Goal: Information Seeking & Learning: Learn about a topic

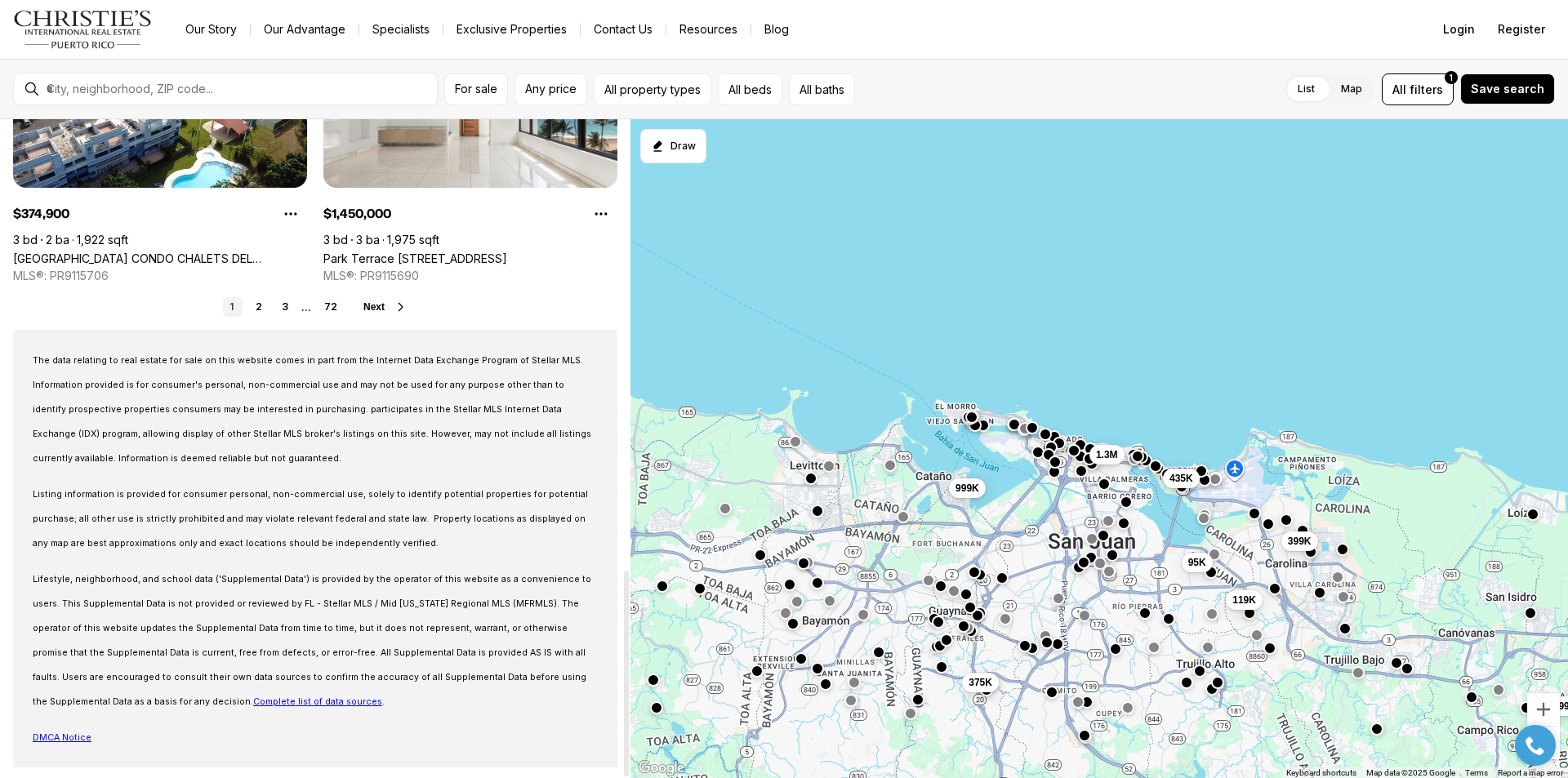
scroll to position [1442, 0]
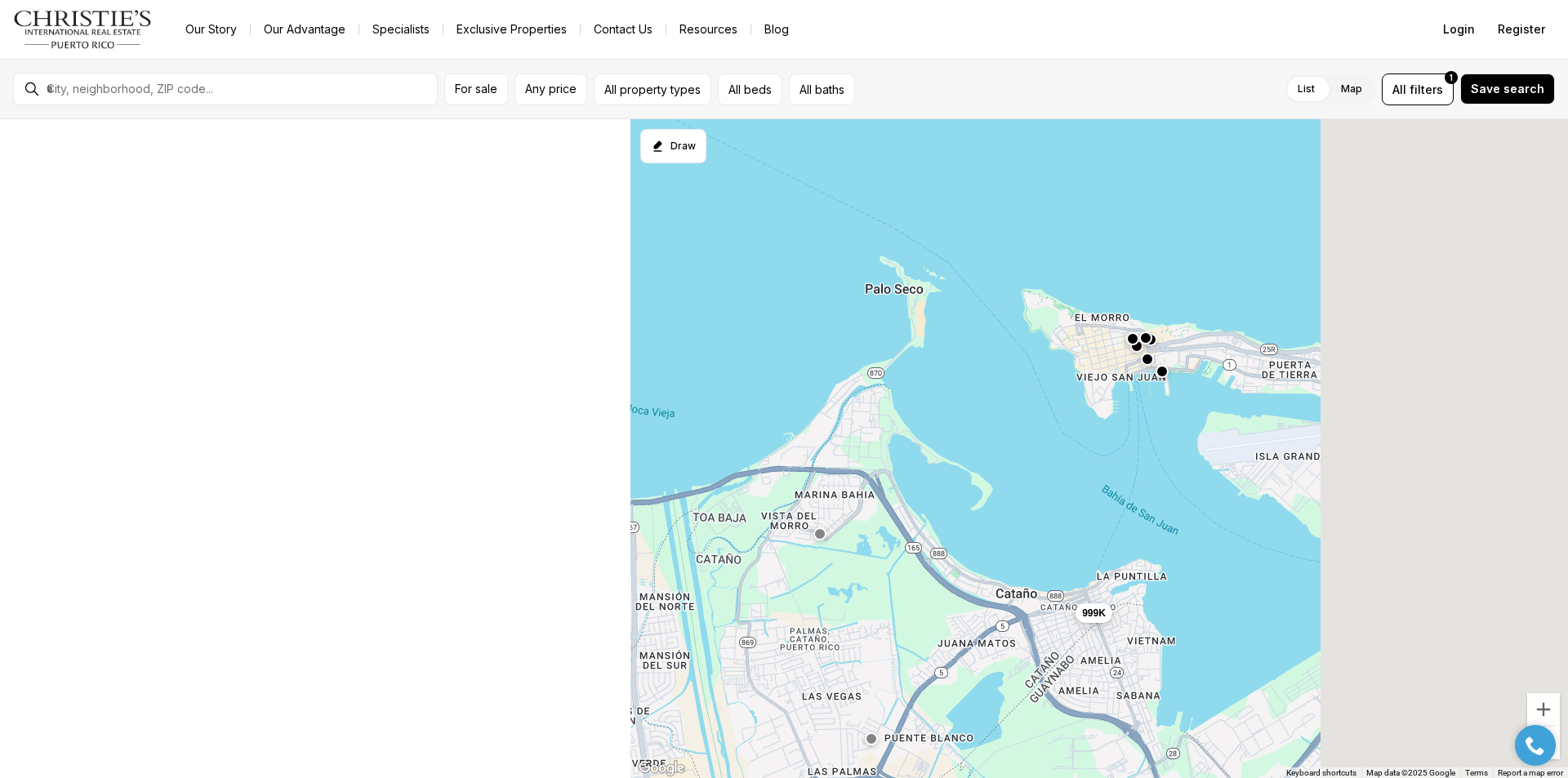
drag, startPoint x: 1165, startPoint y: 526, endPoint x: 849, endPoint y: 474, distance: 320.2
click at [850, 476] on div "999K" at bounding box center [1099, 449] width 938 height 660
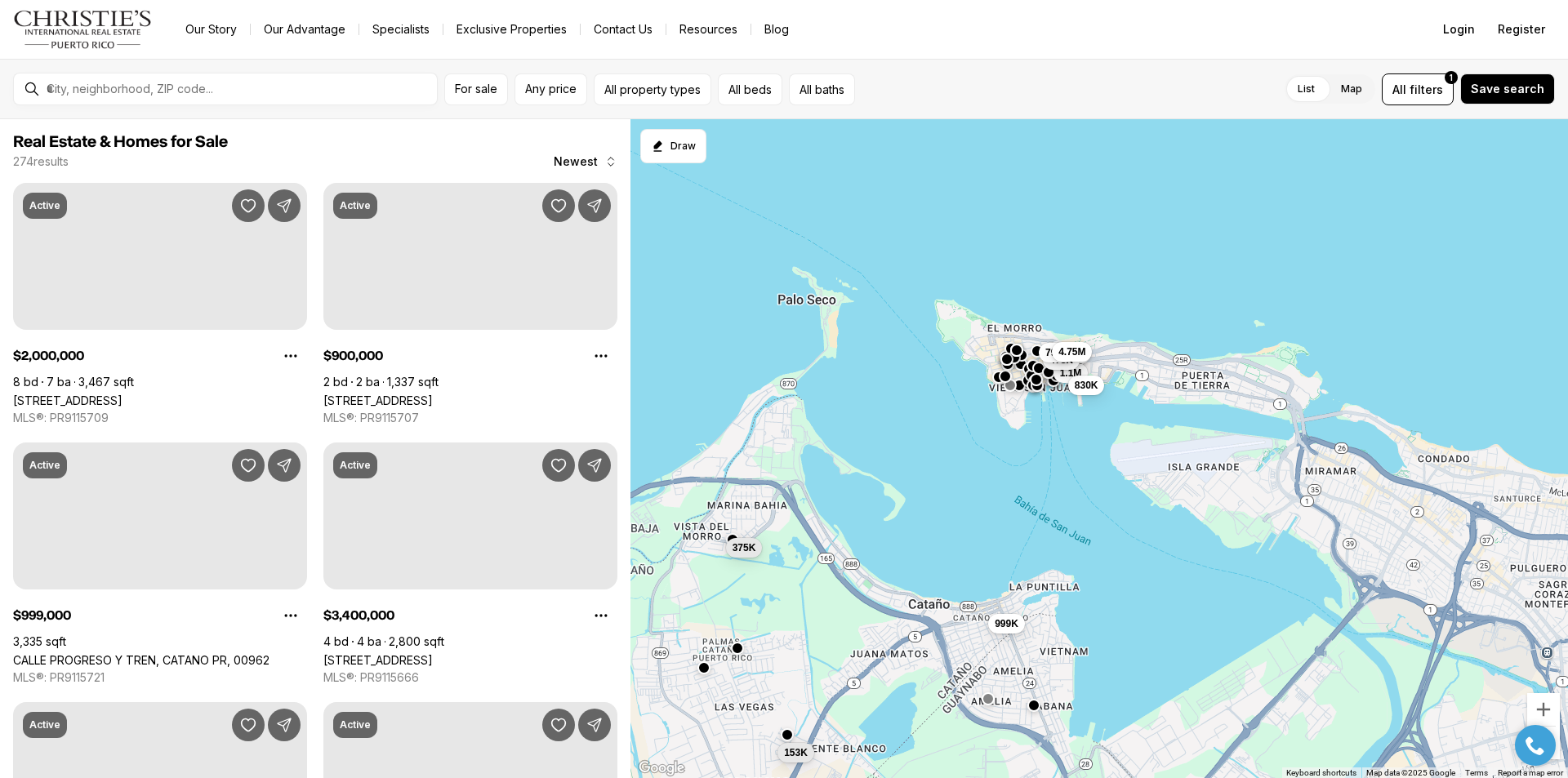
drag, startPoint x: 1102, startPoint y: 470, endPoint x: 1044, endPoint y: 488, distance: 60.7
click at [1044, 488] on div "1.1M 830K 3.2M 478K 795K 4.75M 999K 153K 375K" at bounding box center [1099, 449] width 938 height 660
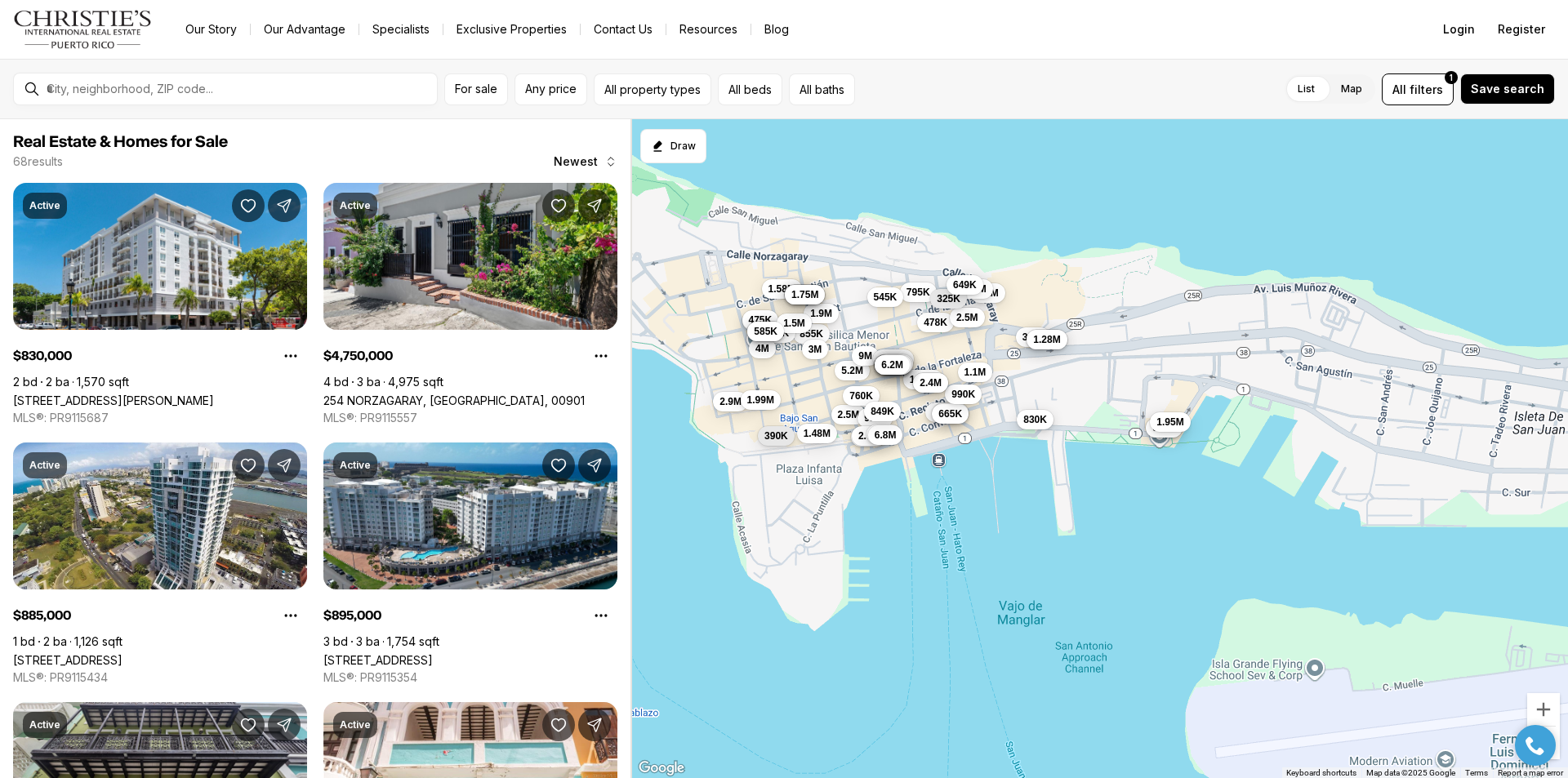
drag, startPoint x: 979, startPoint y: 383, endPoint x: 1053, endPoint y: 422, distance: 83.6
click at [1053, 422] on button "830K" at bounding box center [1035, 419] width 37 height 20
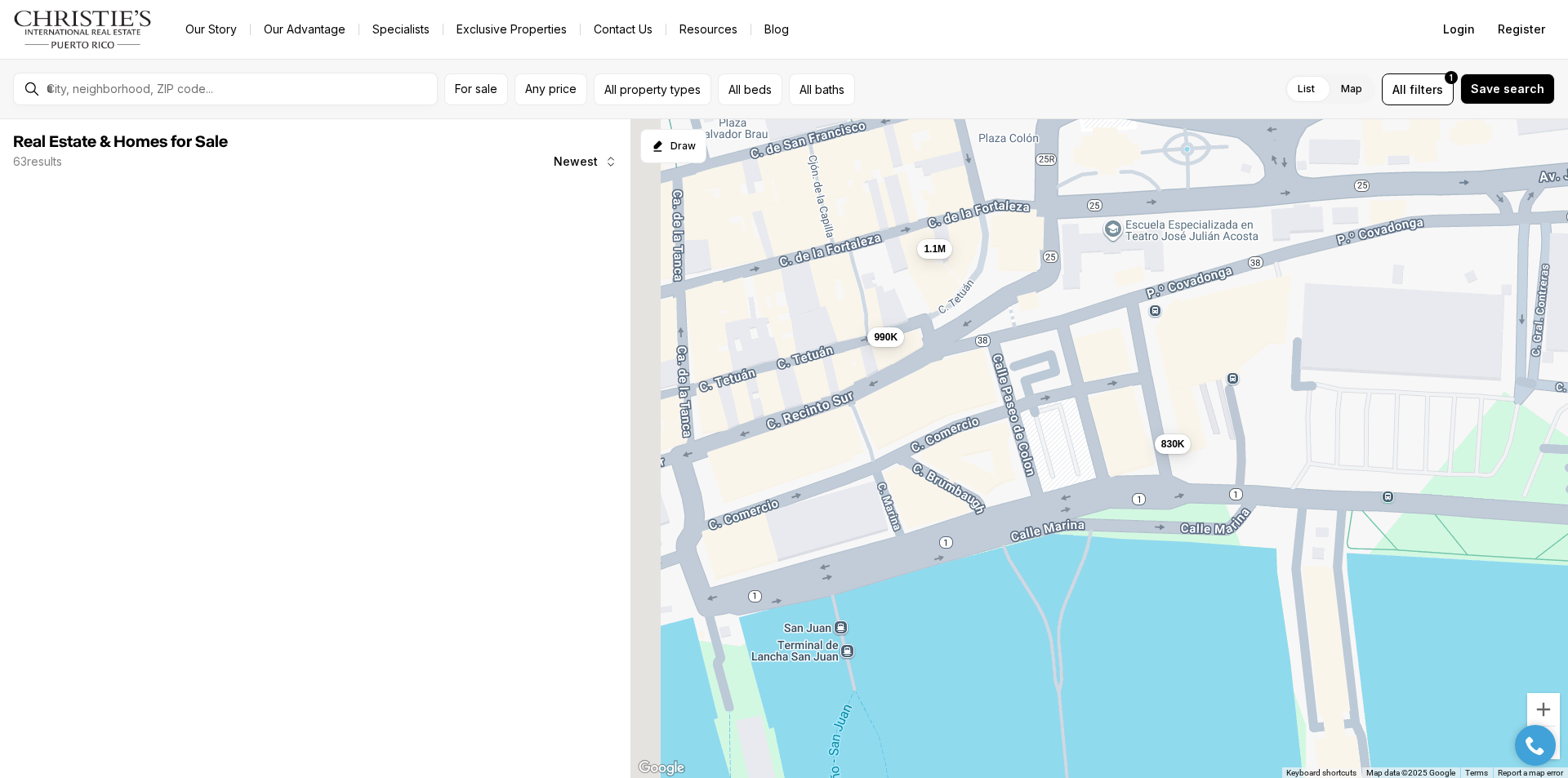
drag, startPoint x: 1075, startPoint y: 465, endPoint x: 1343, endPoint y: 499, distance: 270.1
click at [1342, 499] on div "1.1M 830K 990K 850K 895K 1.95M" at bounding box center [1099, 449] width 938 height 660
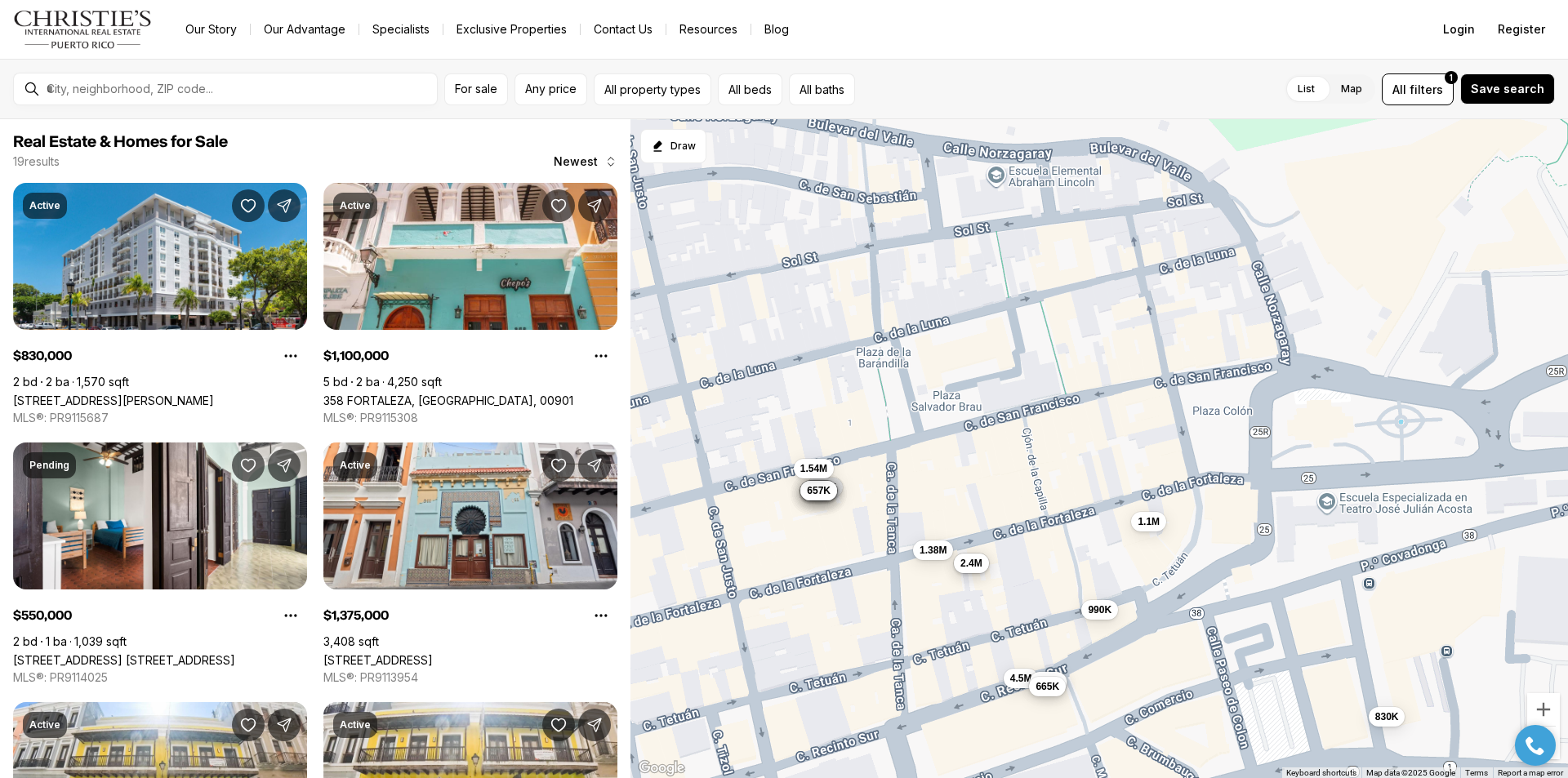
drag, startPoint x: 1078, startPoint y: 431, endPoint x: 1216, endPoint y: 684, distance: 288.2
click at [1216, 684] on div "1.1M 830K 990K 550K 1.38M 6.2M 693K 668K 597K 661K 657K 657K 1.54M 4.5M 495K 67…" at bounding box center [1099, 449] width 938 height 660
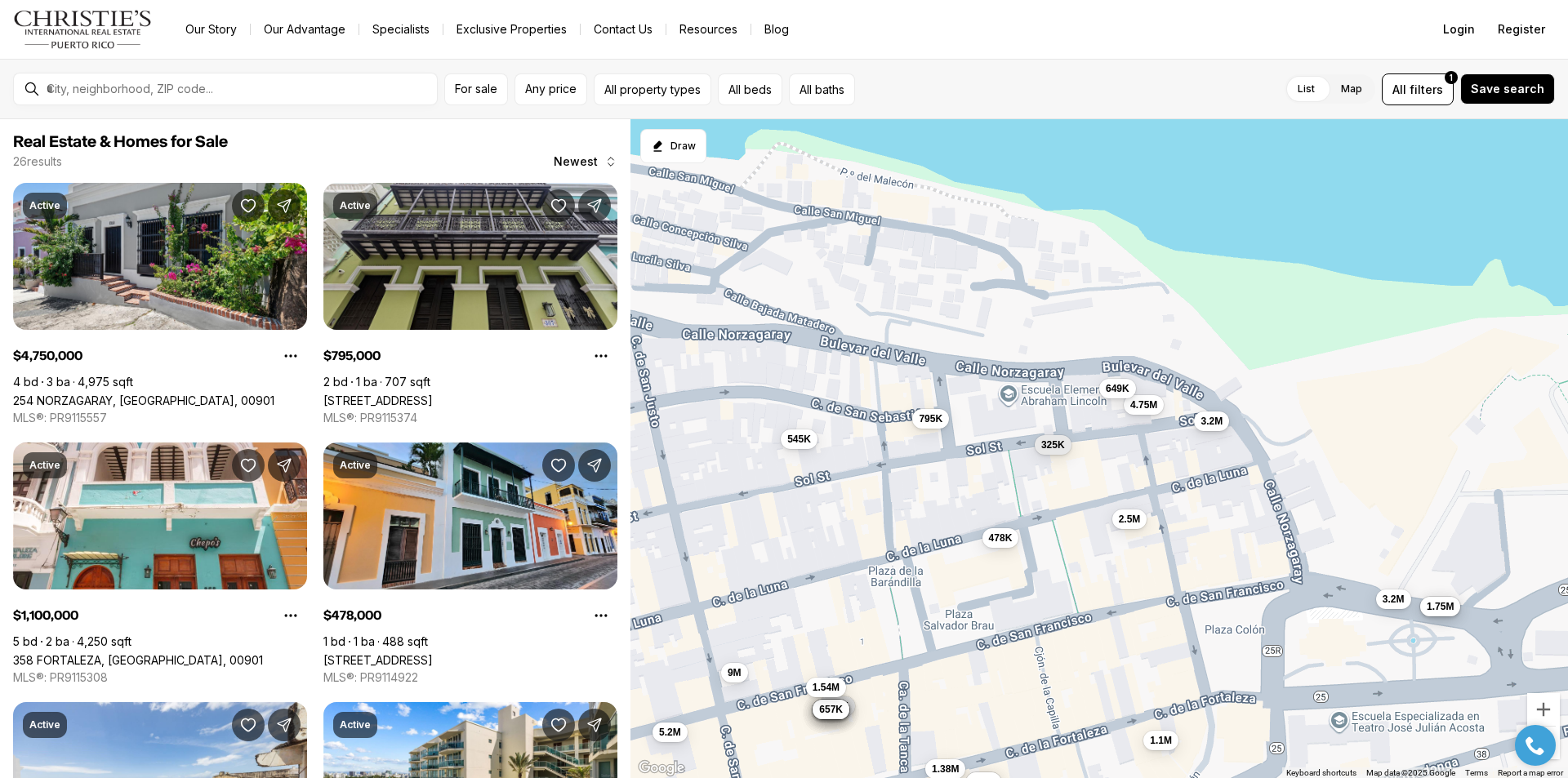
click at [1212, 420] on span "3.2M" at bounding box center [1211, 421] width 22 height 13
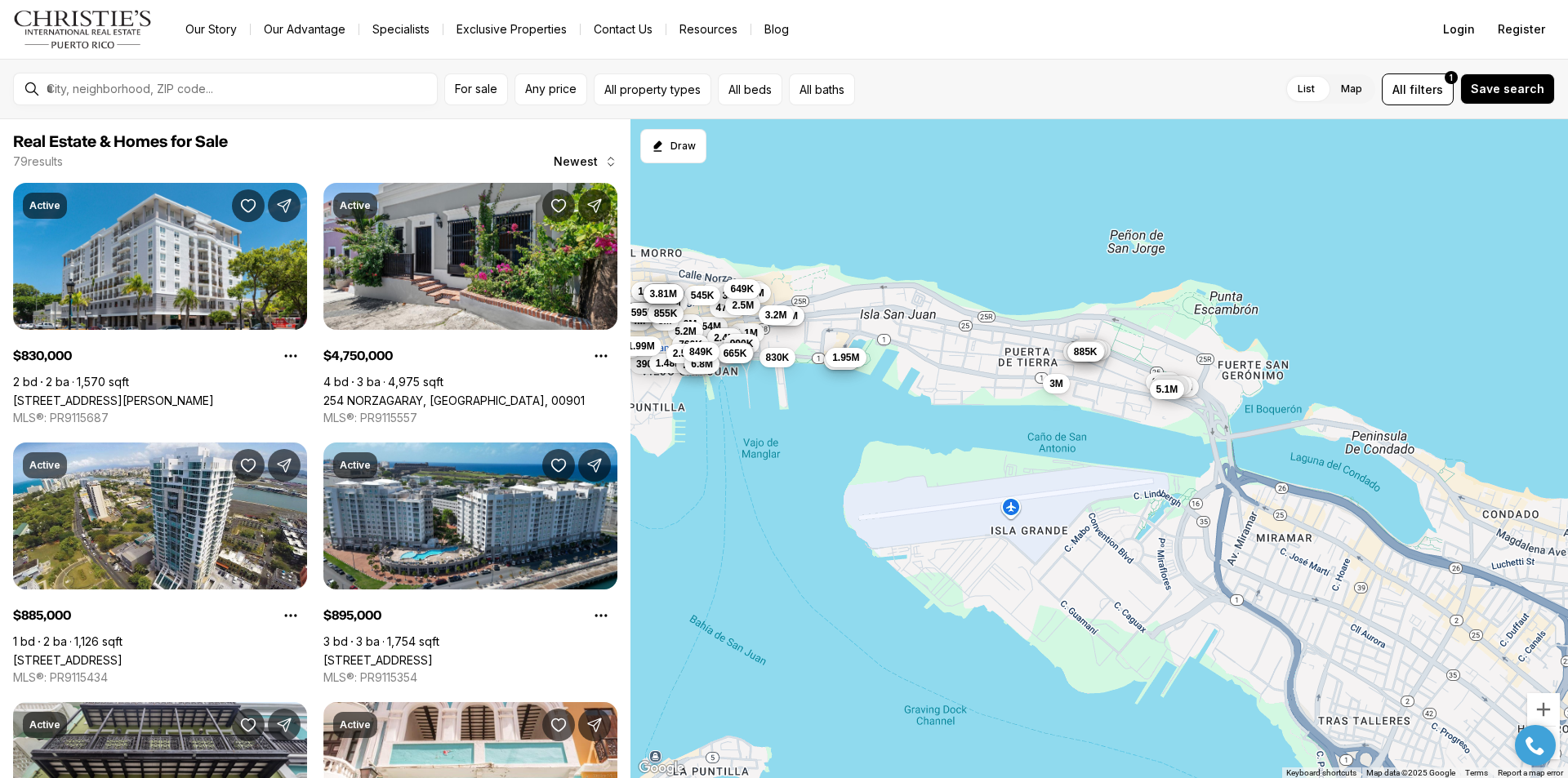
drag, startPoint x: 1283, startPoint y: 546, endPoint x: 882, endPoint y: 346, distance: 448.1
click at [882, 346] on div "1.1M 1.38M 6.2M 1.54M 2.4M 2.4M 4.75M 795K 478K 3.2M 1.28M 325K 2.5M 1.75M 9M 6…" at bounding box center [1099, 449] width 938 height 660
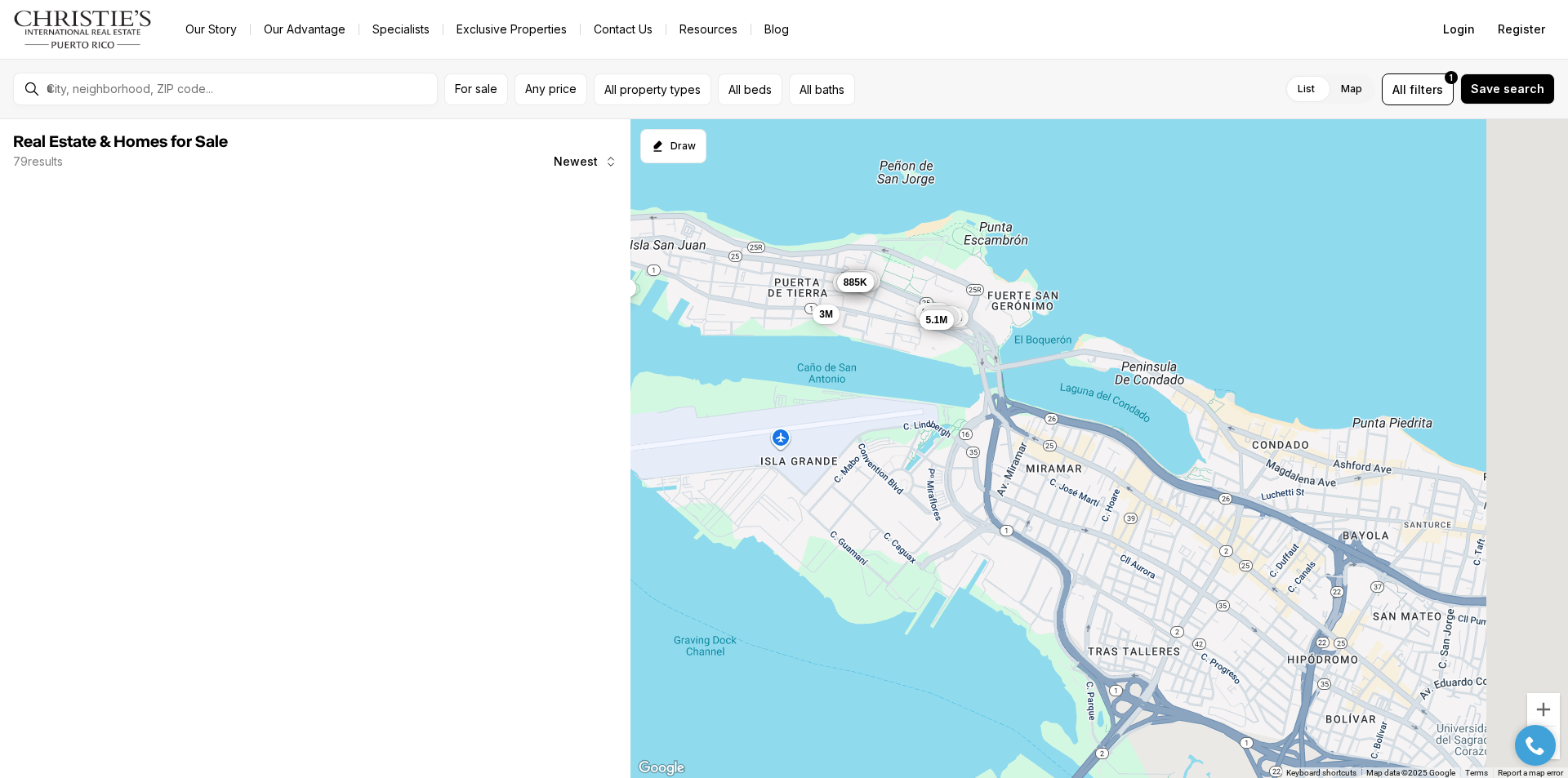
drag, startPoint x: 1313, startPoint y: 478, endPoint x: 1156, endPoint y: 442, distance: 161.1
click at [1084, 409] on div "1.1M 1.38M 6.2M 1.54M 2.4M 2.4M 4.75M 795K 478K 3.2M 1.28M 325K 2.5M 1.75M 9M 6…" at bounding box center [1099, 449] width 938 height 660
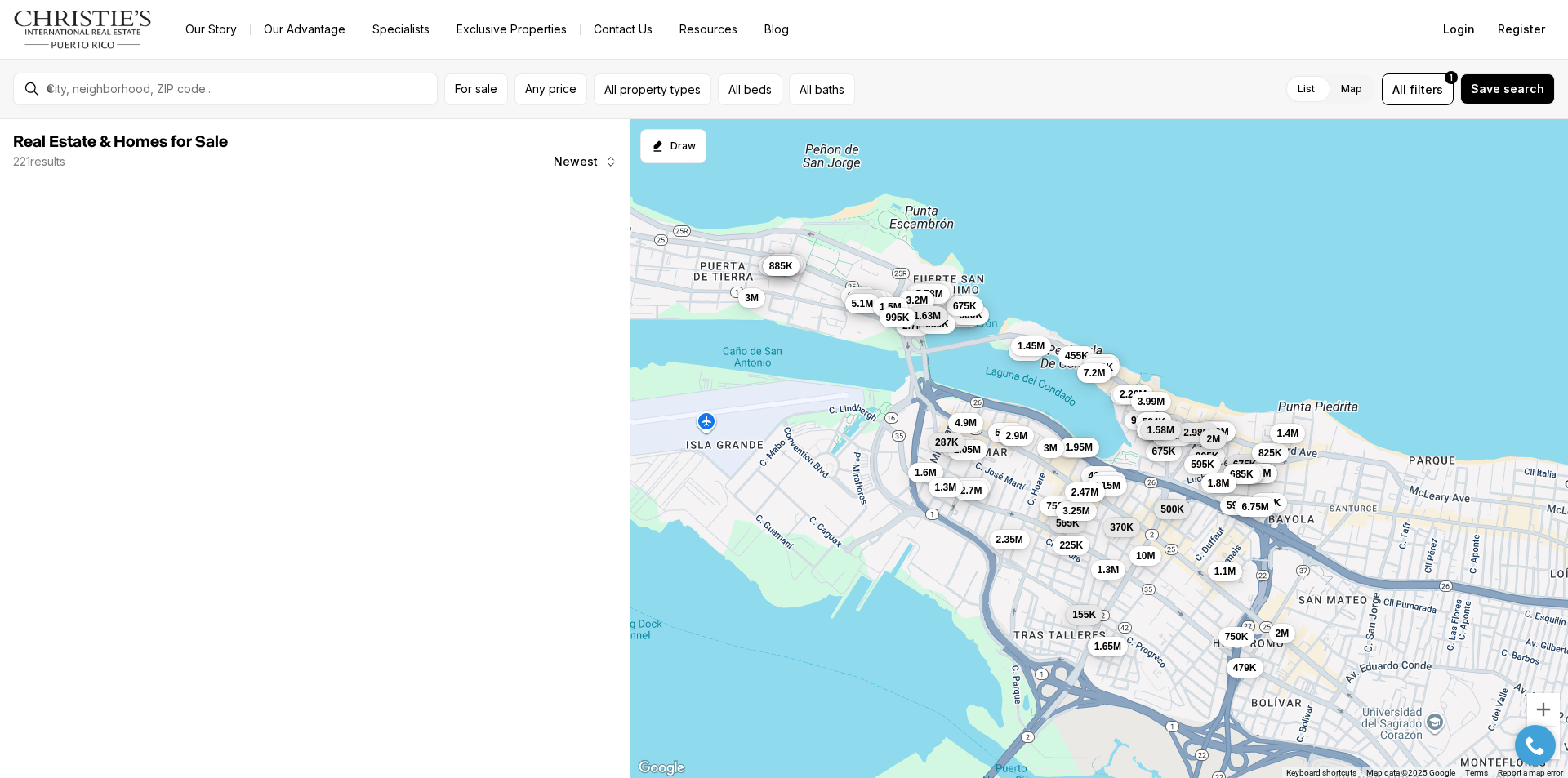
drag, startPoint x: 1249, startPoint y: 490, endPoint x: 1220, endPoint y: 481, distance: 30.4
click at [1223, 438] on div "2.7M 699K 899K 3.5M 3.58M 2.1M 5.1M 875K 679K 760K 885K 3M 870K 2.1M 1.05M 995K…" at bounding box center [1499, 438] width 938 height 0
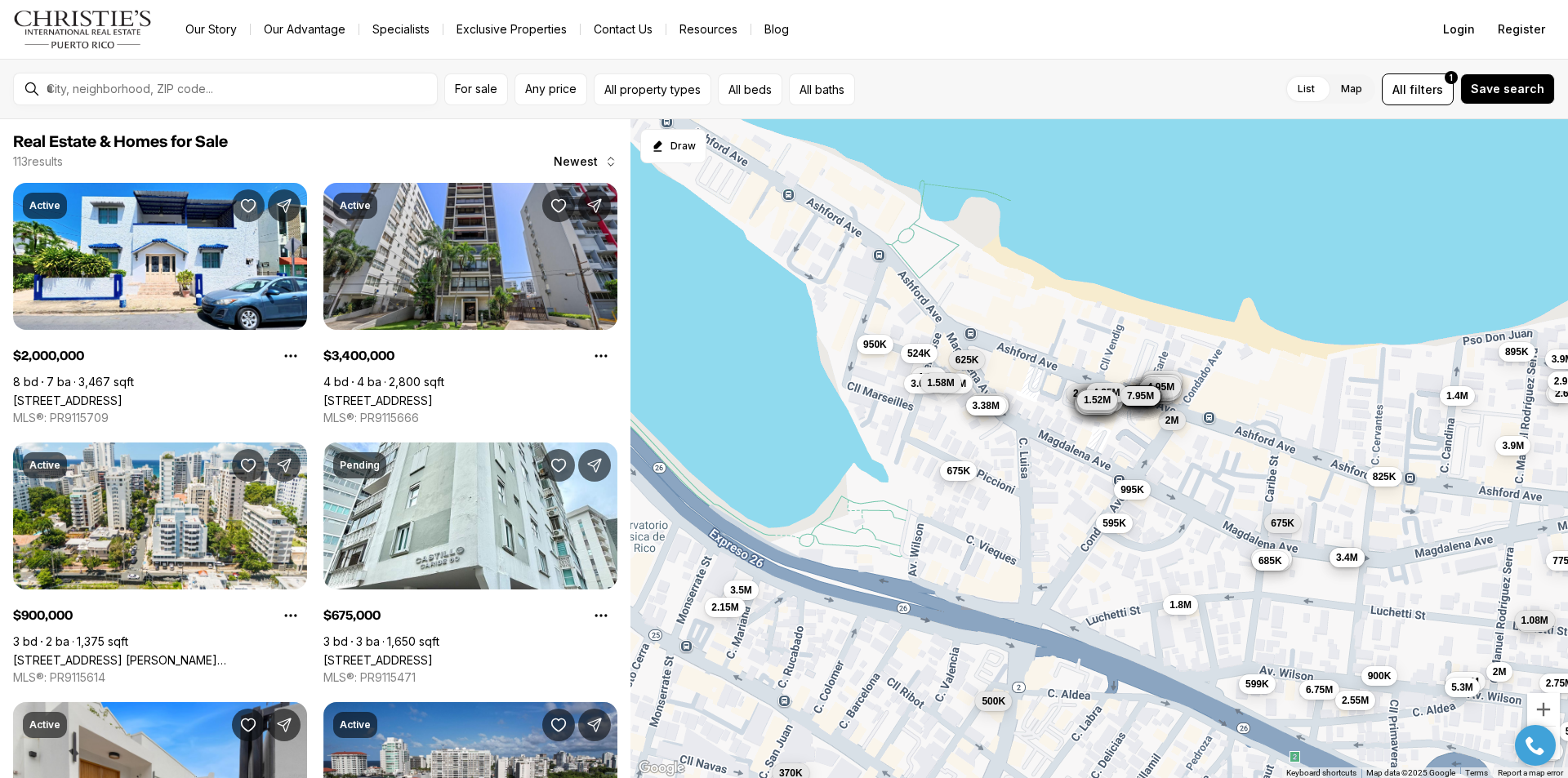
drag, startPoint x: 1109, startPoint y: 408, endPoint x: 1168, endPoint y: 550, distance: 153.8
click at [1168, 550] on div "995K 1.5M 675K 825K 595K 675K 3.4M 1.98M 3.25M 685K 1.8M 3.5M 2.15M 10M 500K 59…" at bounding box center [1099, 449] width 938 height 660
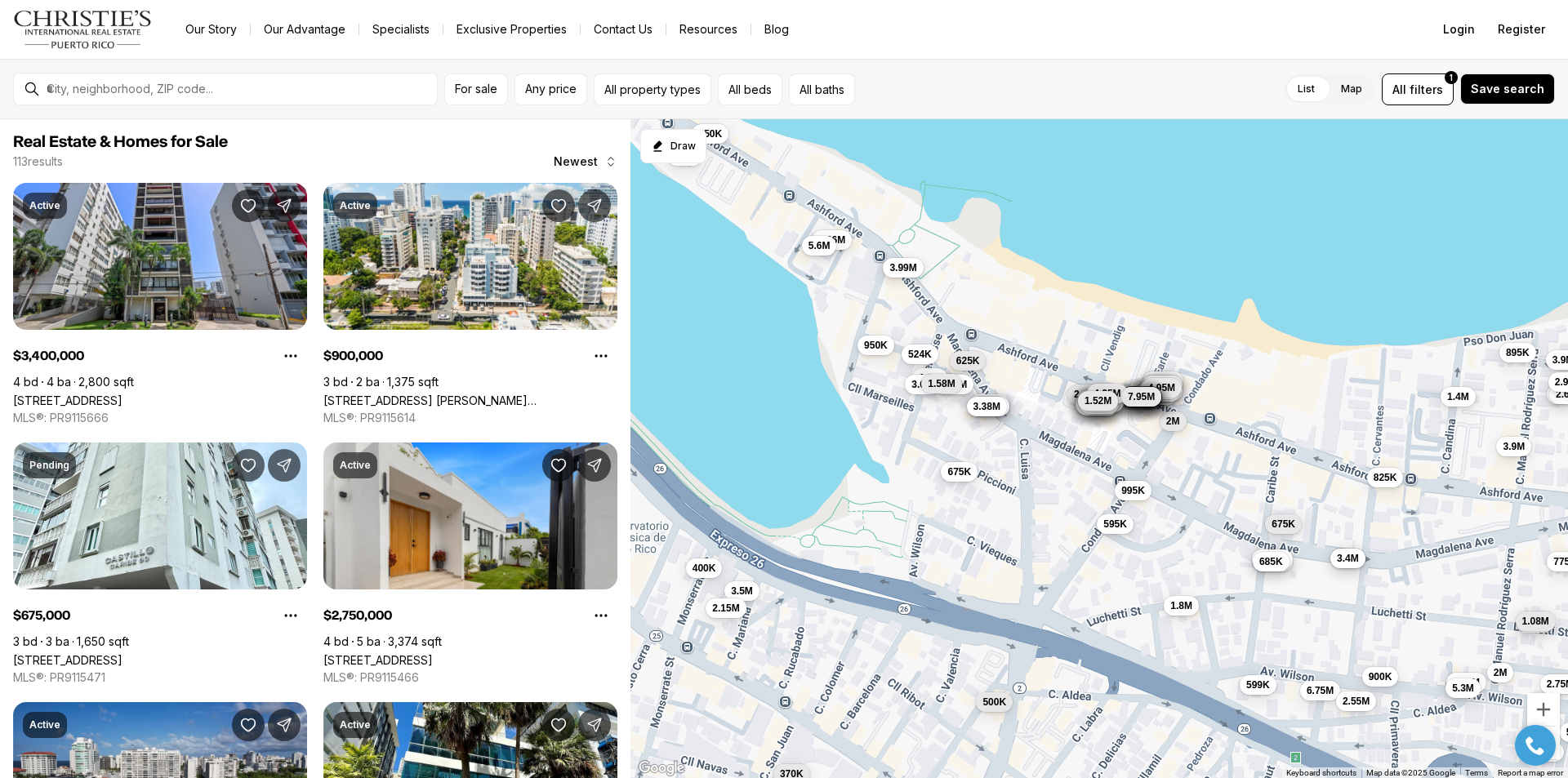
click at [907, 280] on div "3.99M" at bounding box center [902, 270] width 40 height 20
click at [906, 262] on span "3.99M" at bounding box center [903, 267] width 27 height 13
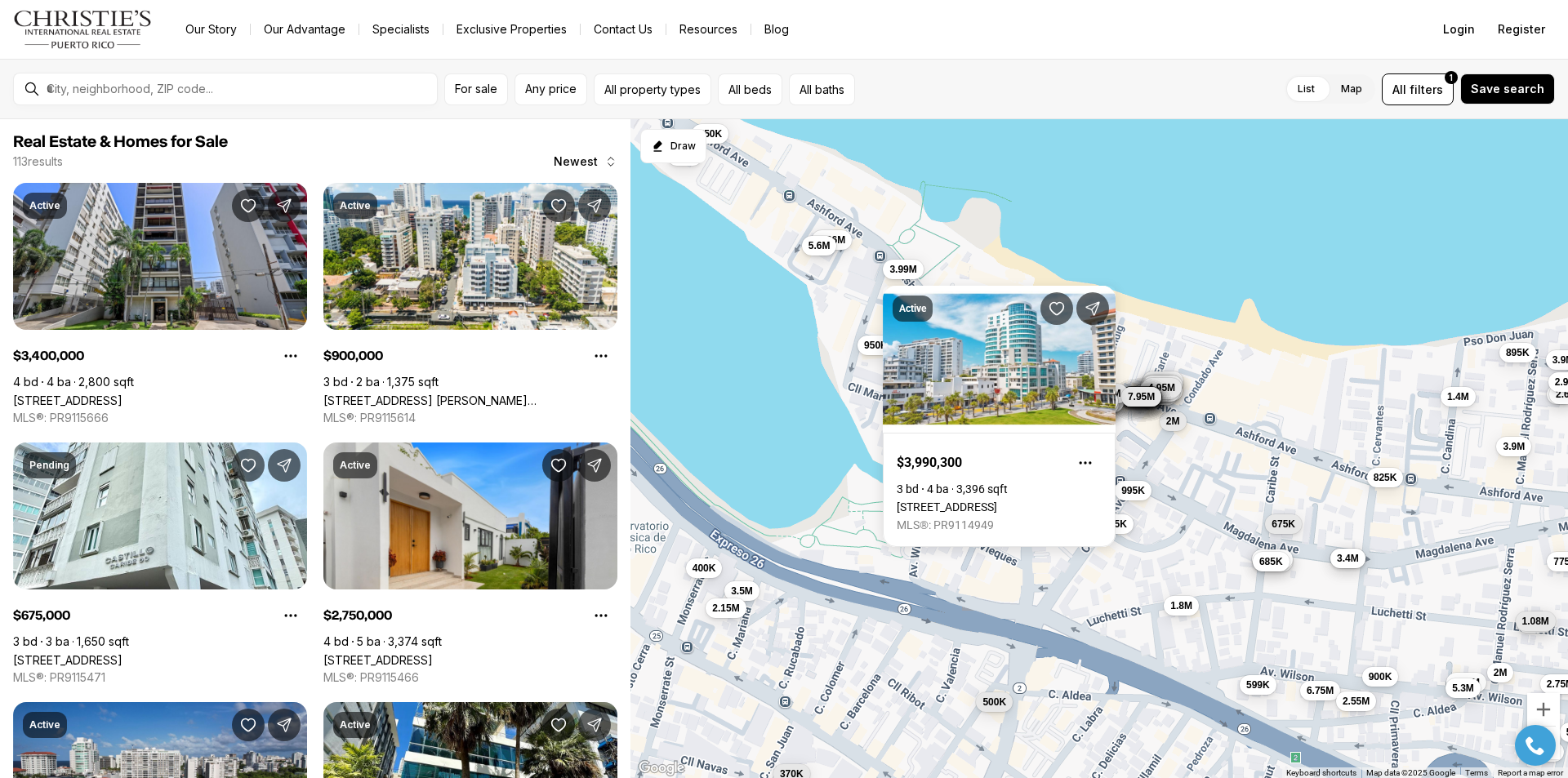
click at [1150, 252] on div "995K 1.5M 675K 825K 595K 675K 3.4M 1.98M 3.25M 685K 1.8M 3.5M 2.15M 500K 599K 3…" at bounding box center [1099, 449] width 938 height 660
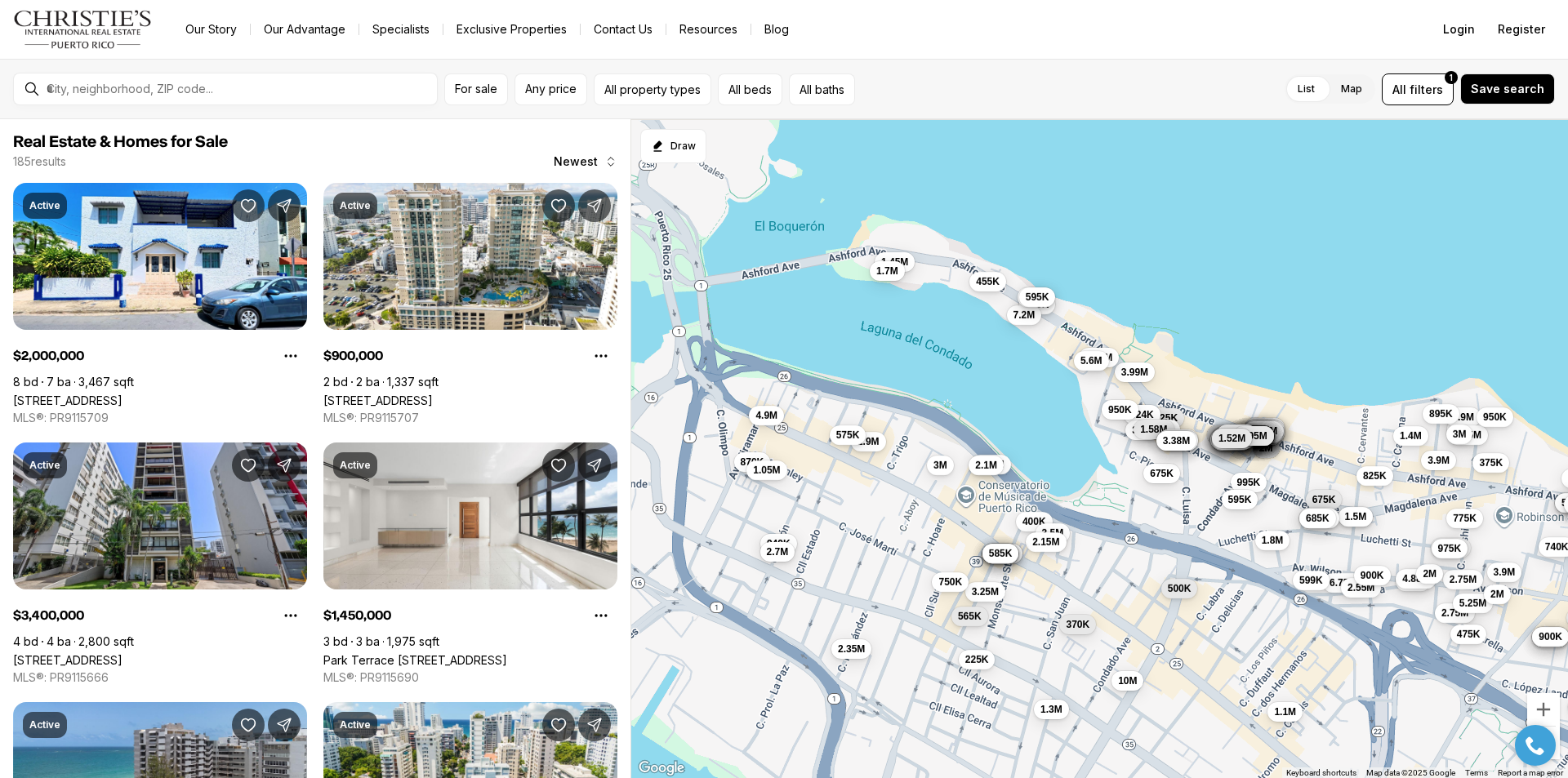
drag, startPoint x: 1150, startPoint y: 253, endPoint x: 1254, endPoint y: 366, distance: 153.6
click at [1254, 366] on div "995K 675K 595K 675K 8.71M 625K 1.3M 1.56M 1.3M 524K 3.6M 2.98M 1.58M 2M 6.26M 6…" at bounding box center [1099, 449] width 938 height 660
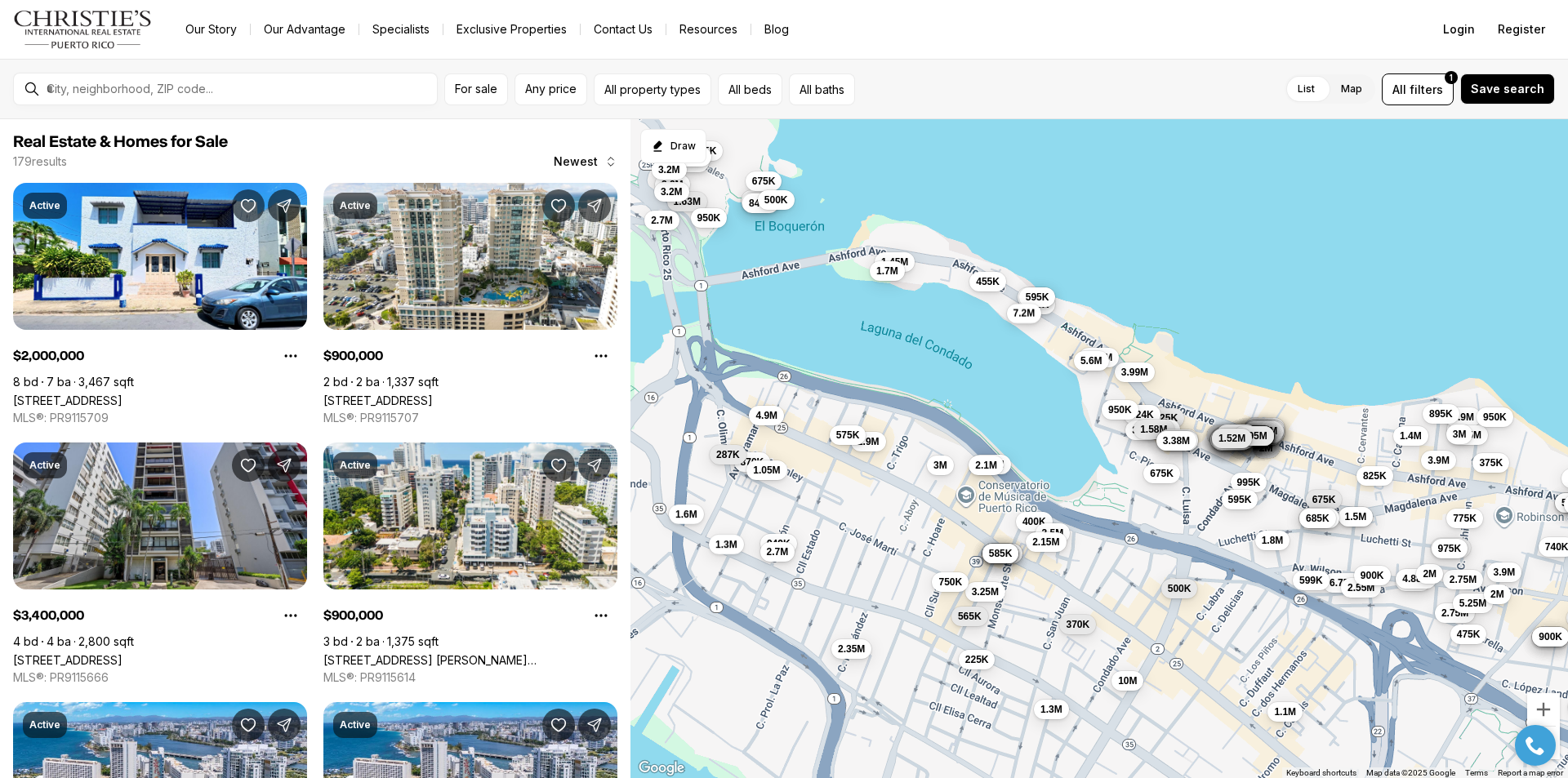
click at [1018, 308] on span "7.2M" at bounding box center [1024, 313] width 22 height 13
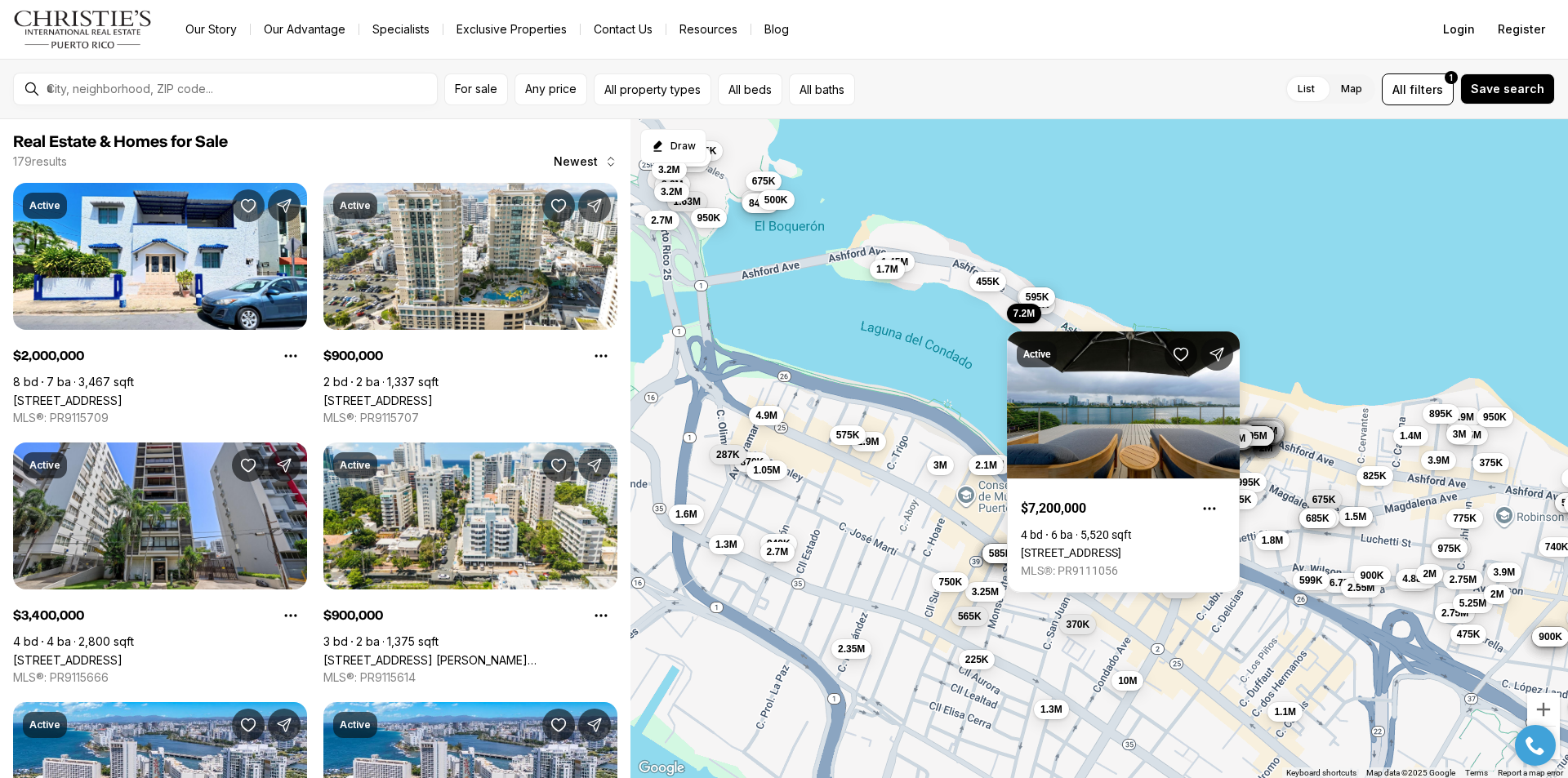
click at [888, 269] on span "1.7M" at bounding box center [887, 269] width 22 height 13
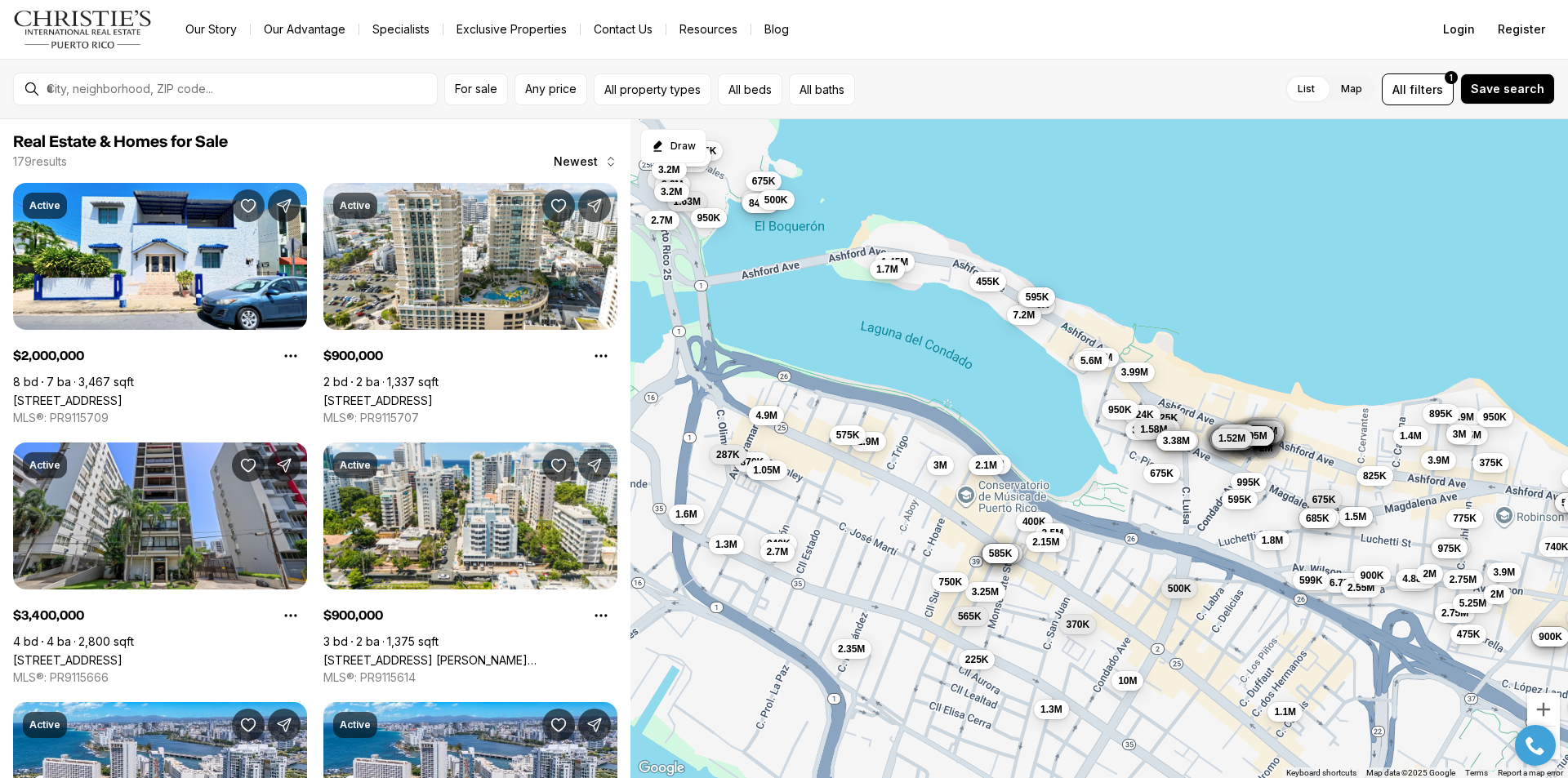
click at [888, 267] on span "1.7M" at bounding box center [887, 269] width 22 height 13
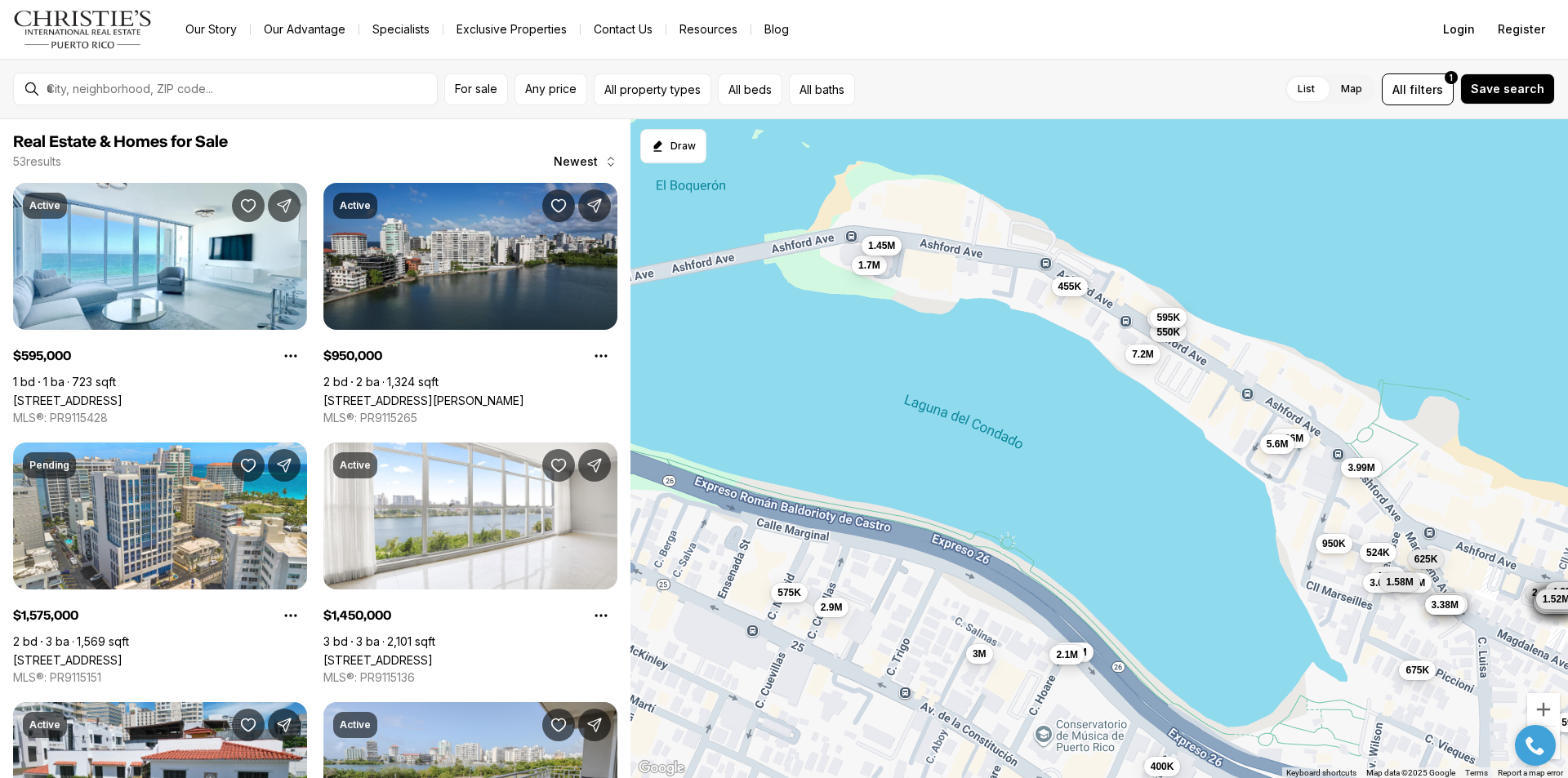
click at [883, 248] on span "1.45M" at bounding box center [881, 246] width 27 height 13
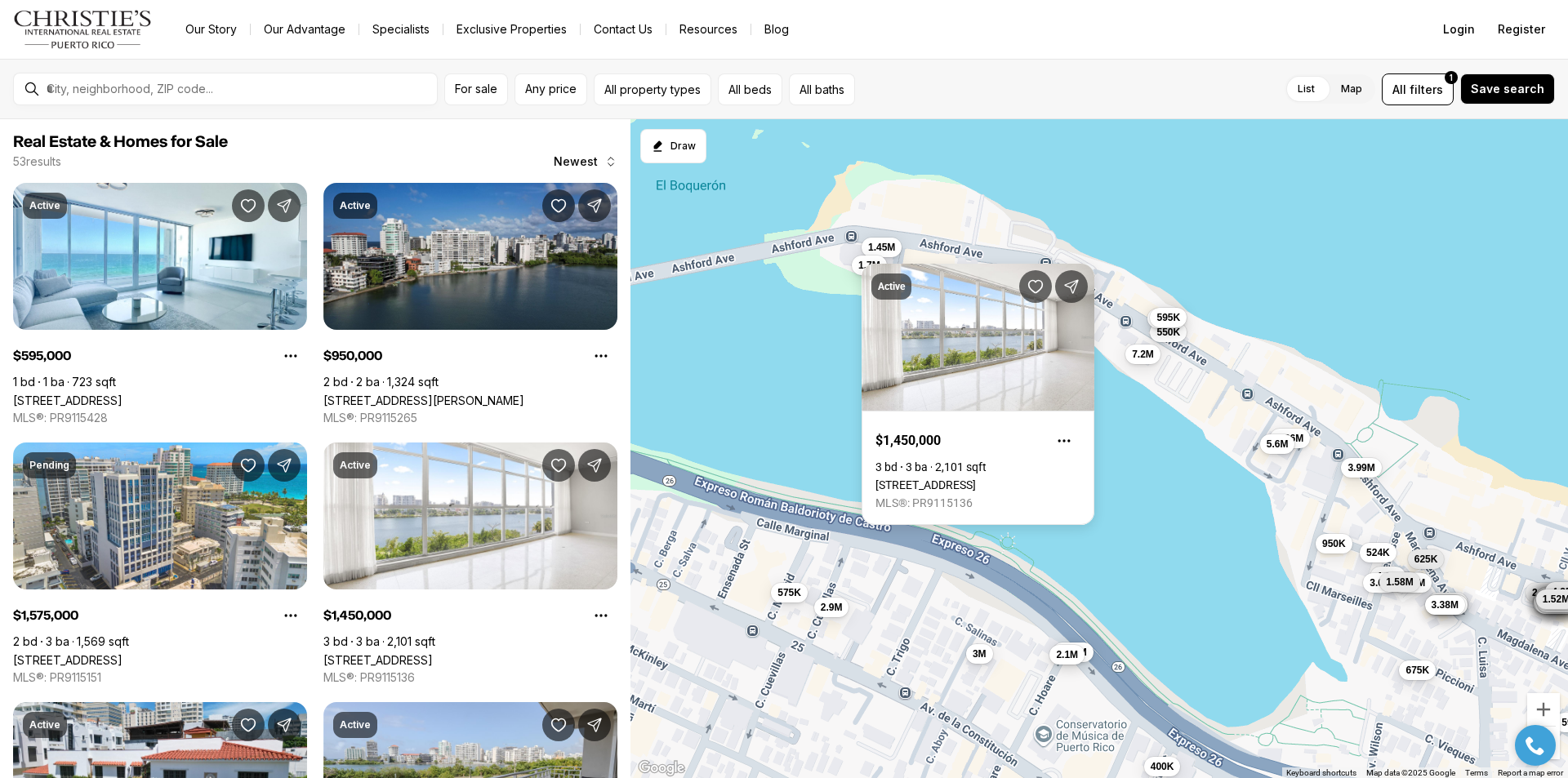
click at [1289, 249] on div "595K 675K 625K 1.3M 1.56M 1.3M 524K 3.6M 2.98M 1.58M 2.93M 2.55M 2.93M 2.87M 1.…" at bounding box center [1099, 449] width 938 height 660
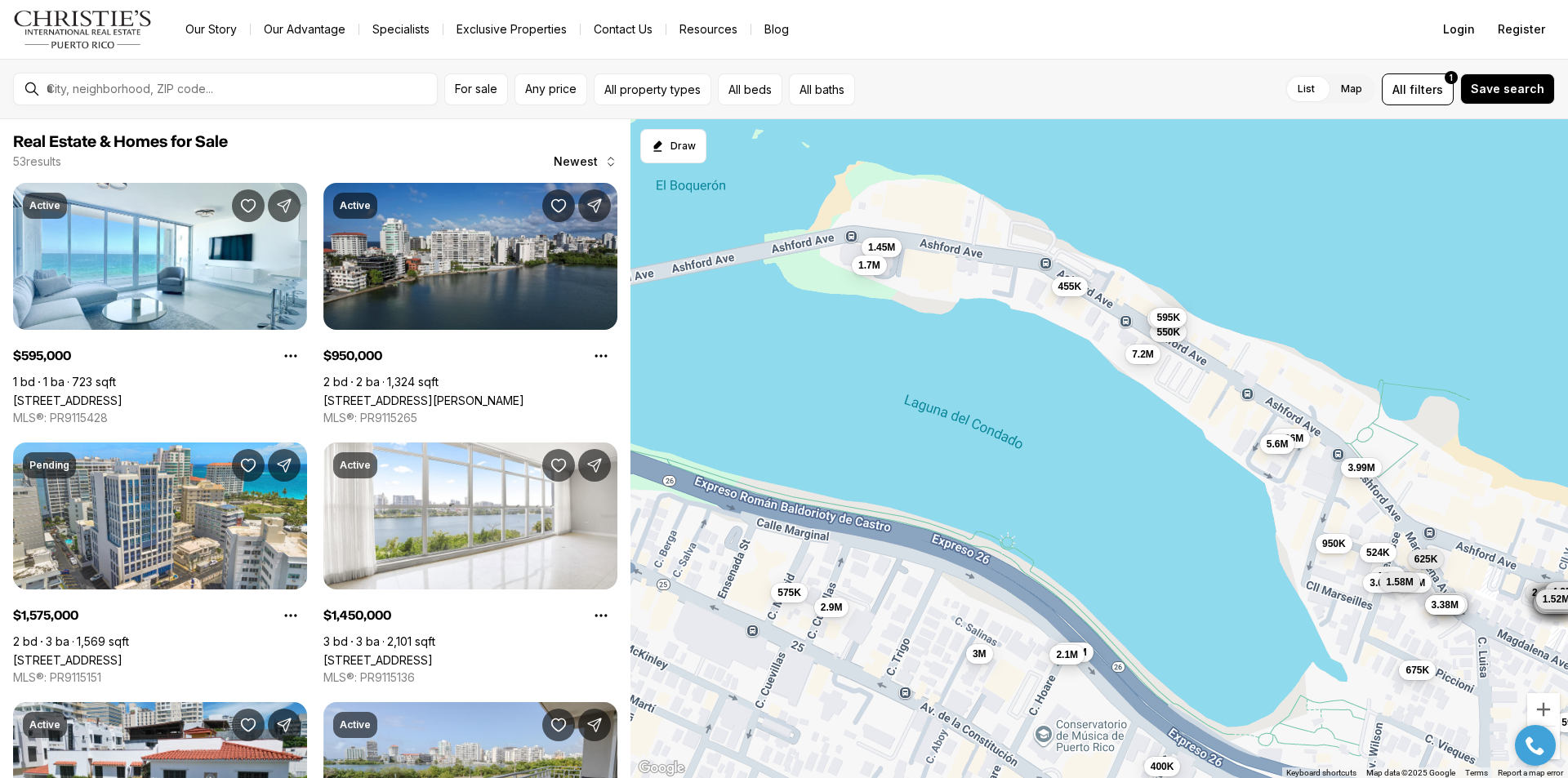
drag, startPoint x: 1345, startPoint y: 383, endPoint x: 1296, endPoint y: 300, distance: 96.4
click at [1293, 284] on div "595K 675K 625K 1.3M 1.56M 1.3M 524K 3.6M 2.98M 1.58M 2.93M 2.55M 2.93M 2.87M 1.…" at bounding box center [1099, 449] width 938 height 660
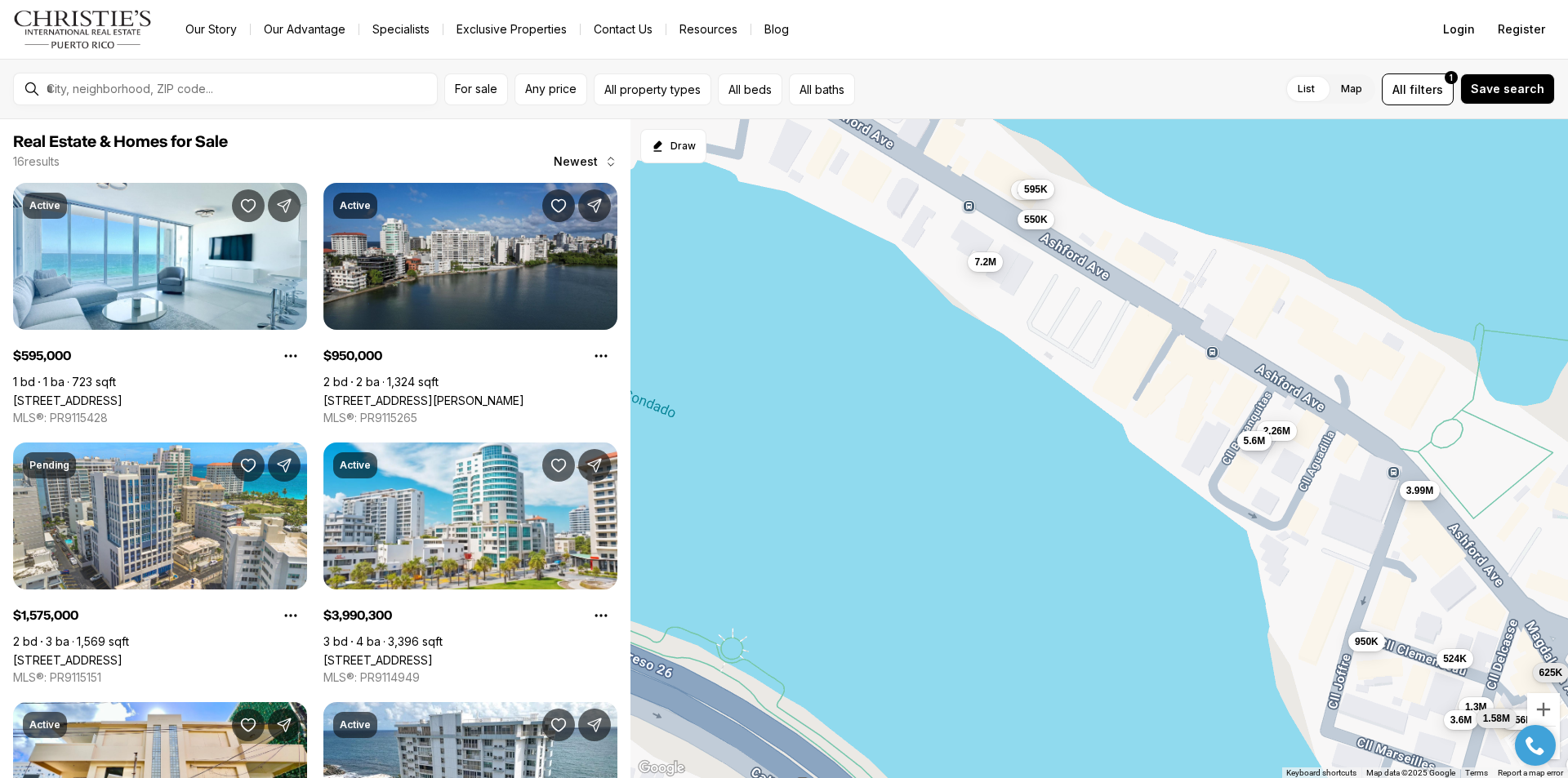
click at [1251, 442] on span "5.6M" at bounding box center [1255, 441] width 22 height 13
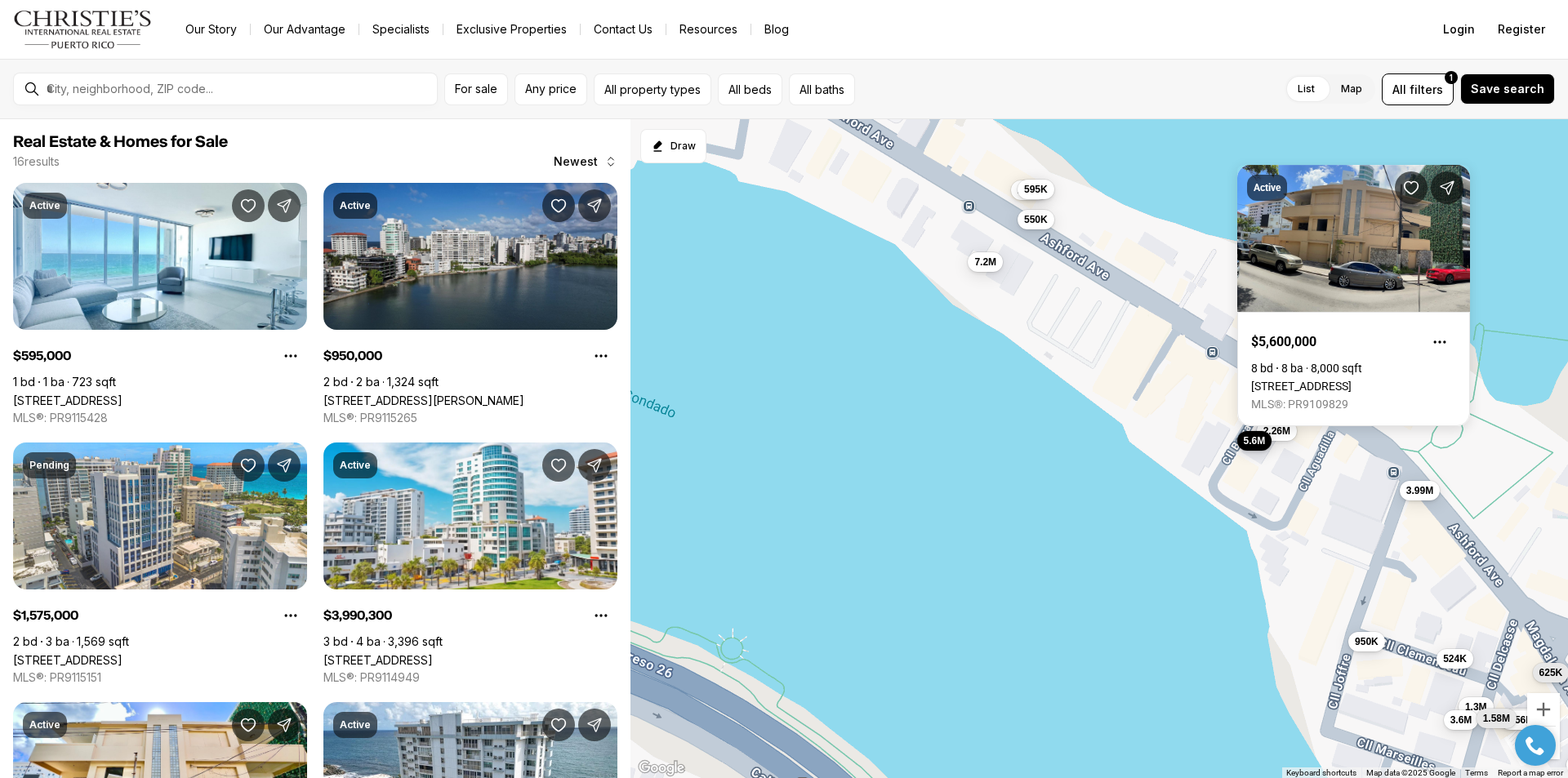
click at [1257, 442] on span "5.6M" at bounding box center [1255, 441] width 22 height 13
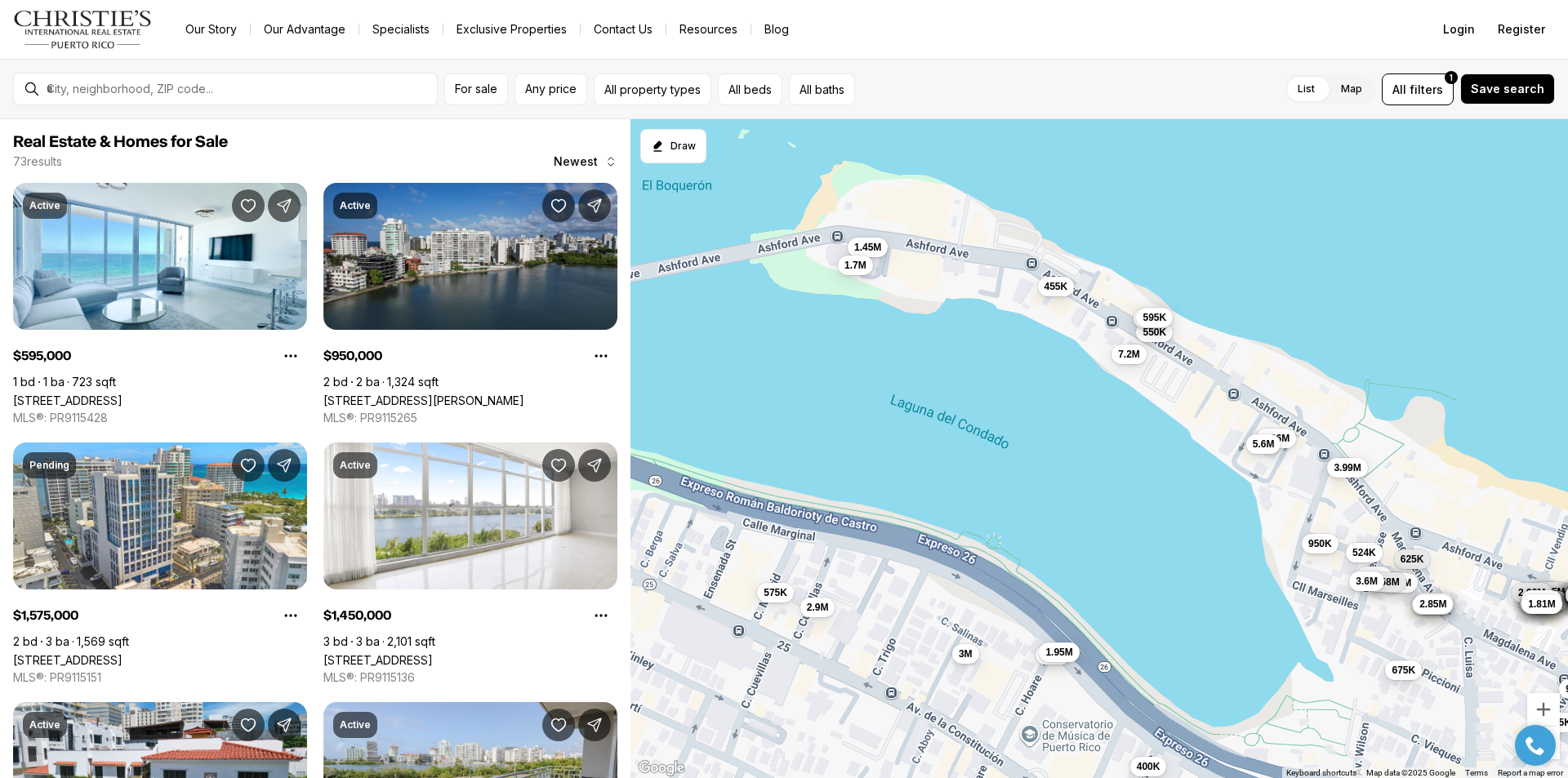
click at [1369, 580] on span "3.6M" at bounding box center [1366, 581] width 22 height 13
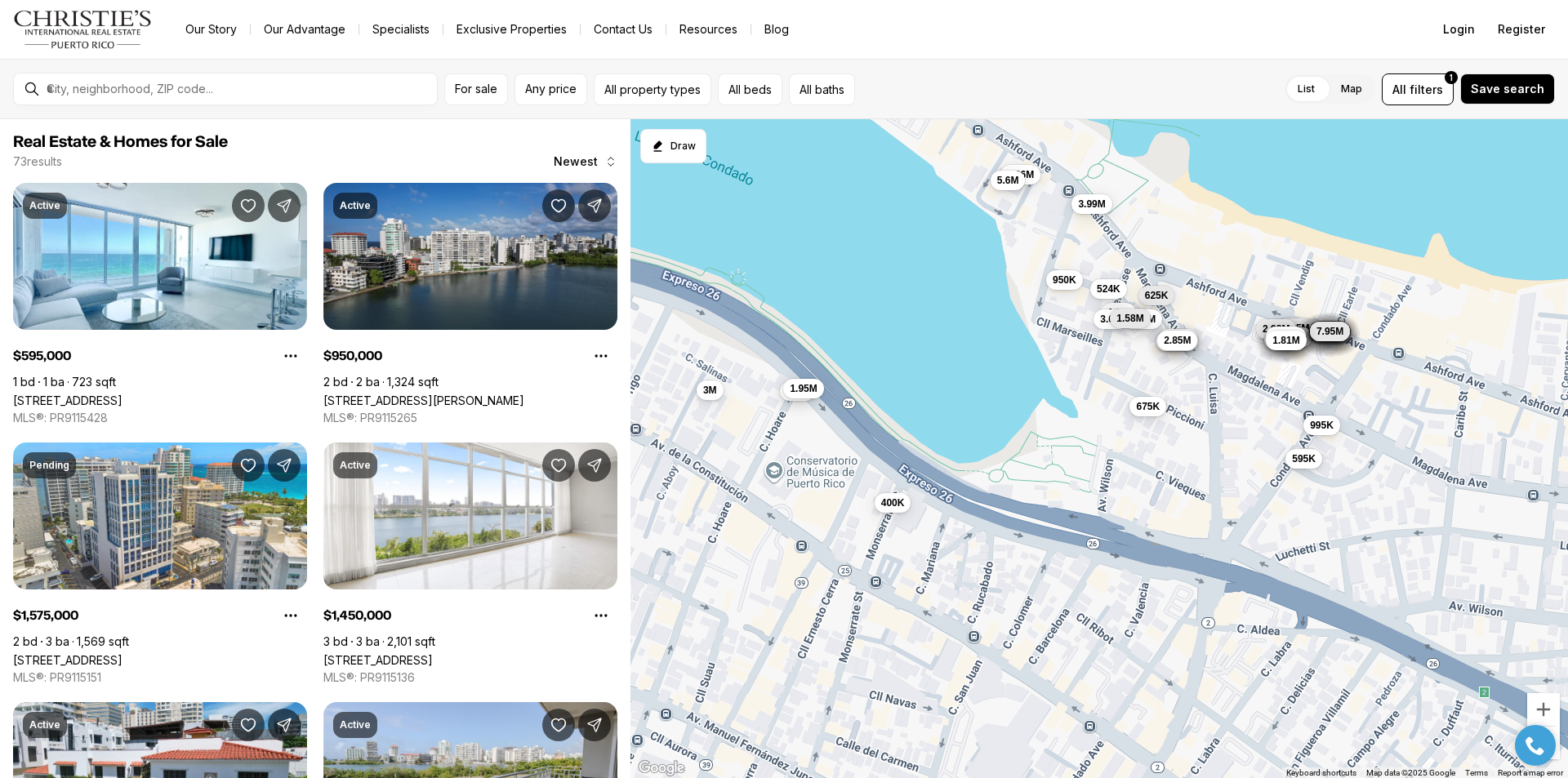
drag, startPoint x: 1188, startPoint y: 628, endPoint x: 930, endPoint y: 363, distance: 369.8
click at [930, 363] on div "625K 1.3M 1.56M 1.3M 524K 3.6M 1.58M 3.38M 950K 3.99M 2.26M 550K 7.2M 5.6M 285K…" at bounding box center [1099, 449] width 938 height 660
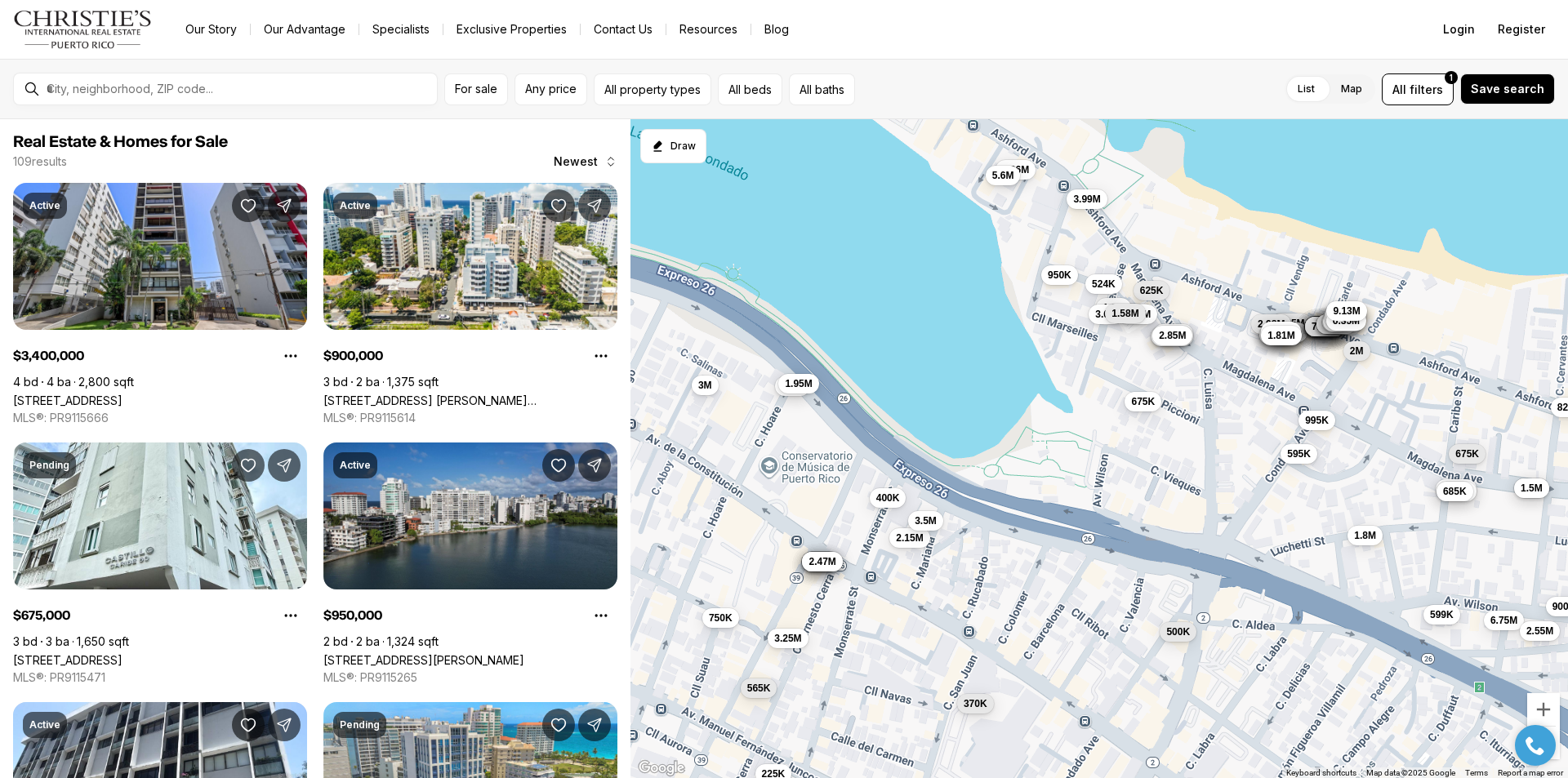
click at [1313, 336] on div "625K 1.3M 1.56M 1.3M 524K 3.6M 1.58M 3.38M 950K 3.99M 2.26M 5.6M 1.28M 1.2M 1.5…" at bounding box center [1099, 449] width 938 height 660
click at [1312, 325] on span "6.26M" at bounding box center [1325, 325] width 27 height 13
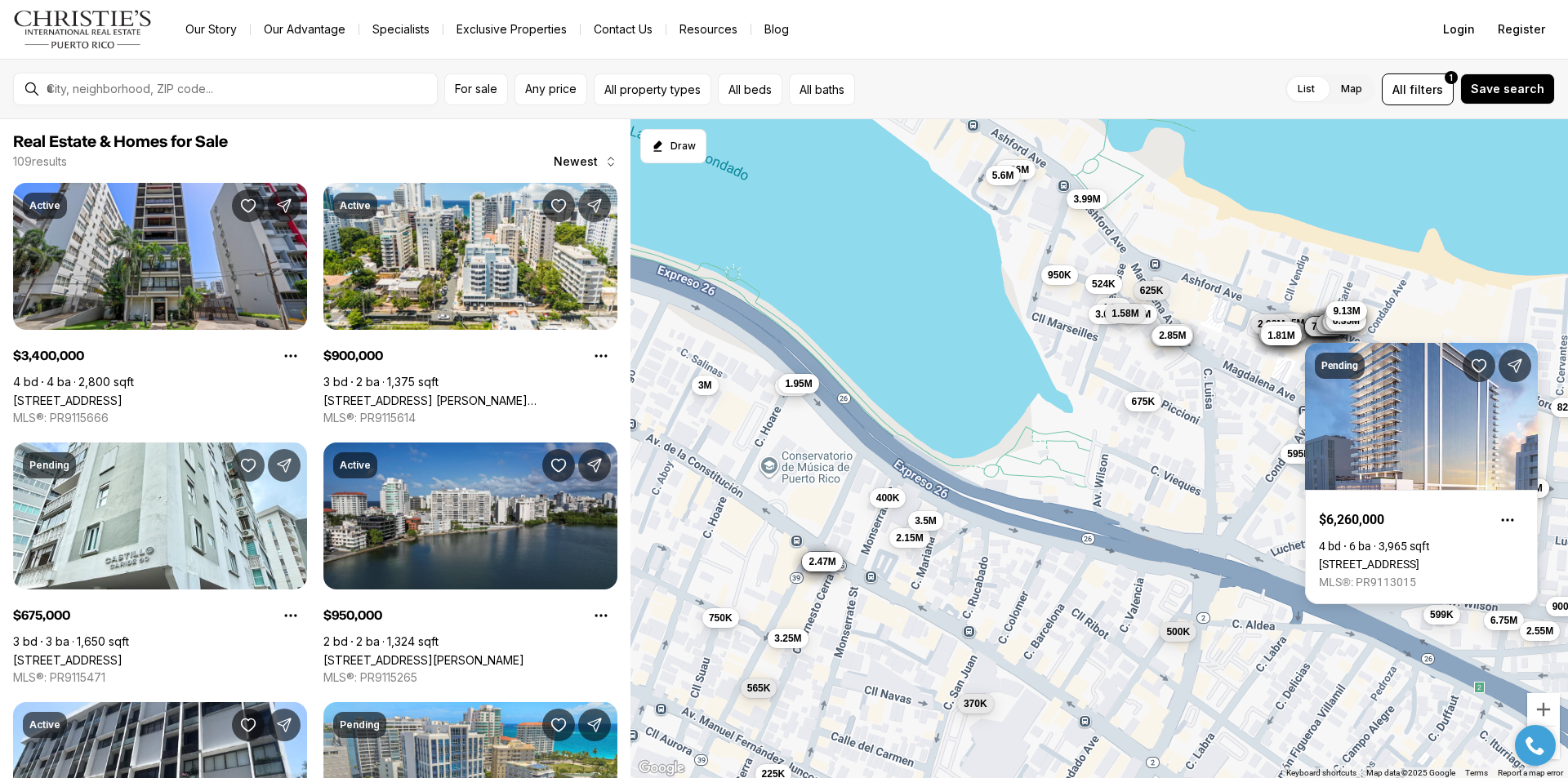
click at [1323, 329] on div "Pending $6,260,000 4 bd 6 ba 3,965 sqft 1149 ASHFORD AVENUE VANDERBILT RESIDENC…" at bounding box center [1420, 463] width 232 height 280
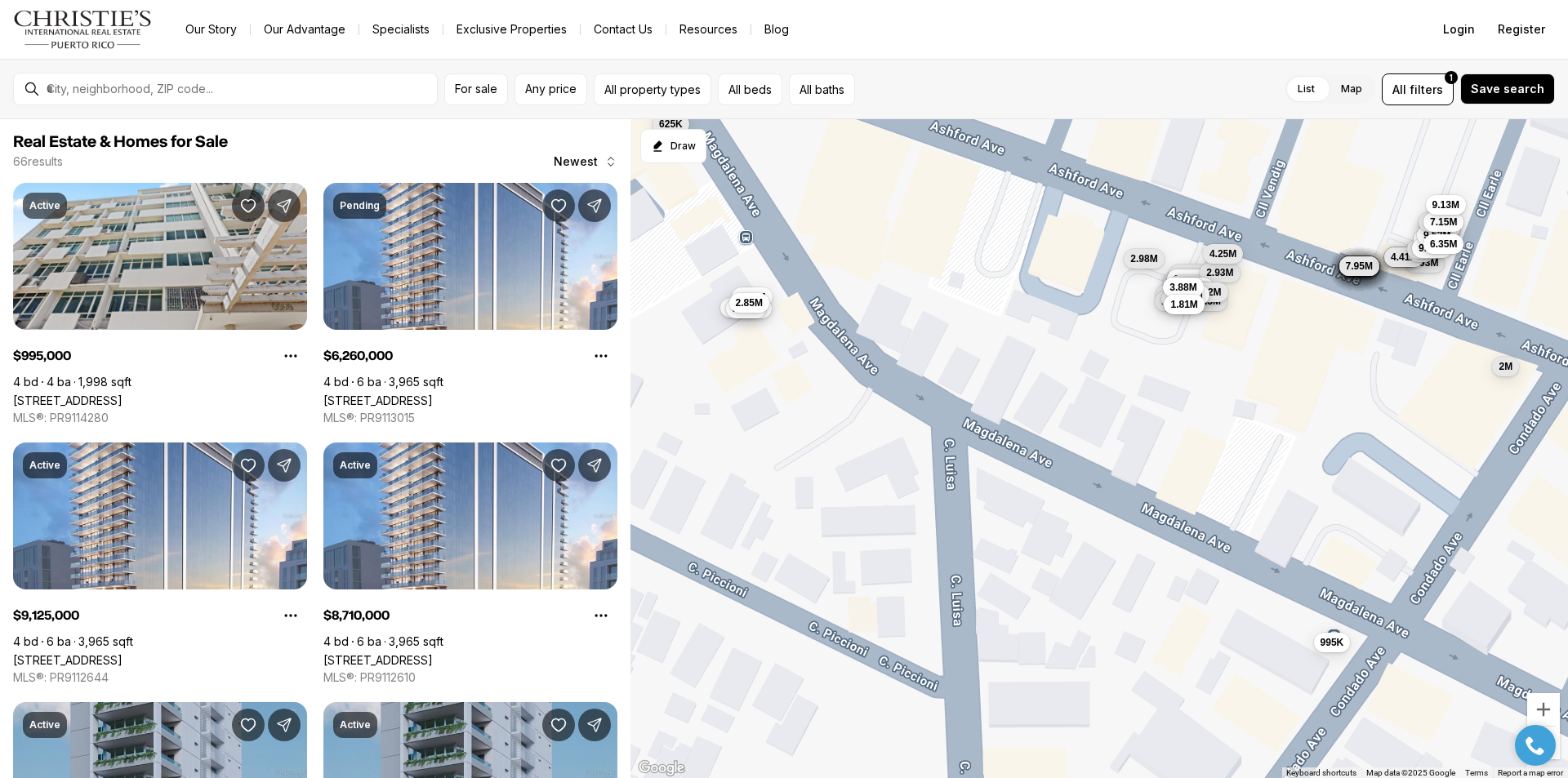
drag, startPoint x: 1418, startPoint y: 423, endPoint x: 1431, endPoint y: 357, distance: 67.3
click at [1430, 357] on div "625K 3.38M 1.28M 1.2M 1.52M 1.21M 2.55M 2.93M 1.29M 2.87M 1.55M 1.3M 2.93M 4.57…" at bounding box center [1099, 449] width 938 height 660
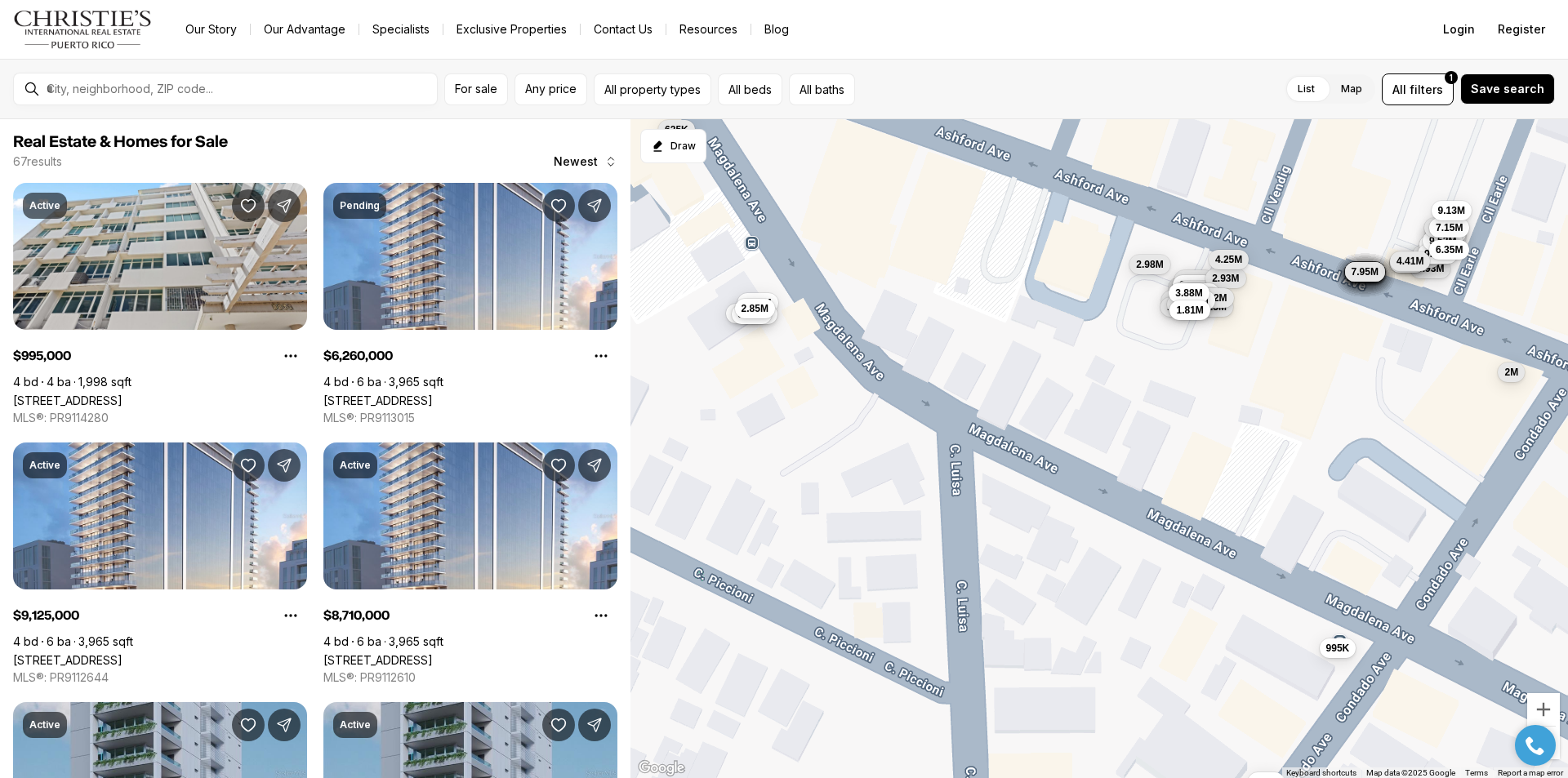
click at [1408, 261] on span "4.41M" at bounding box center [1410, 261] width 27 height 13
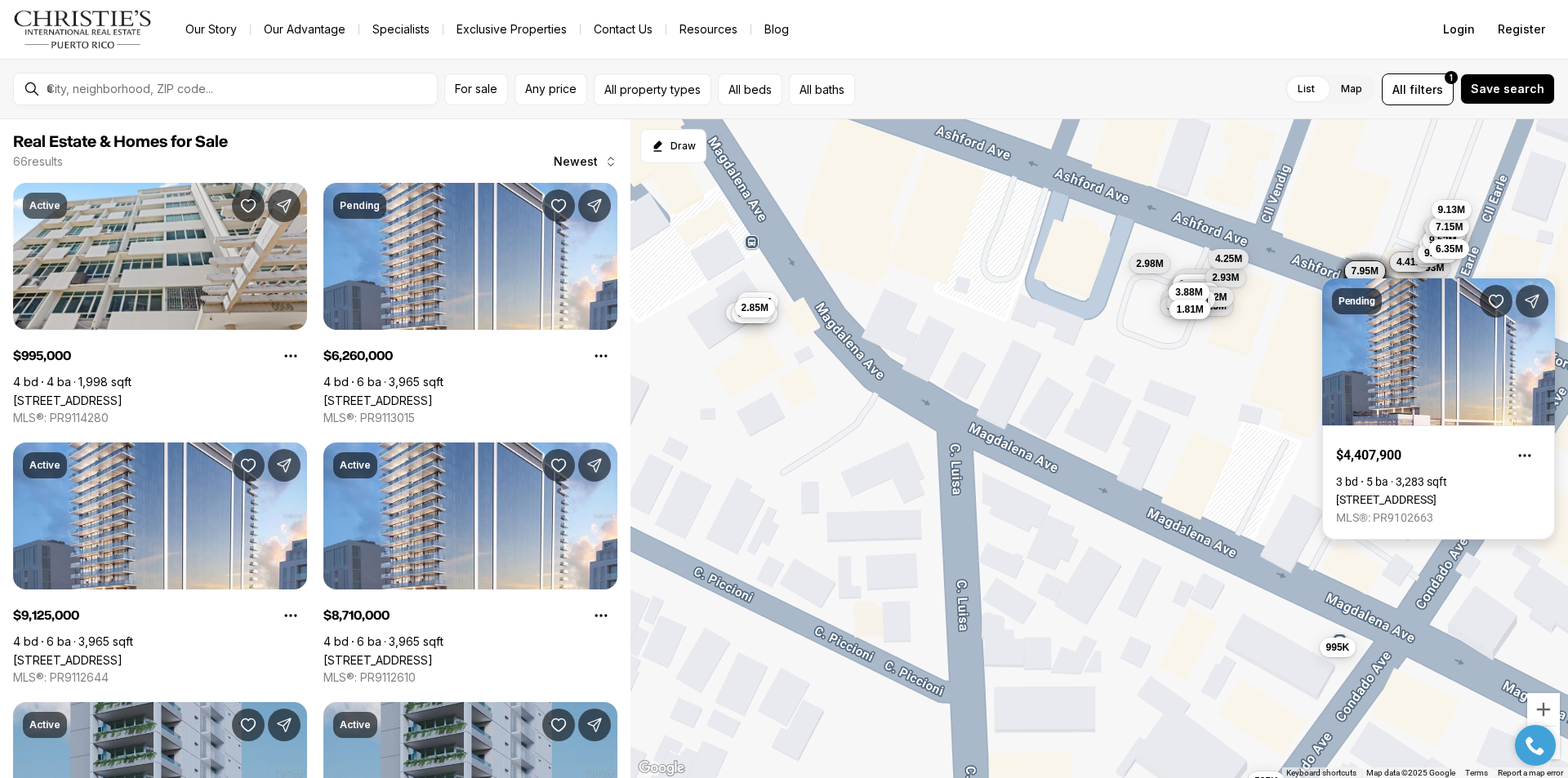
click at [1353, 275] on div "Pending $4,407,900 3 bd 5 ba 3,283 sqft 1149 ASHFORD AVENUE VANDERBILT RESIDENC…" at bounding box center [1438, 399] width 232 height 280
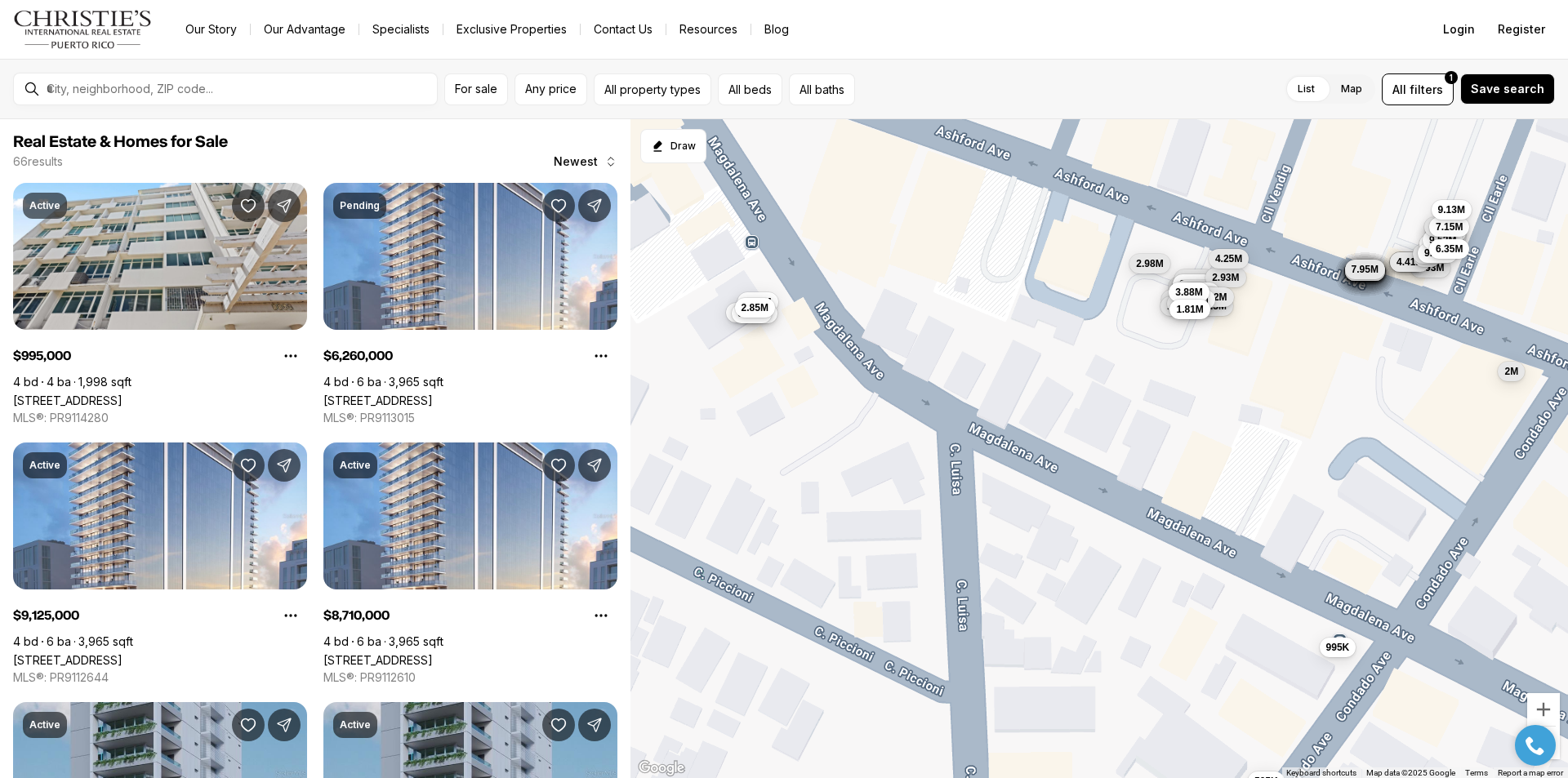
click at [1352, 280] on button "7.95M" at bounding box center [1364, 270] width 40 height 20
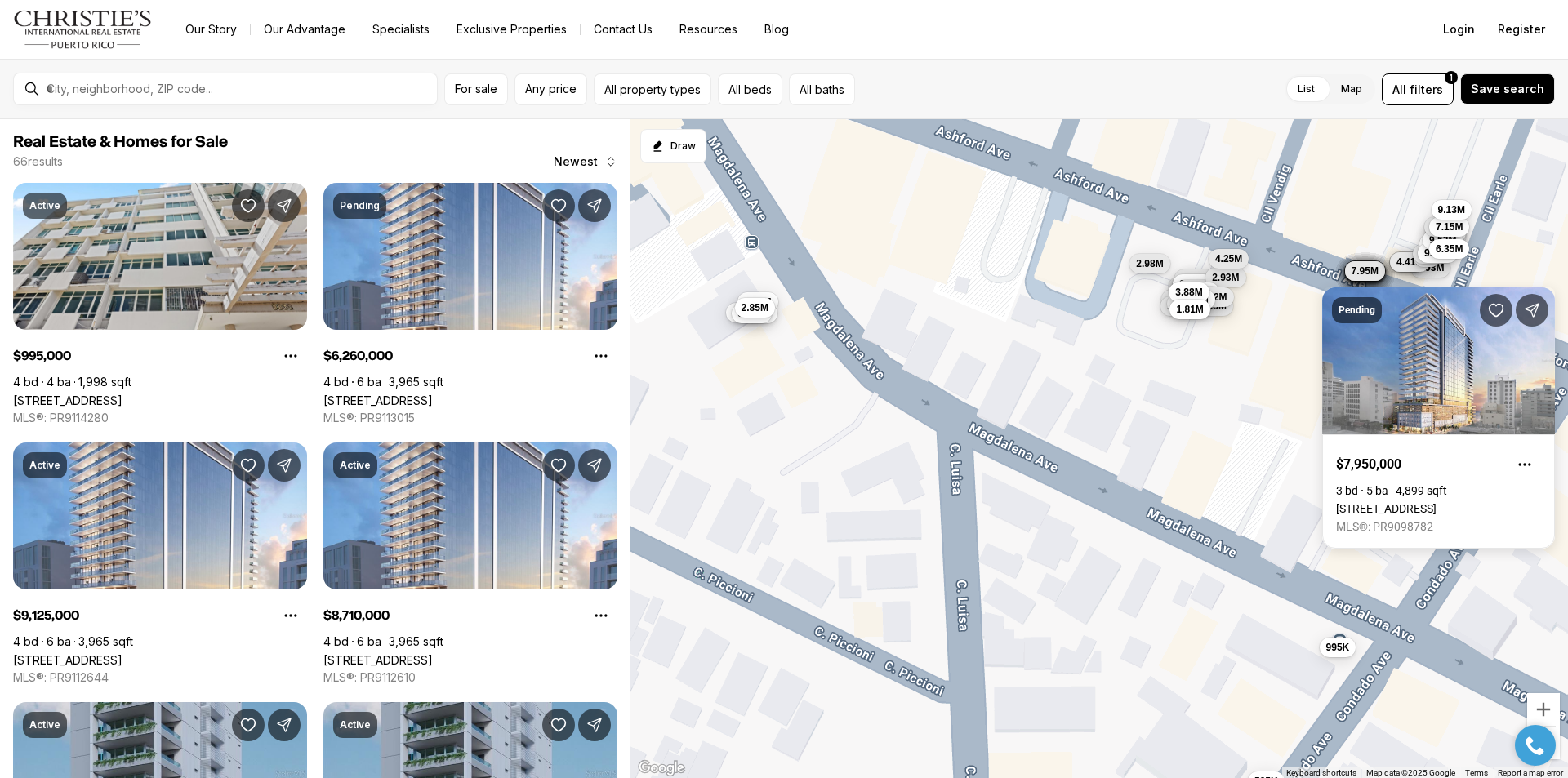
click at [1297, 378] on div "3.38M 1.28M 1.2M 1.52M 1.21M 2.55M 2.93M 1.29M 2.87M 1.55M 1.3M 2.93M 4.57M 4.2…" at bounding box center [1099, 449] width 938 height 660
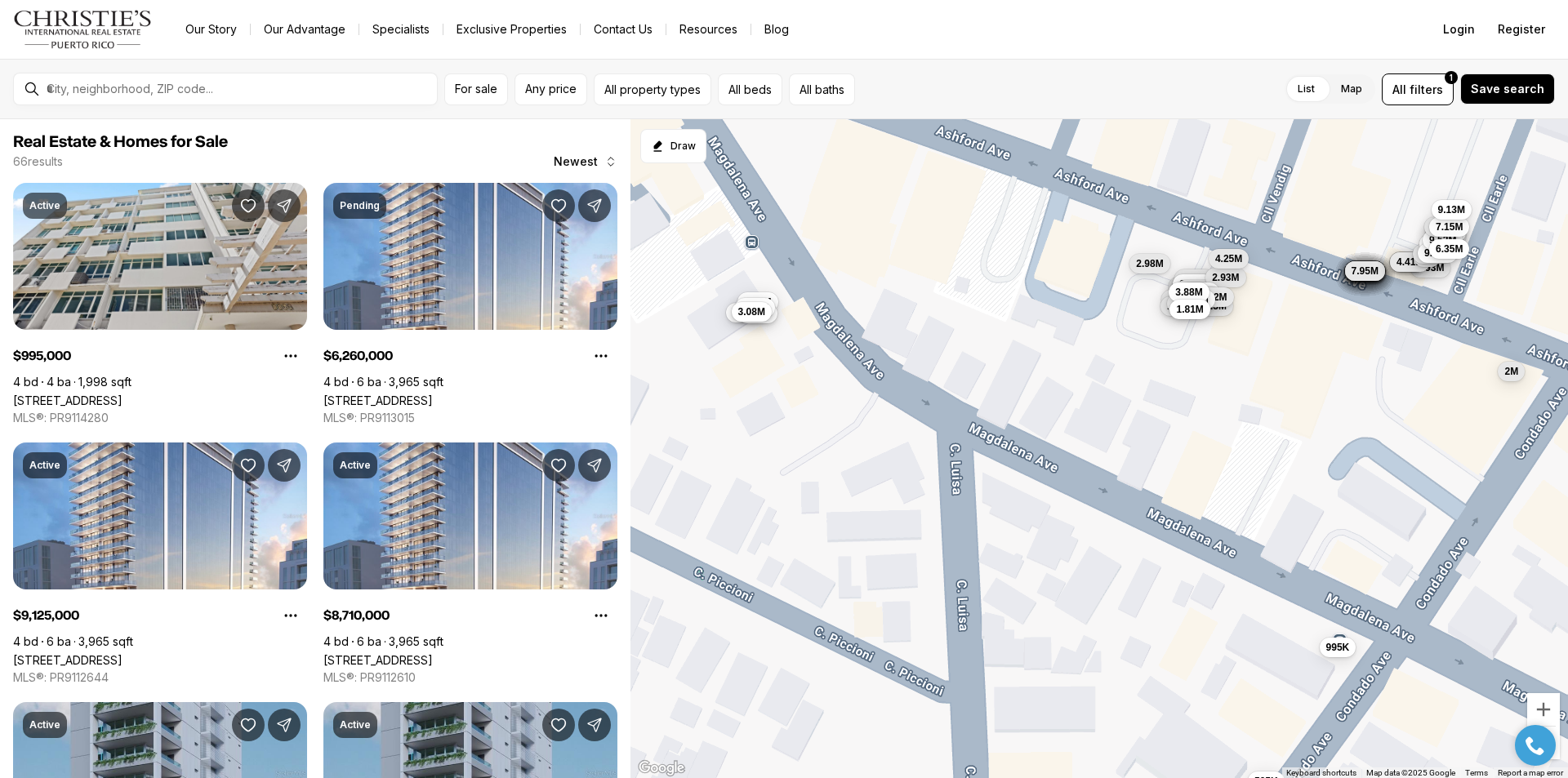
click at [754, 312] on span "3.08M" at bounding box center [752, 312] width 27 height 13
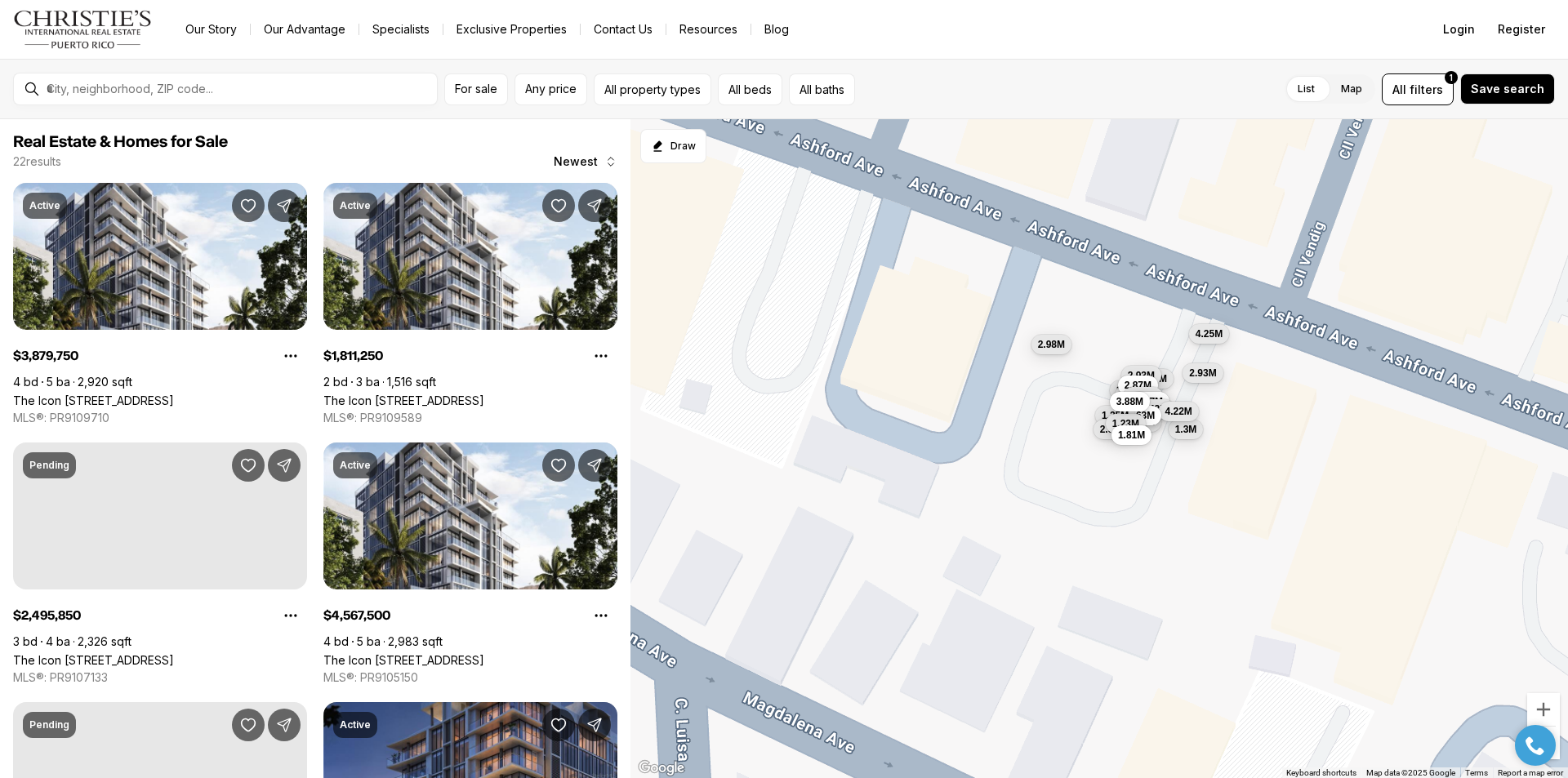
drag, startPoint x: 1345, startPoint y: 320, endPoint x: 1096, endPoint y: 490, distance: 301.5
click at [1096, 490] on div "1.28M 1.2M 1.52M 1.21M 2.55M 2.93M 1.29M 2.87M 1.55M 1.3M 2.93M 4.57M 4.25M 1.4…" at bounding box center [1099, 449] width 938 height 660
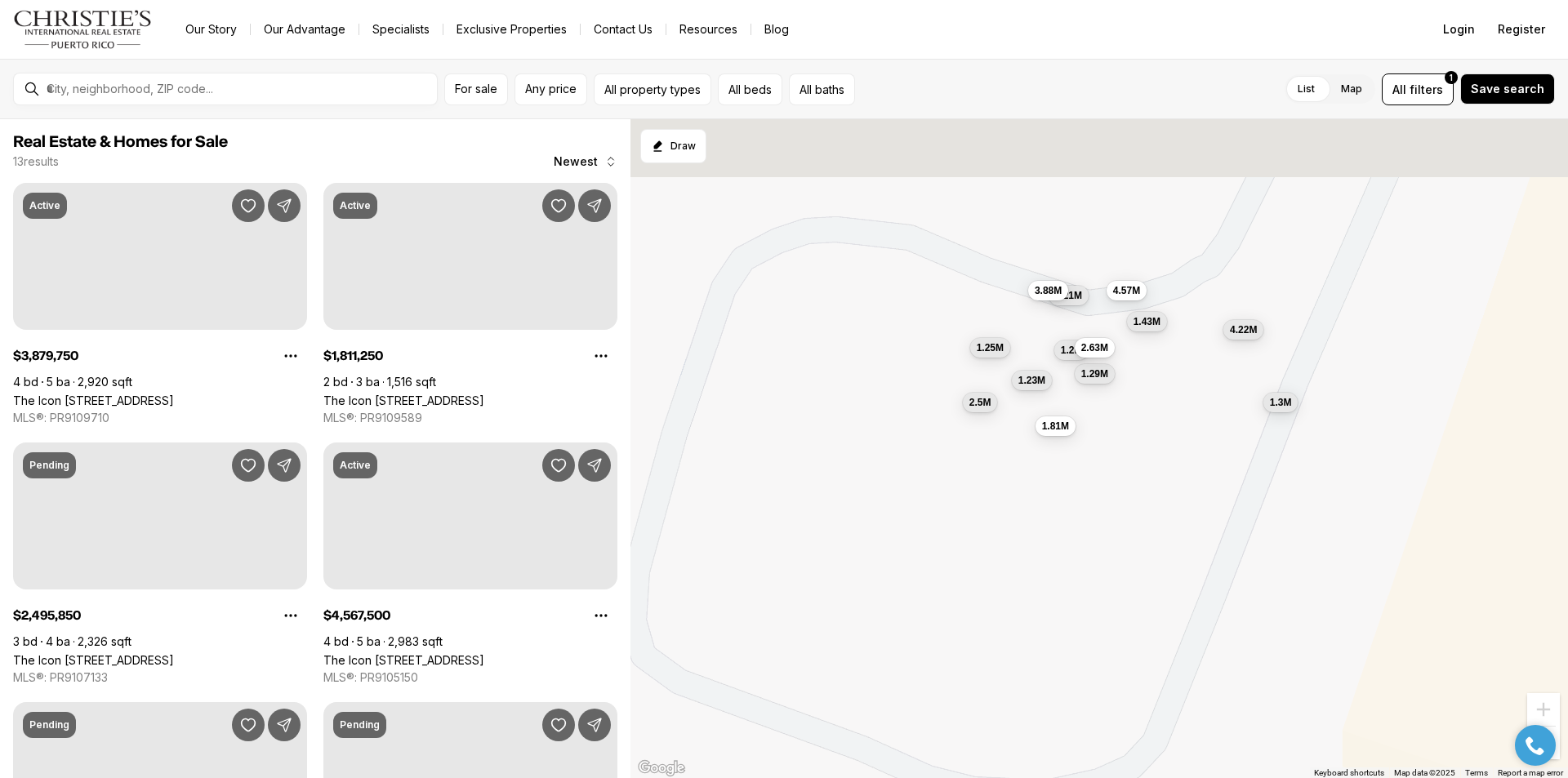
drag, startPoint x: 1125, startPoint y: 468, endPoint x: 1089, endPoint y: 583, distance: 120.5
click at [1090, 583] on div "1.2M 1.21M 1.29M 1.3M 4.57M 1.43M 4.22M 2.63M 1.25M 2.5M 1.23M 3.88M 1.81M" at bounding box center [1099, 449] width 938 height 660
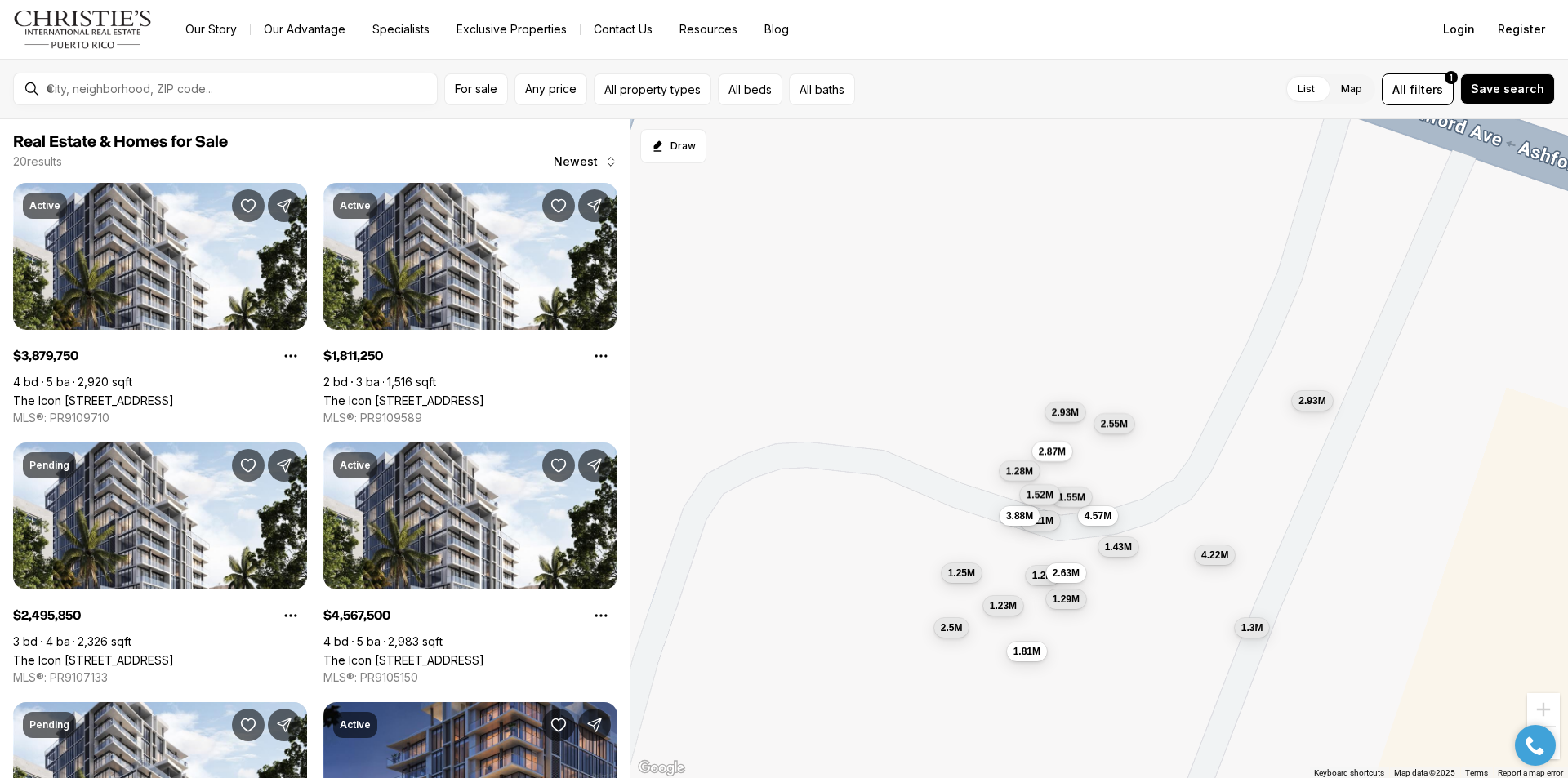
drag, startPoint x: 1203, startPoint y: 383, endPoint x: 1175, endPoint y: 621, distance: 239.6
click at [1175, 621] on div "1.2M 1.21M 1.29M 1.3M 4.57M 1.43M 4.22M 2.63M 1.25M 2.5M 1.23M 3.88M 1.81M 2.93…" at bounding box center [1099, 449] width 938 height 660
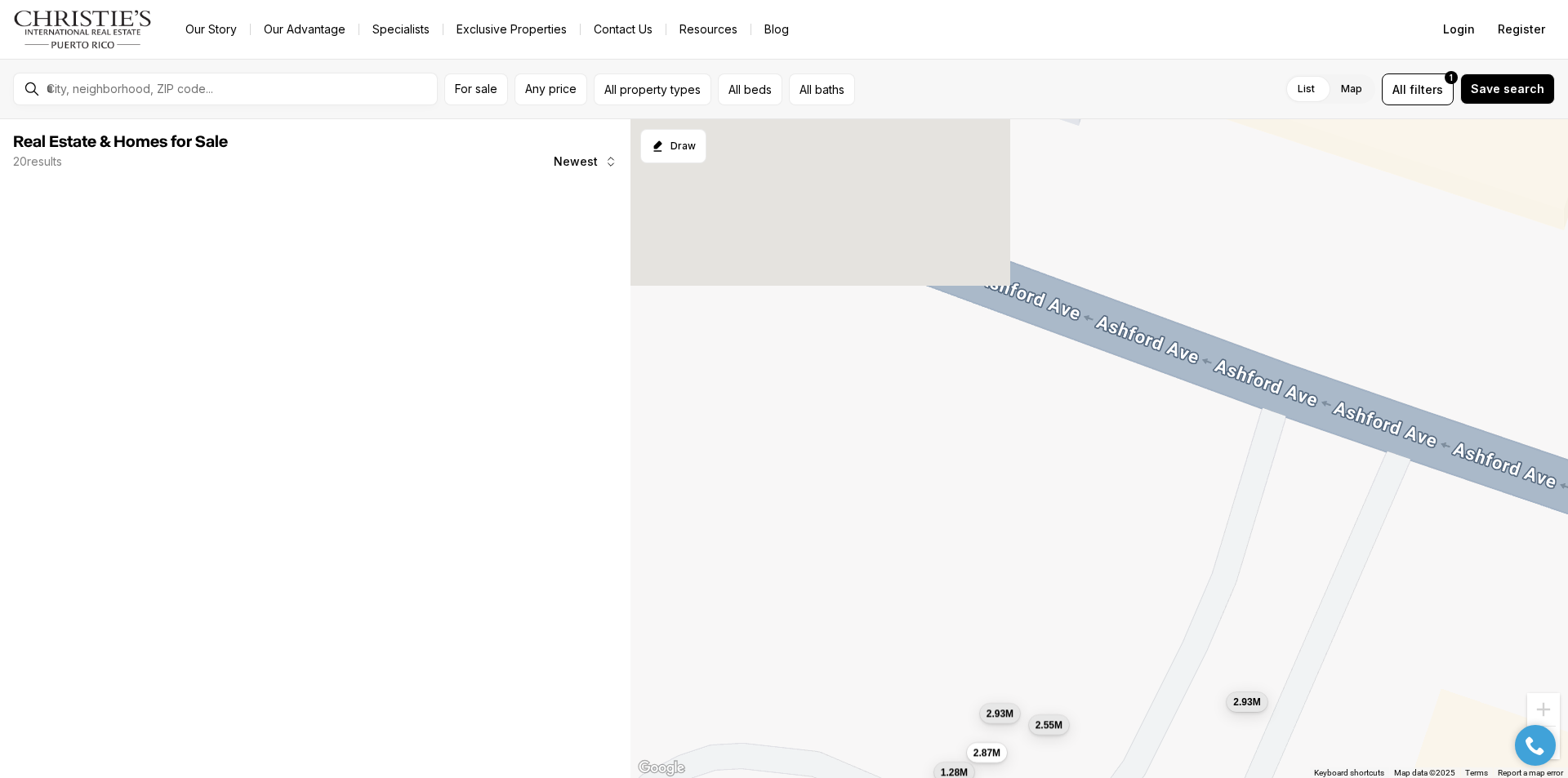
drag, startPoint x: 1218, startPoint y: 434, endPoint x: 1150, endPoint y: 746, distance: 319.3
click at [1152, 747] on div "1.2M 1.21M 1.29M 1.3M 4.57M 1.43M 4.22M 2.63M 1.25M 2.5M 1.23M 3.88M 1.81M 2.93…" at bounding box center [1099, 449] width 938 height 660
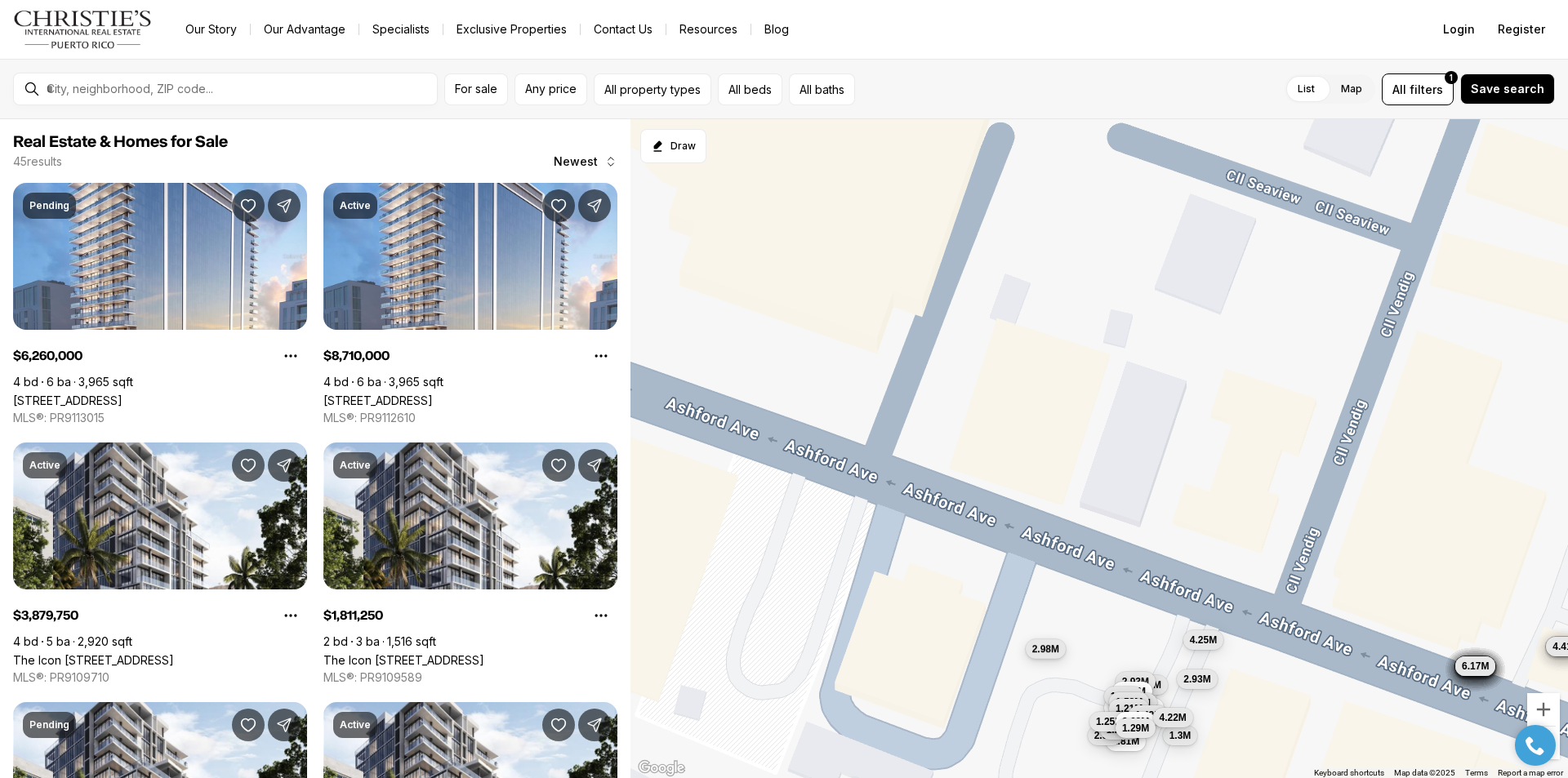
click at [1044, 649] on span "2.98M" at bounding box center [1045, 649] width 27 height 13
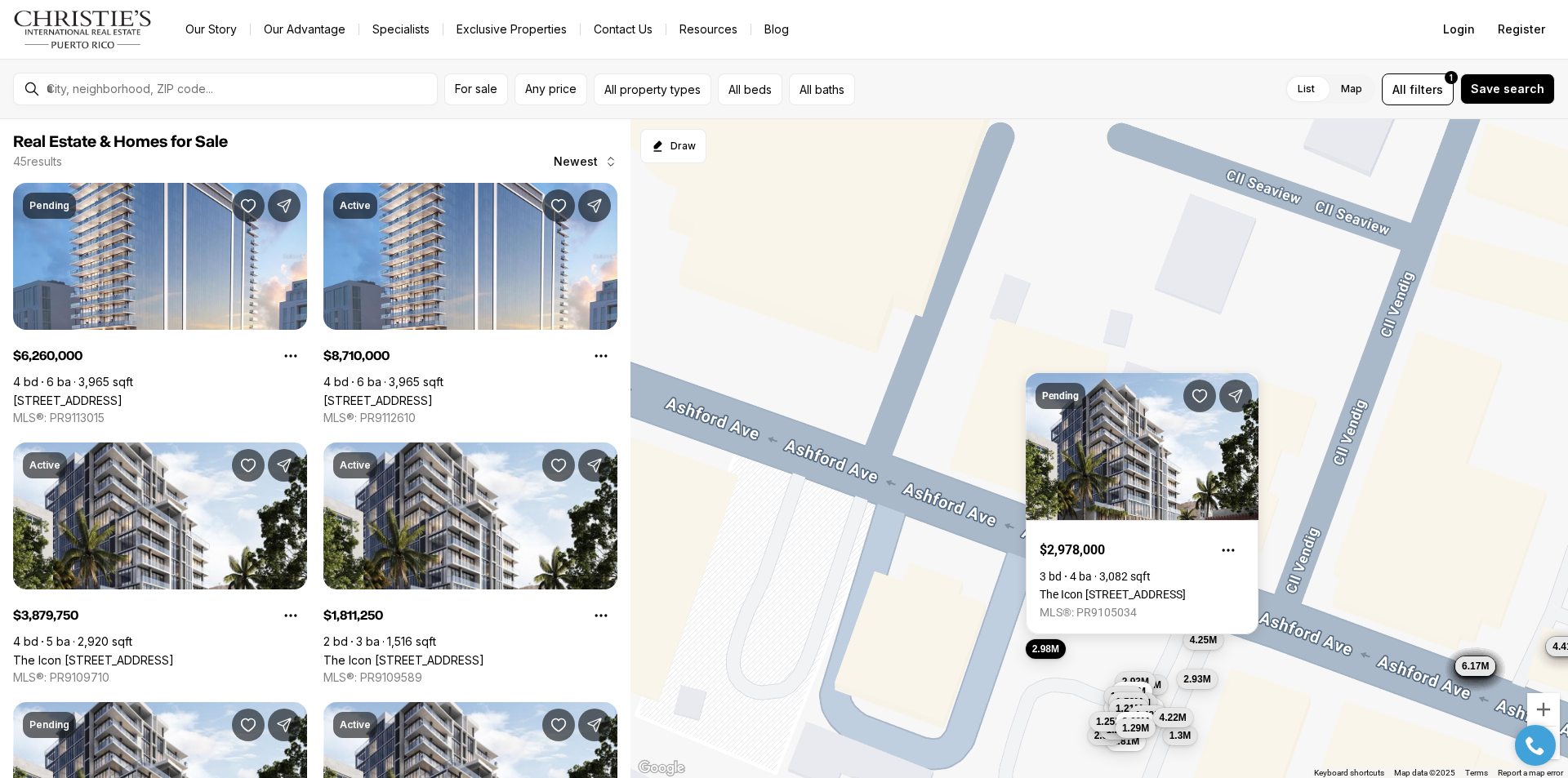
click at [1402, 492] on div "2.93M 2.55M 2.93M 4.25M 3.88M 4.57M 2.87M 2.98M 1.55M 1.28M 1.52M 1.21M 6.26M 8…" at bounding box center [1099, 449] width 938 height 660
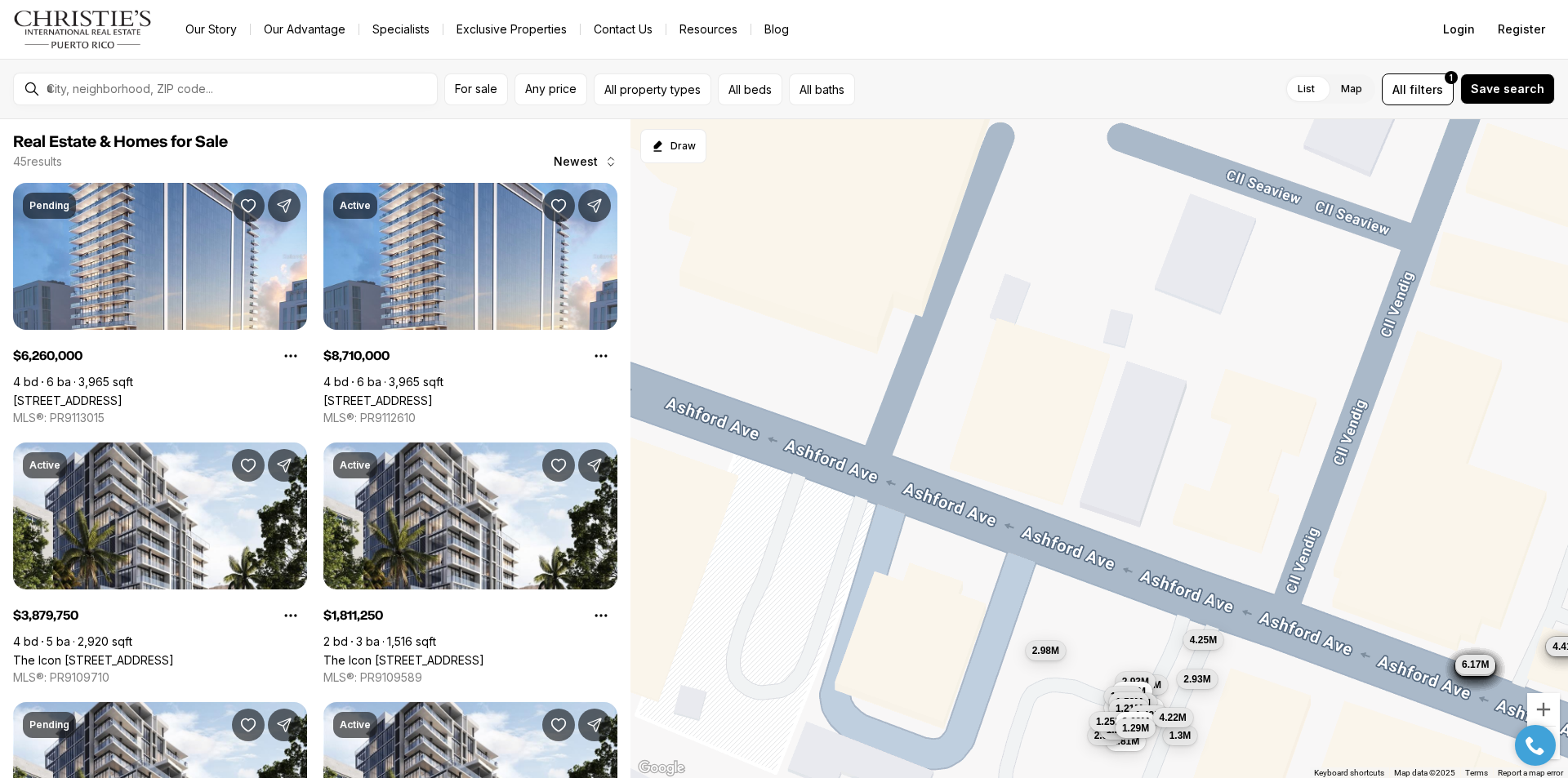
click at [1464, 667] on span "6.17M" at bounding box center [1475, 664] width 27 height 13
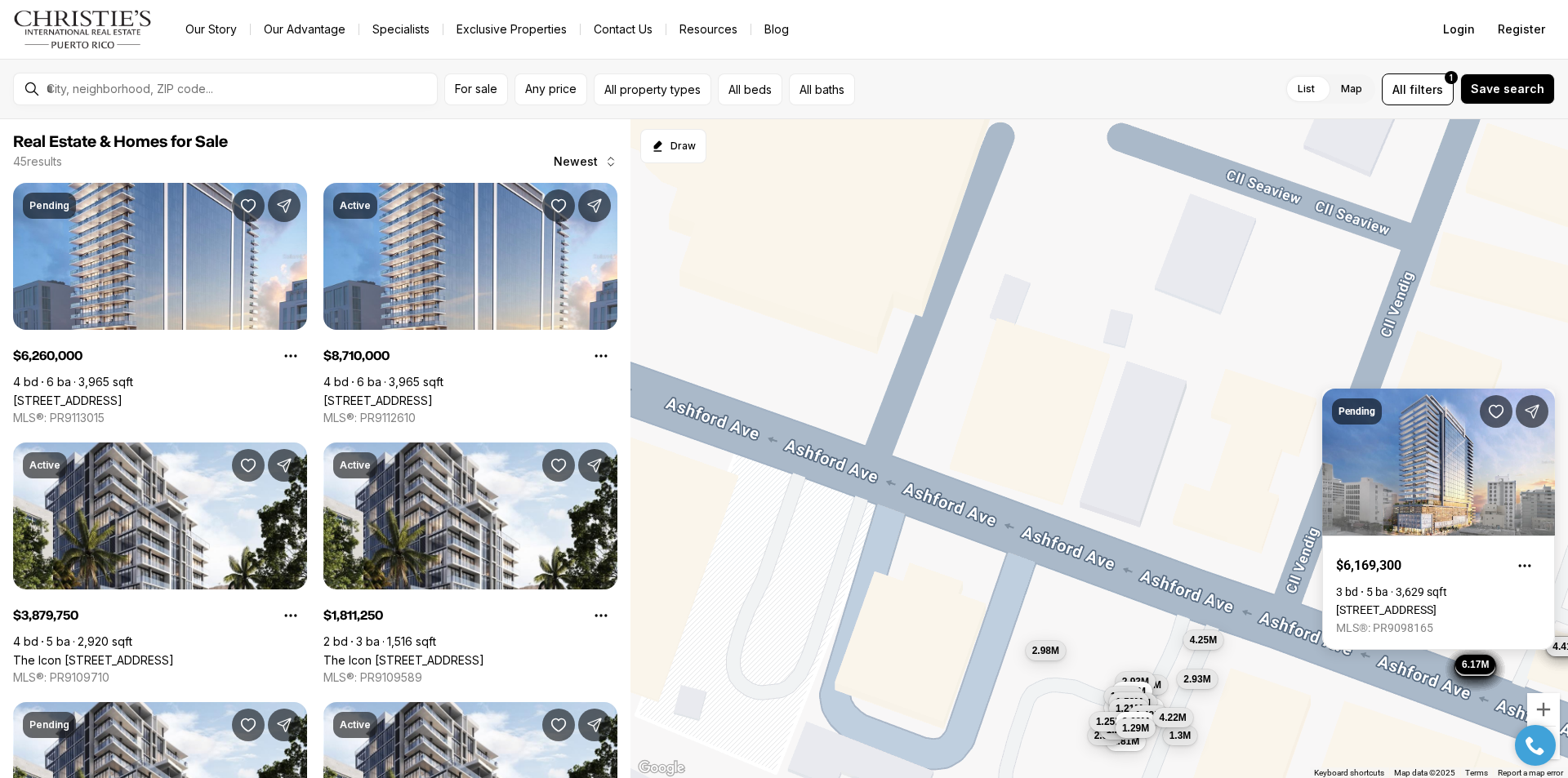
click at [1461, 663] on span "6.17M" at bounding box center [1475, 664] width 27 height 13
drag, startPoint x: 1275, startPoint y: 531, endPoint x: 1273, endPoint y: 523, distance: 8.2
click at [1274, 531] on div "2.93M 2.55M 2.93M 4.25M 3.88M 4.57M 2.87M 2.98M 1.55M 1.28M 1.52M 1.21M 6.26M 8…" at bounding box center [1099, 449] width 938 height 660
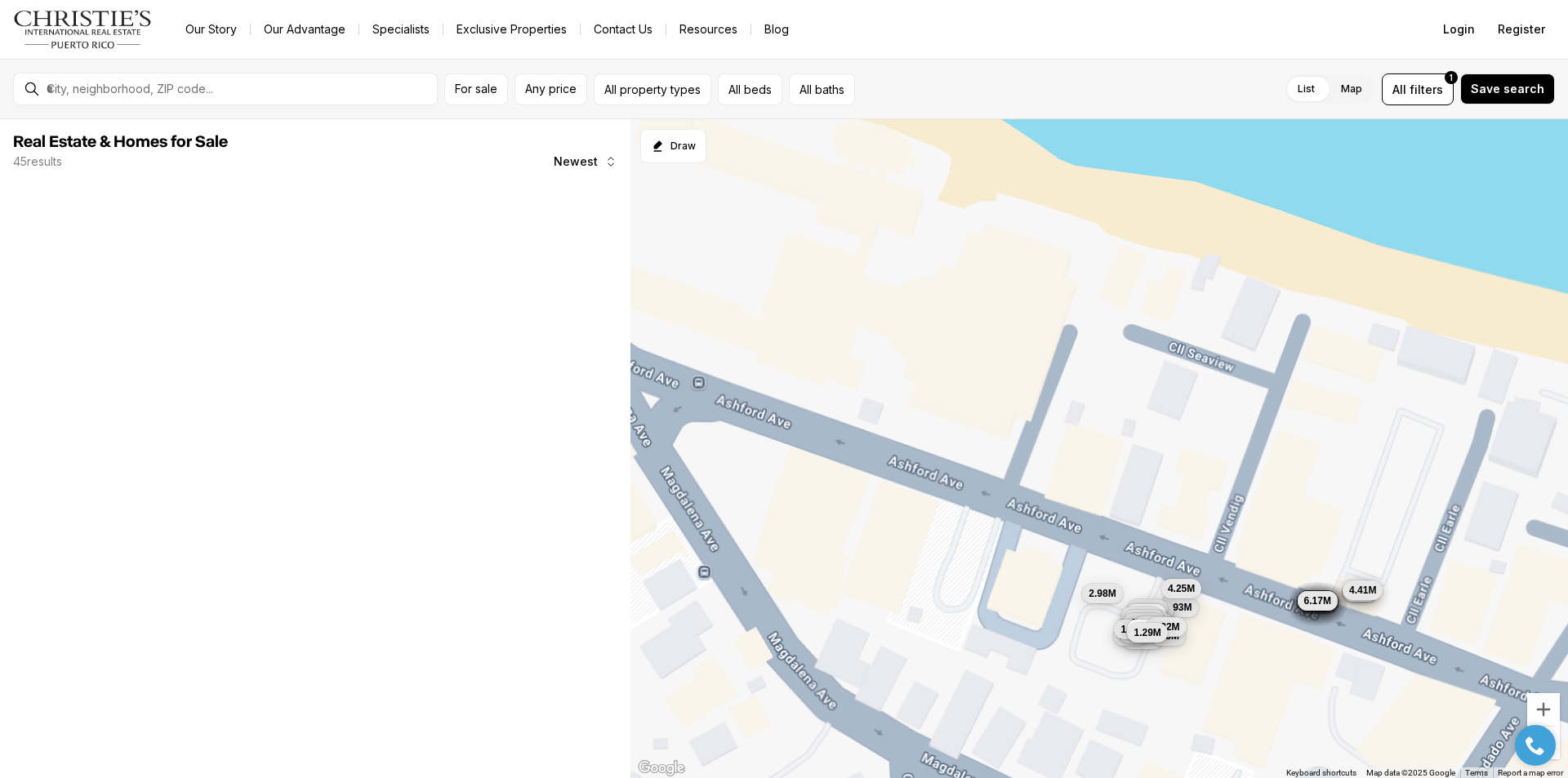
click at [1372, 597] on button "4.41M" at bounding box center [1362, 590] width 40 height 20
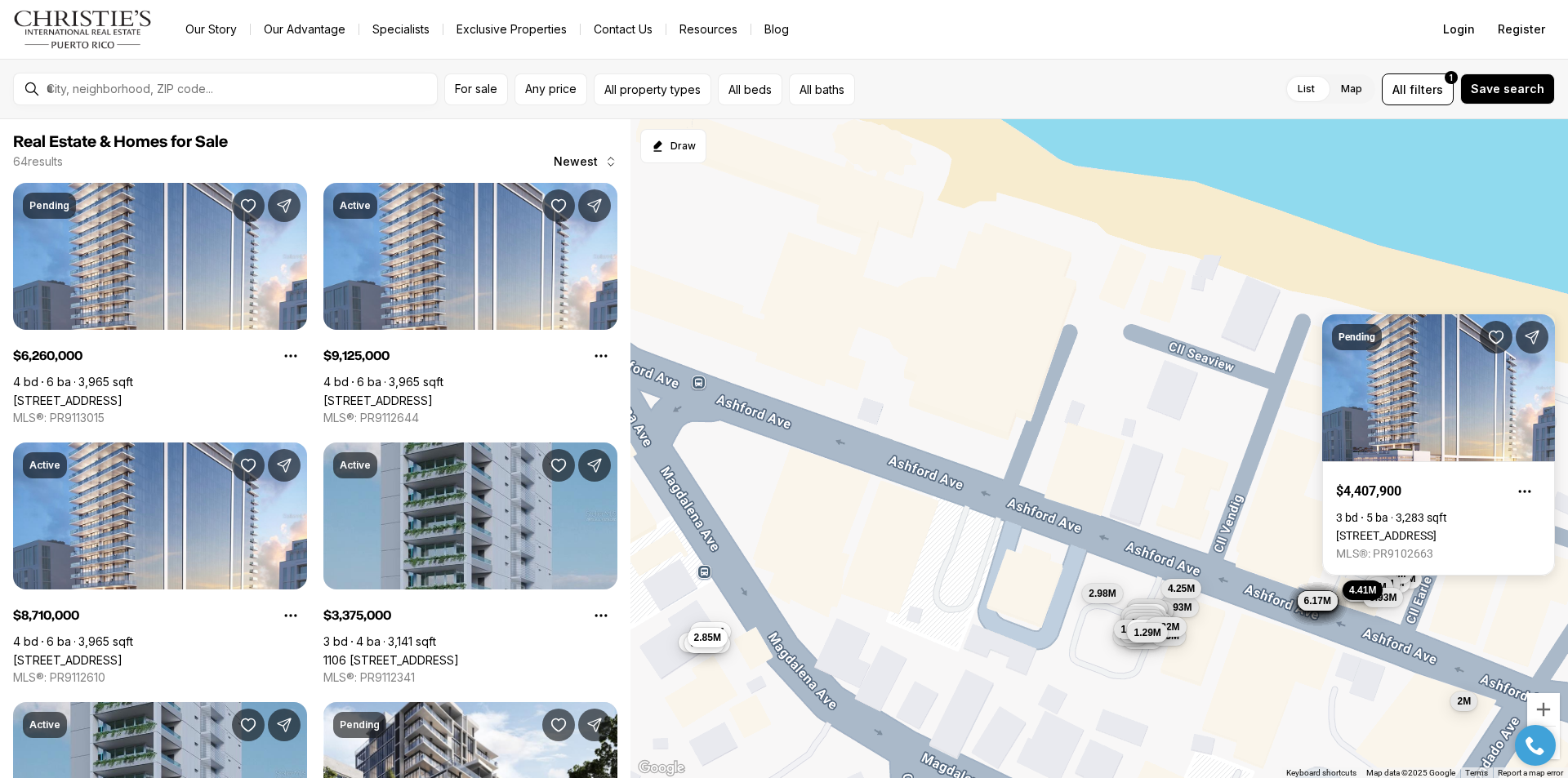
click at [985, 550] on div "2.93M 2.55M 2.93M 4.25M 3.88M 4.57M 2.87M 2.98M 1.55M 1.28M 1.52M 1.21M 6.26M 8…" at bounding box center [1099, 449] width 938 height 660
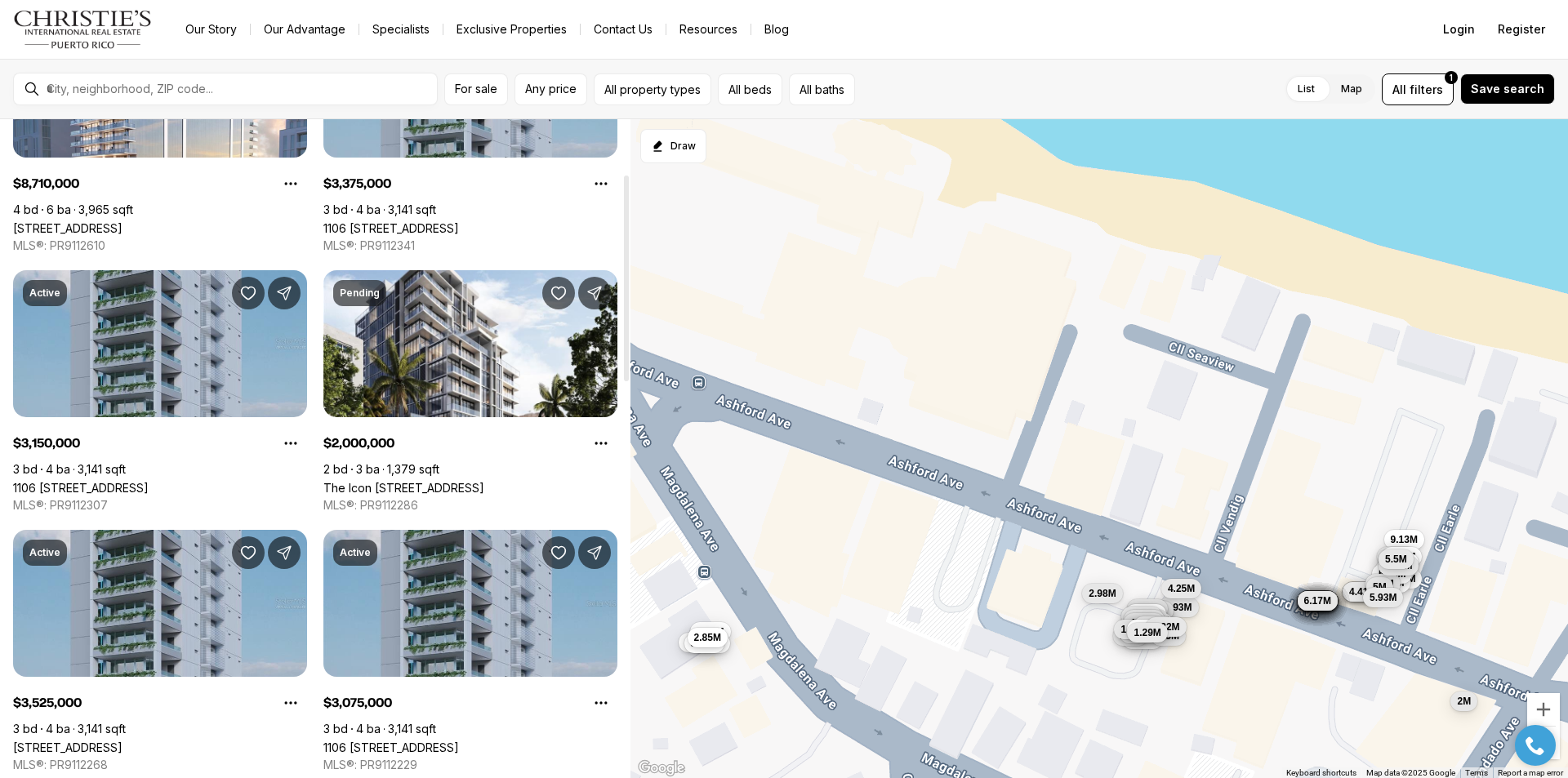
scroll to position [163, 0]
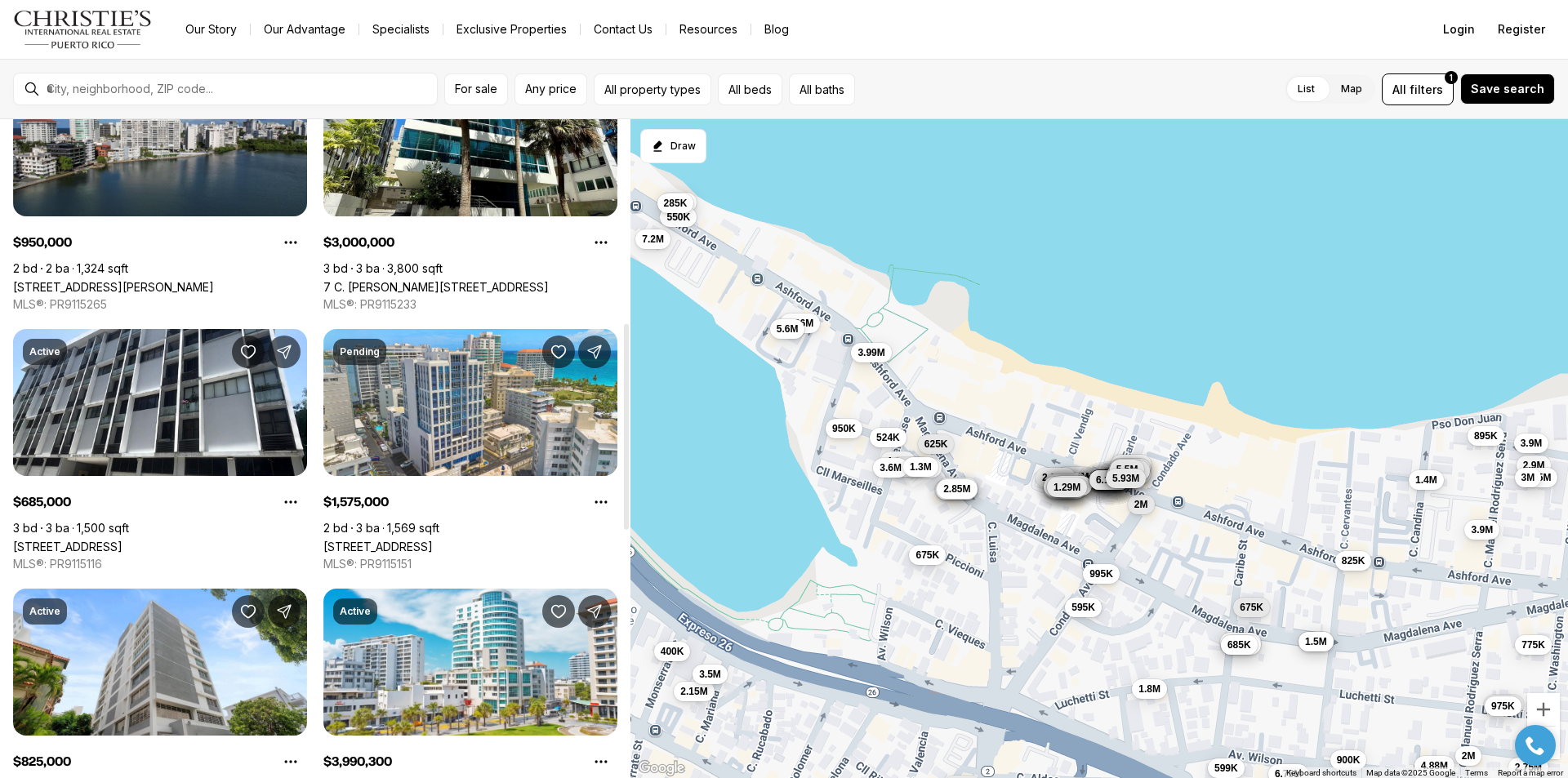
scroll to position [734, 0]
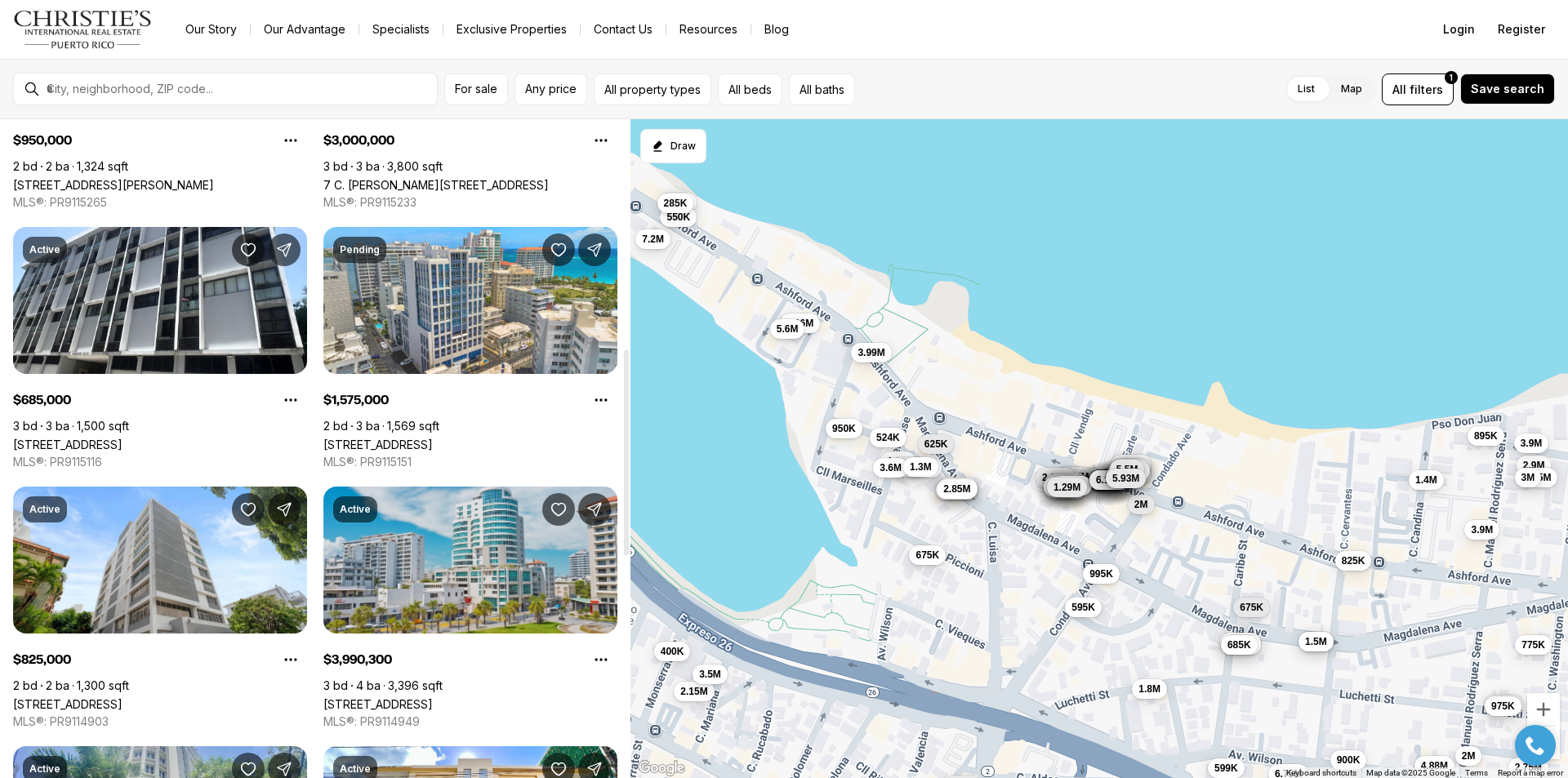
click at [433, 697] on link "[STREET_ADDRESS][PERSON_NAME]" at bounding box center [378, 704] width 110 height 14
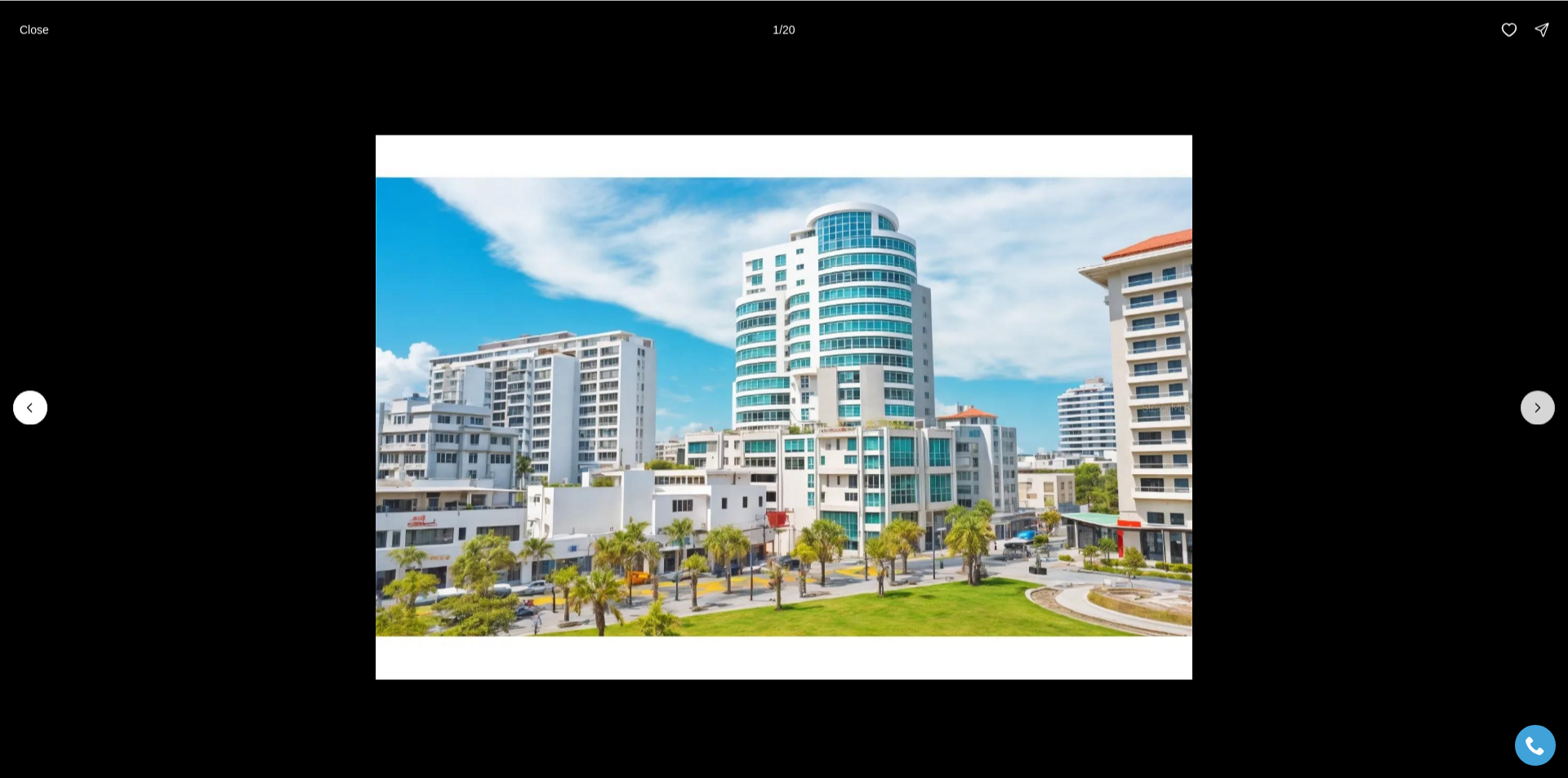
click at [1539, 404] on icon "Next slide" at bounding box center [1537, 407] width 16 height 16
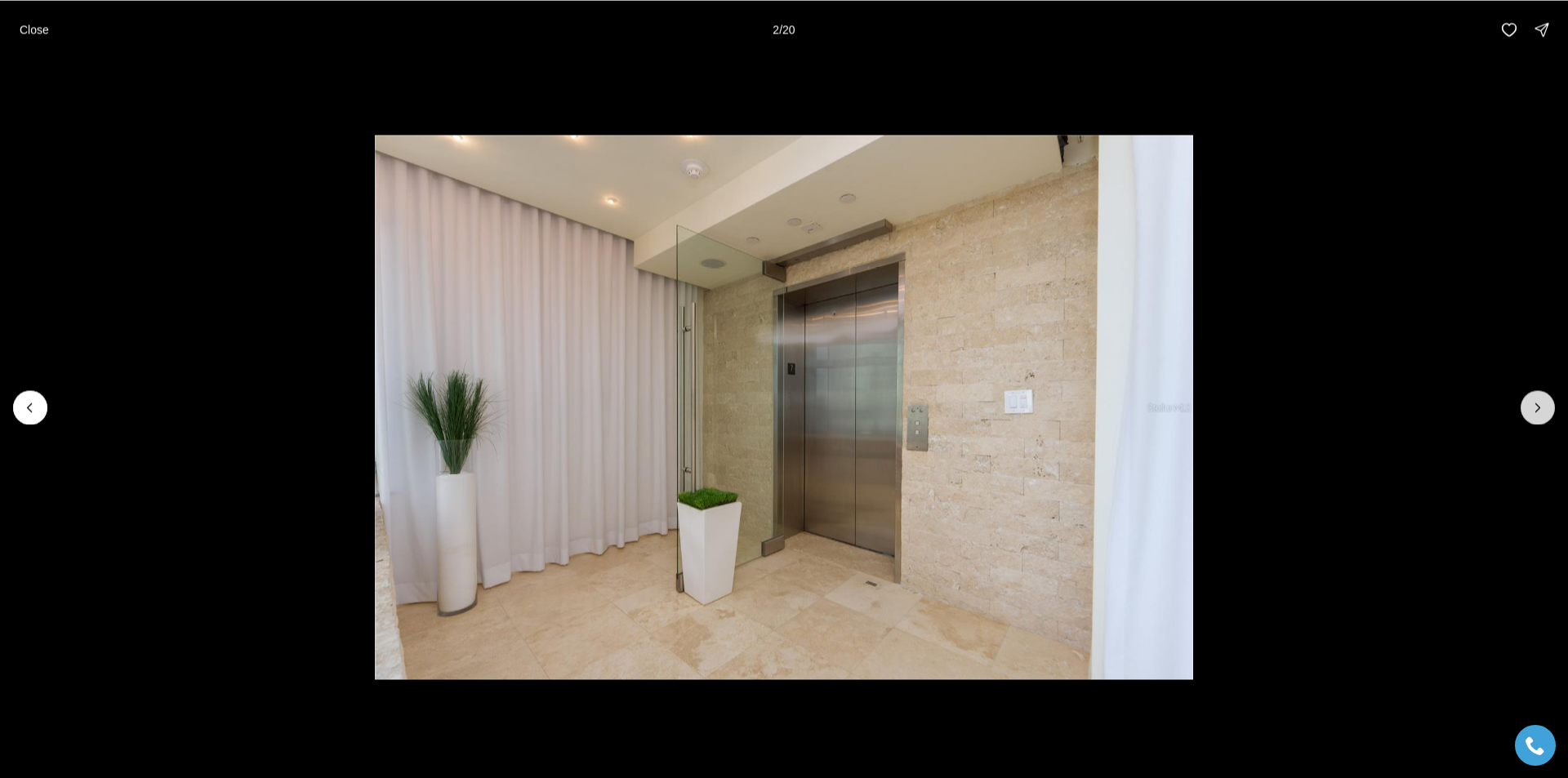
click at [1539, 404] on icon "Next slide" at bounding box center [1537, 407] width 16 height 16
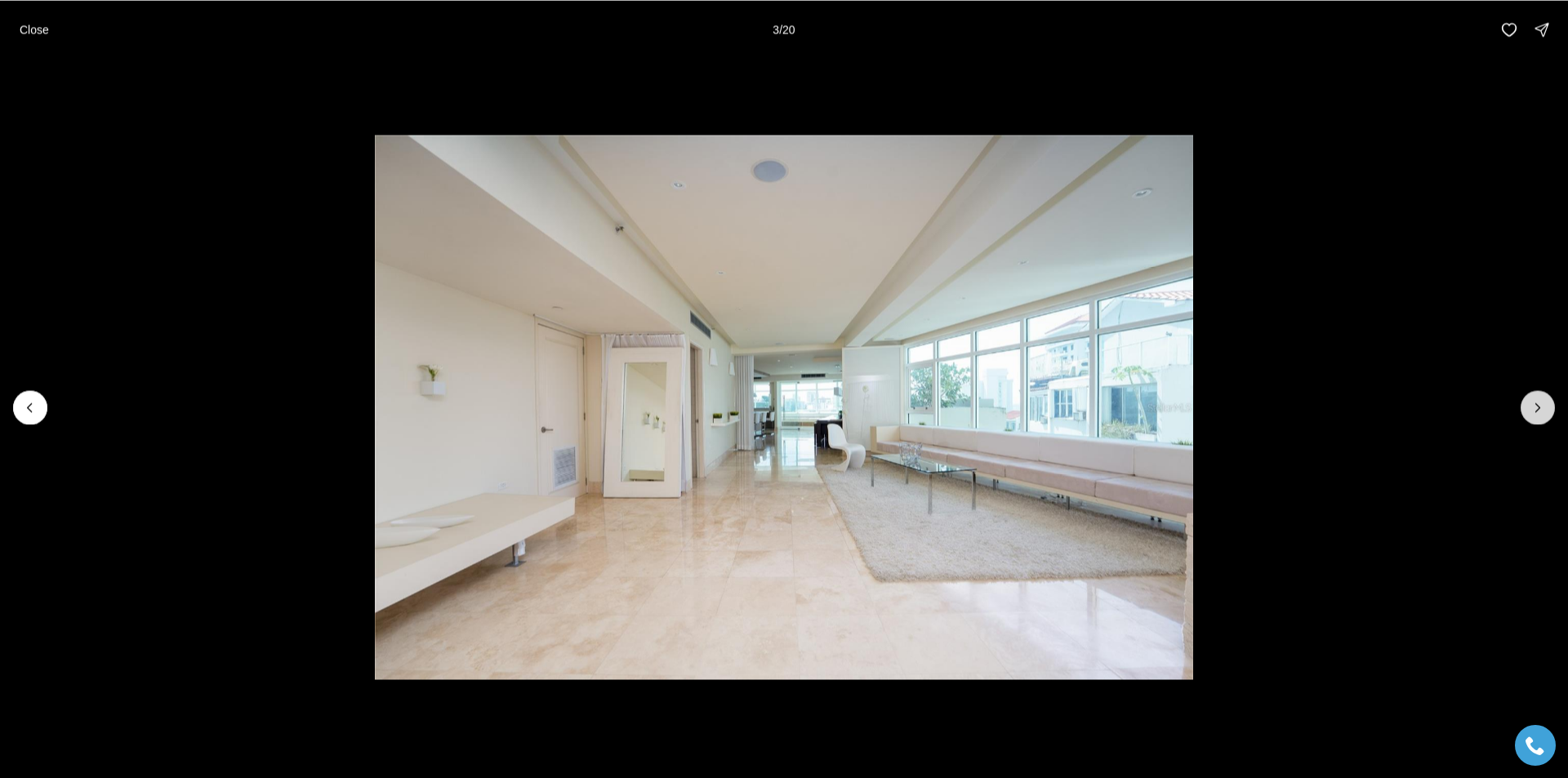
click at [1539, 404] on icon "Next slide" at bounding box center [1537, 407] width 16 height 16
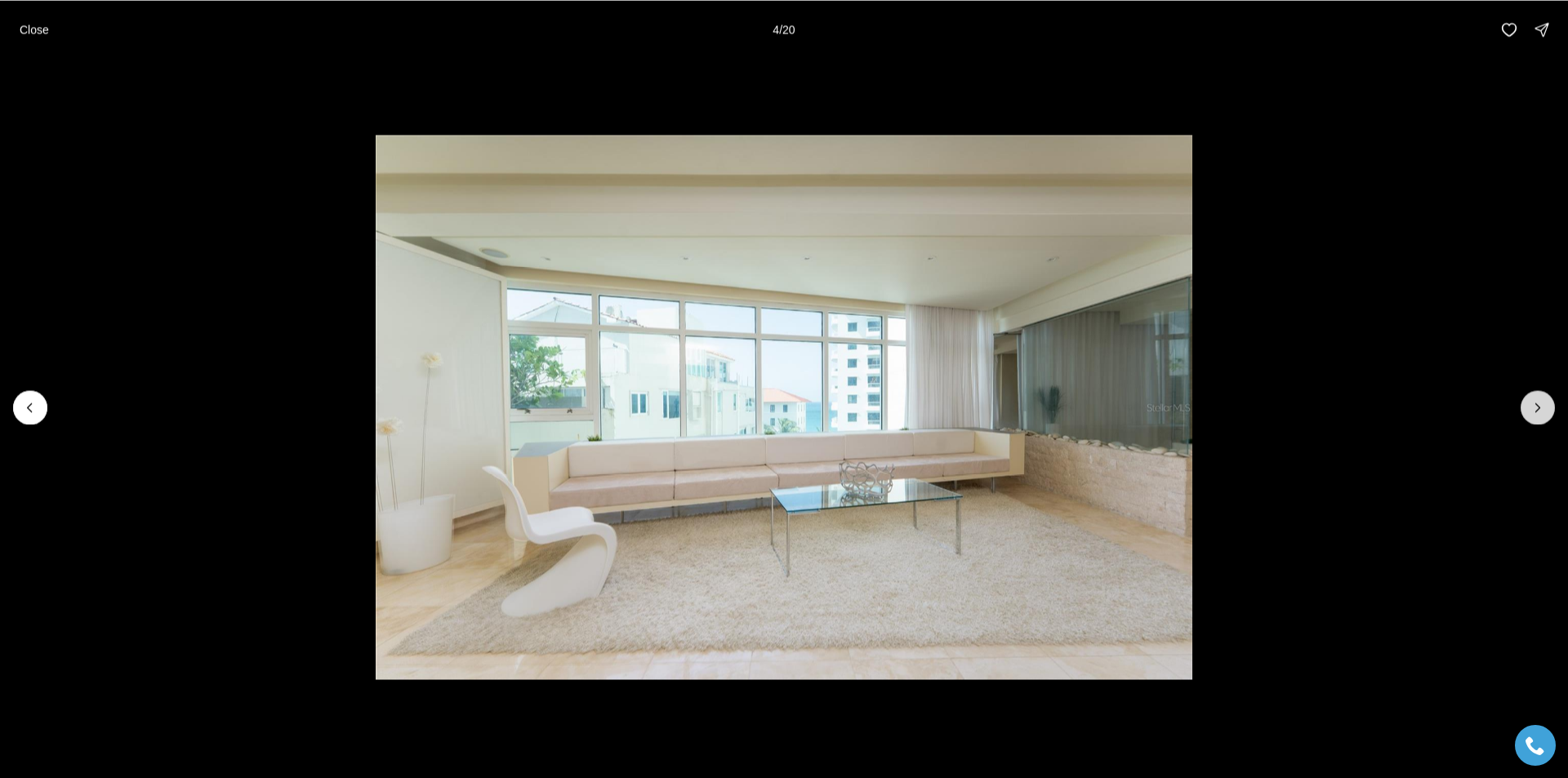
click at [1539, 404] on icon "Next slide" at bounding box center [1537, 407] width 16 height 16
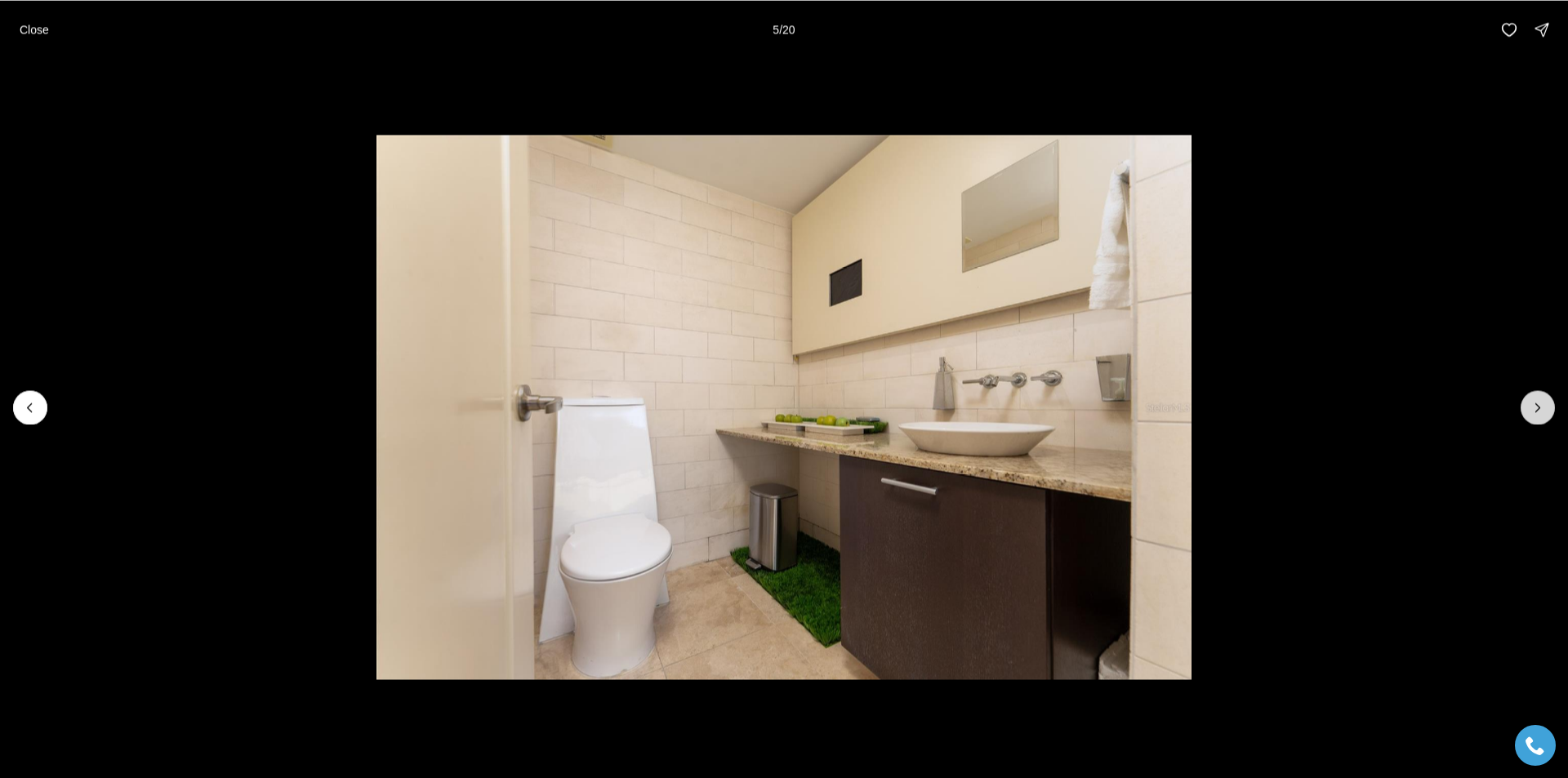
click at [1539, 404] on icon "Next slide" at bounding box center [1537, 407] width 16 height 16
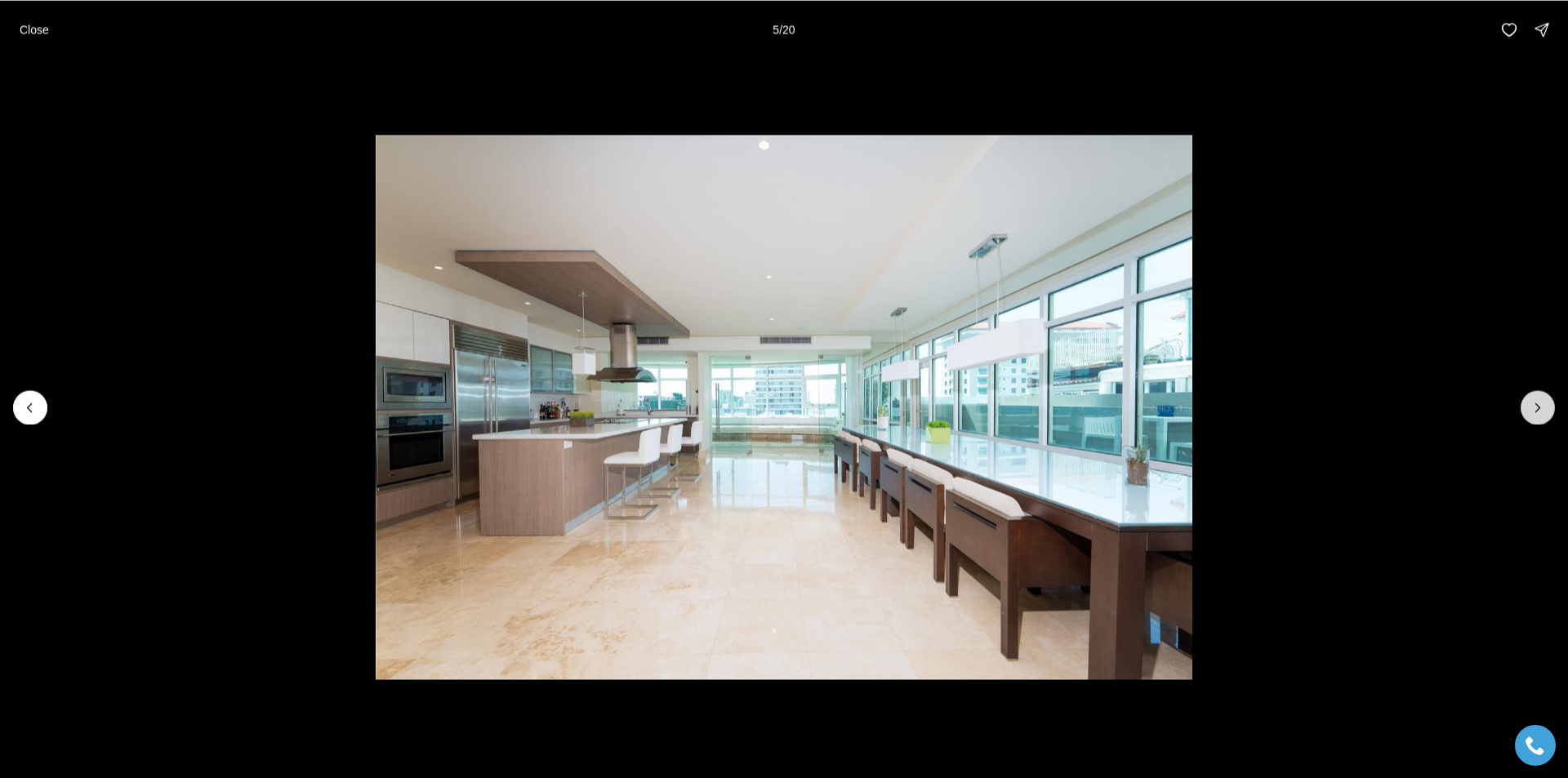
click at [1539, 404] on icon "Next slide" at bounding box center [1537, 407] width 16 height 16
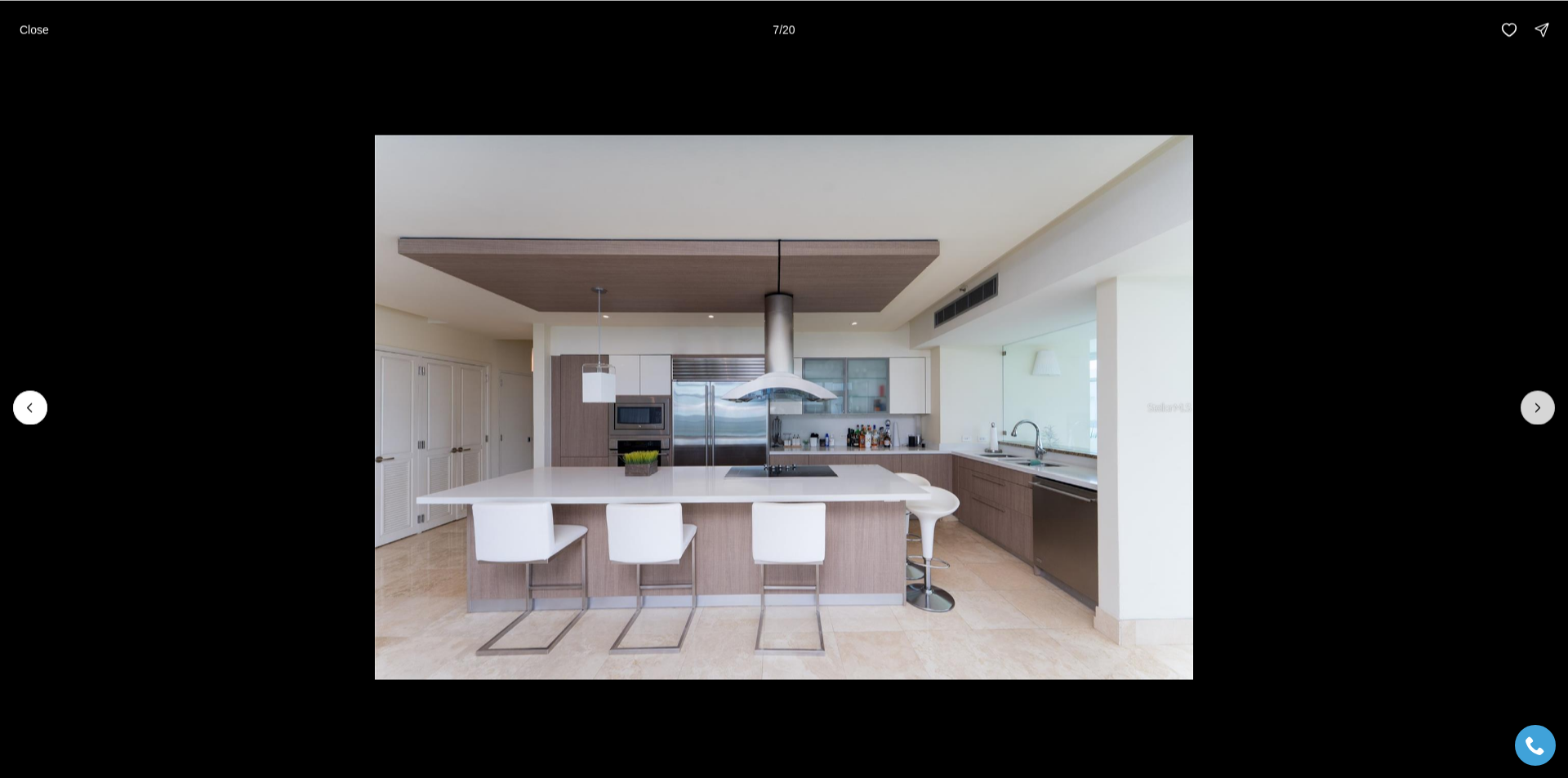
click at [1539, 404] on icon "Next slide" at bounding box center [1537, 407] width 16 height 16
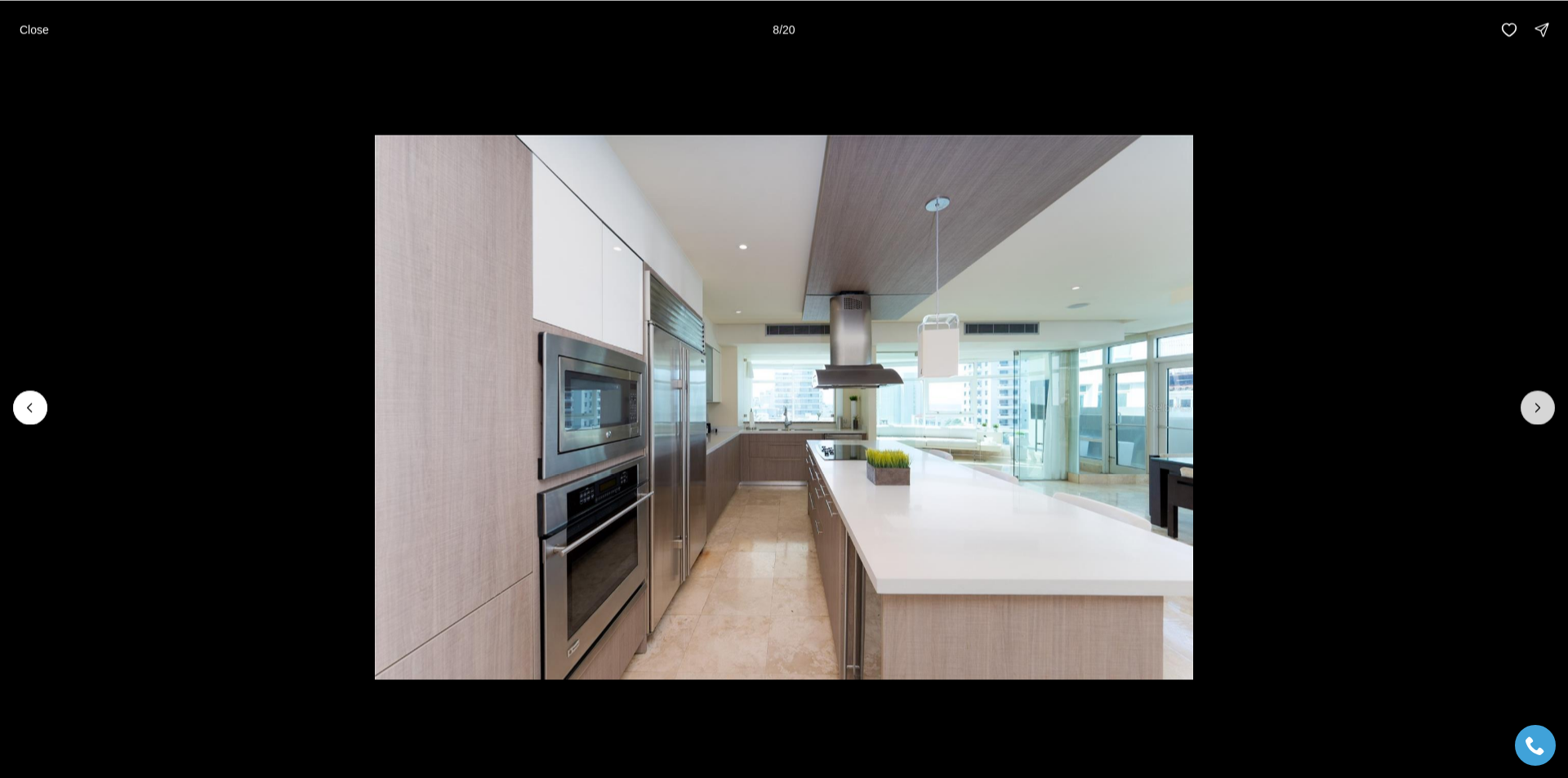
click at [1539, 404] on icon "Next slide" at bounding box center [1537, 407] width 16 height 16
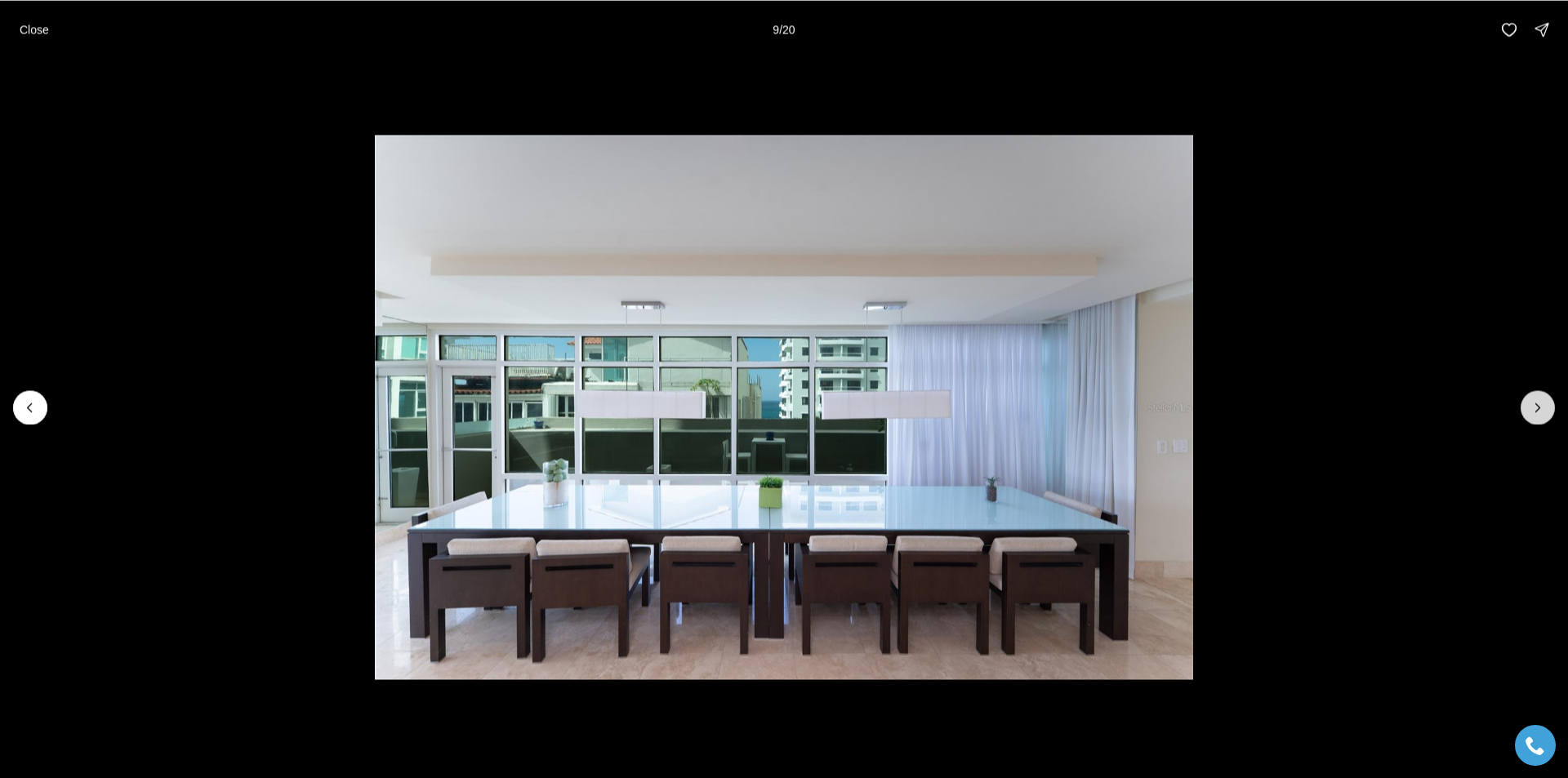
click at [1539, 404] on icon "Next slide" at bounding box center [1537, 407] width 16 height 16
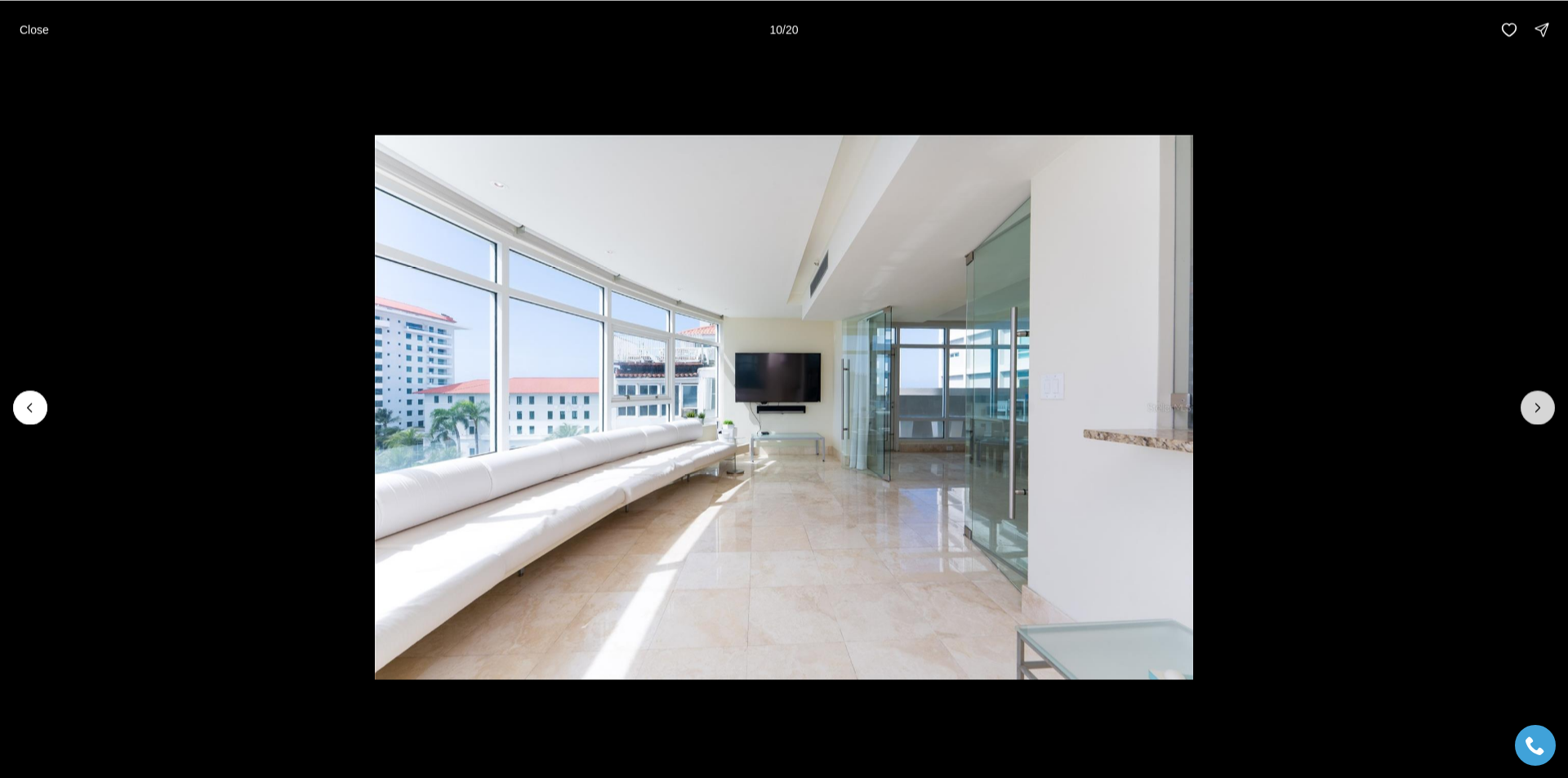
click at [1539, 404] on icon "Next slide" at bounding box center [1537, 407] width 16 height 16
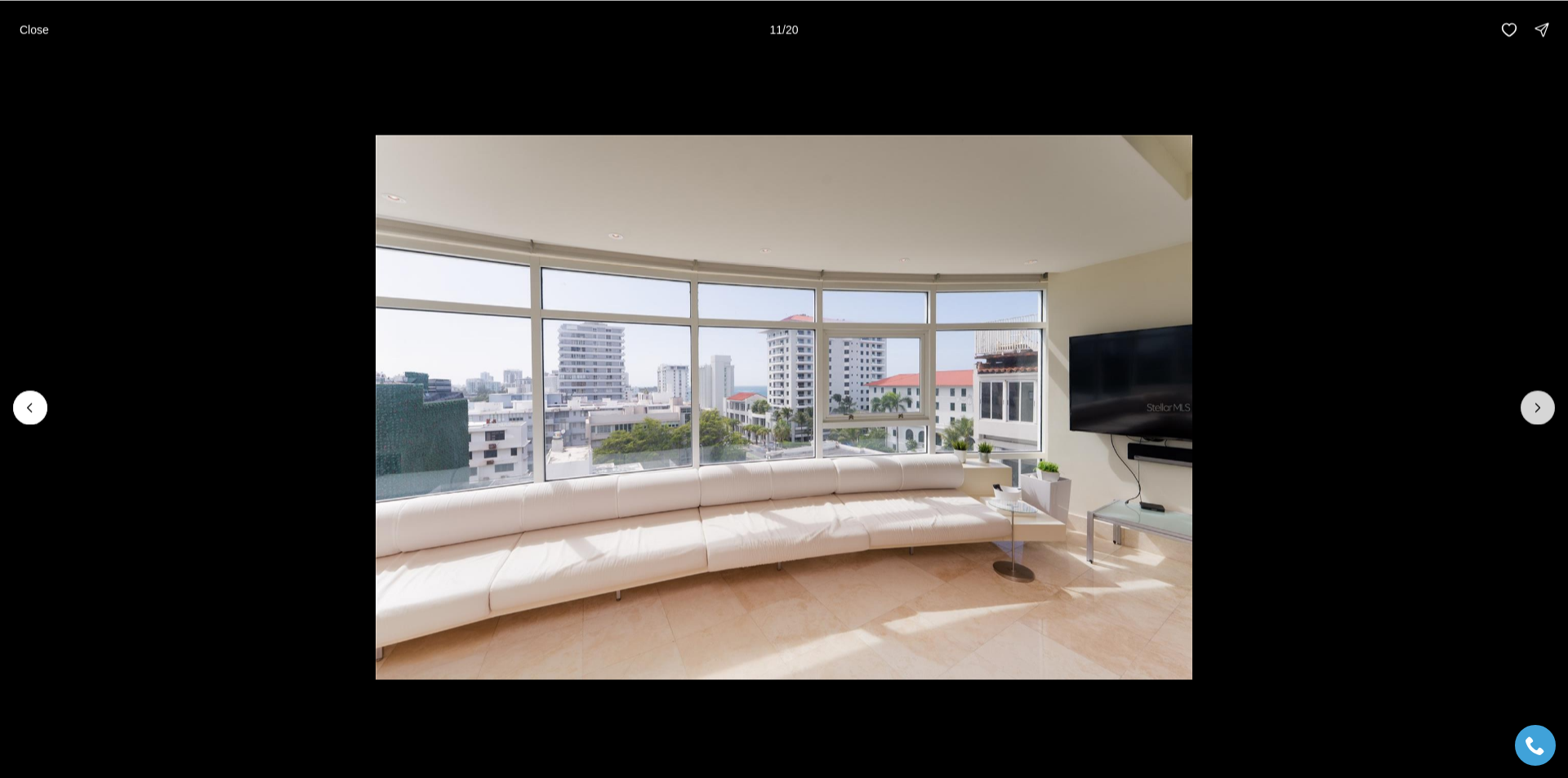
click at [1539, 404] on icon "Next slide" at bounding box center [1537, 407] width 16 height 16
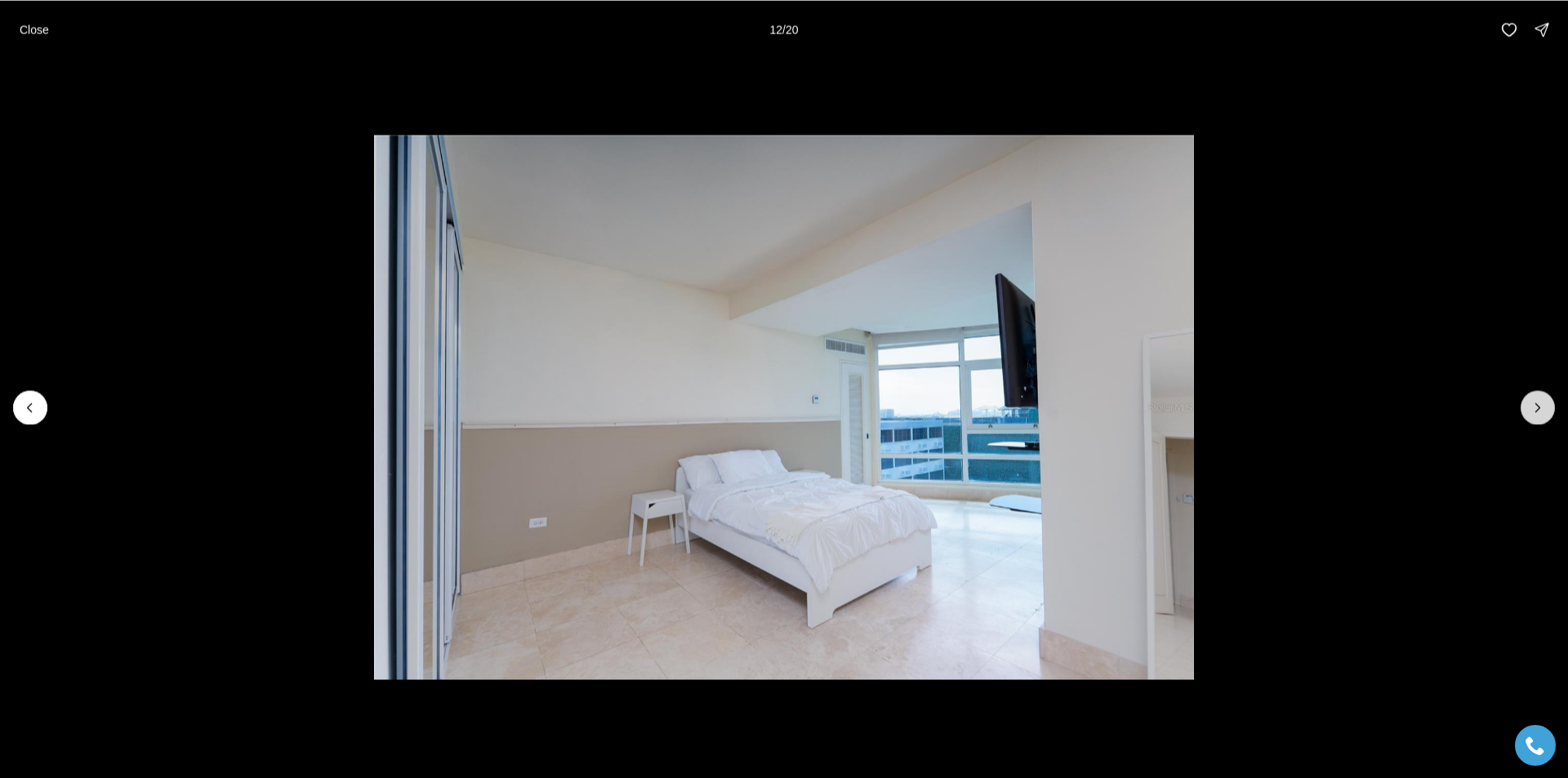
click at [1539, 404] on icon "Next slide" at bounding box center [1537, 407] width 16 height 16
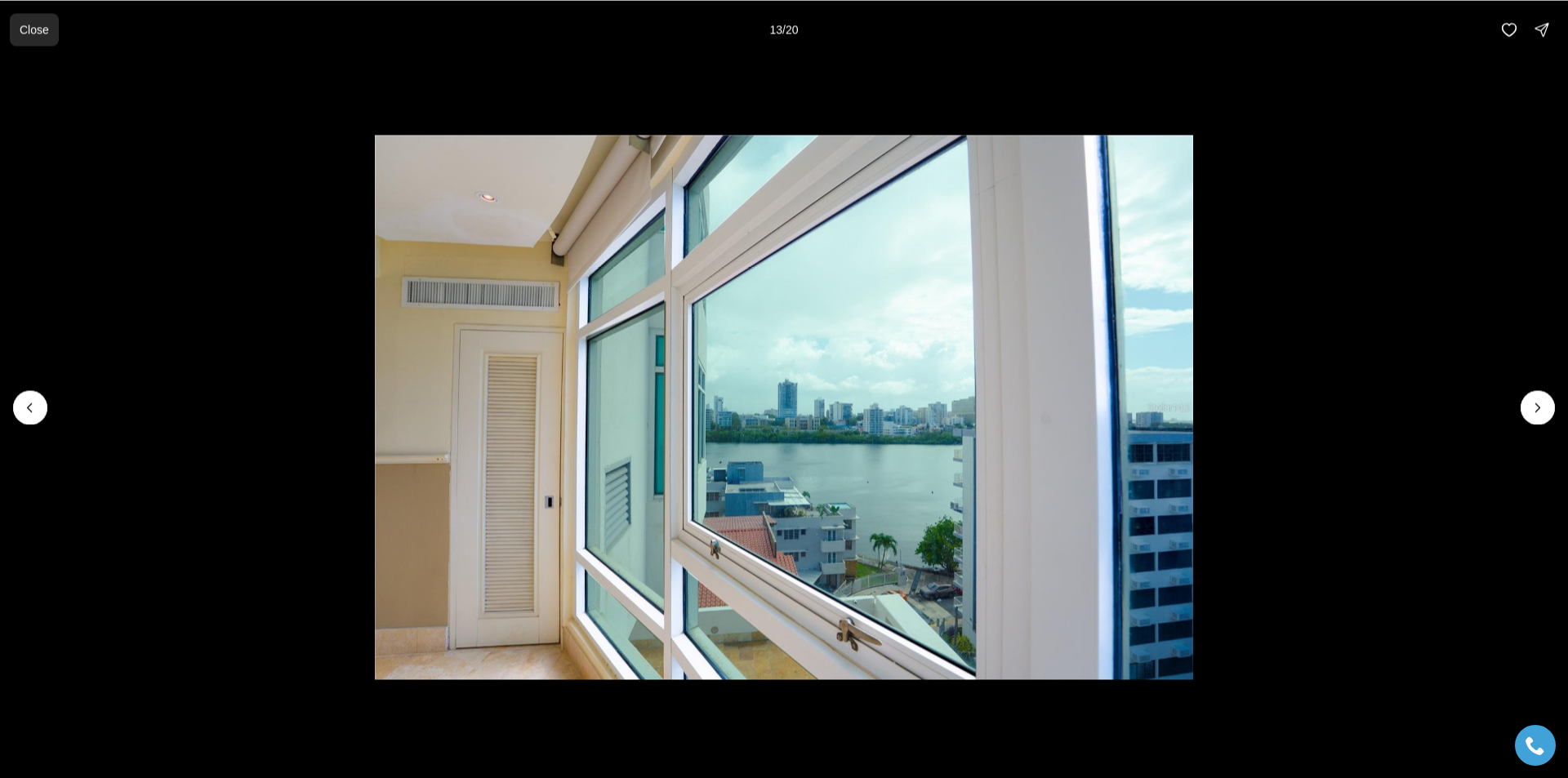
click at [20, 23] on p "Close" at bounding box center [34, 29] width 29 height 13
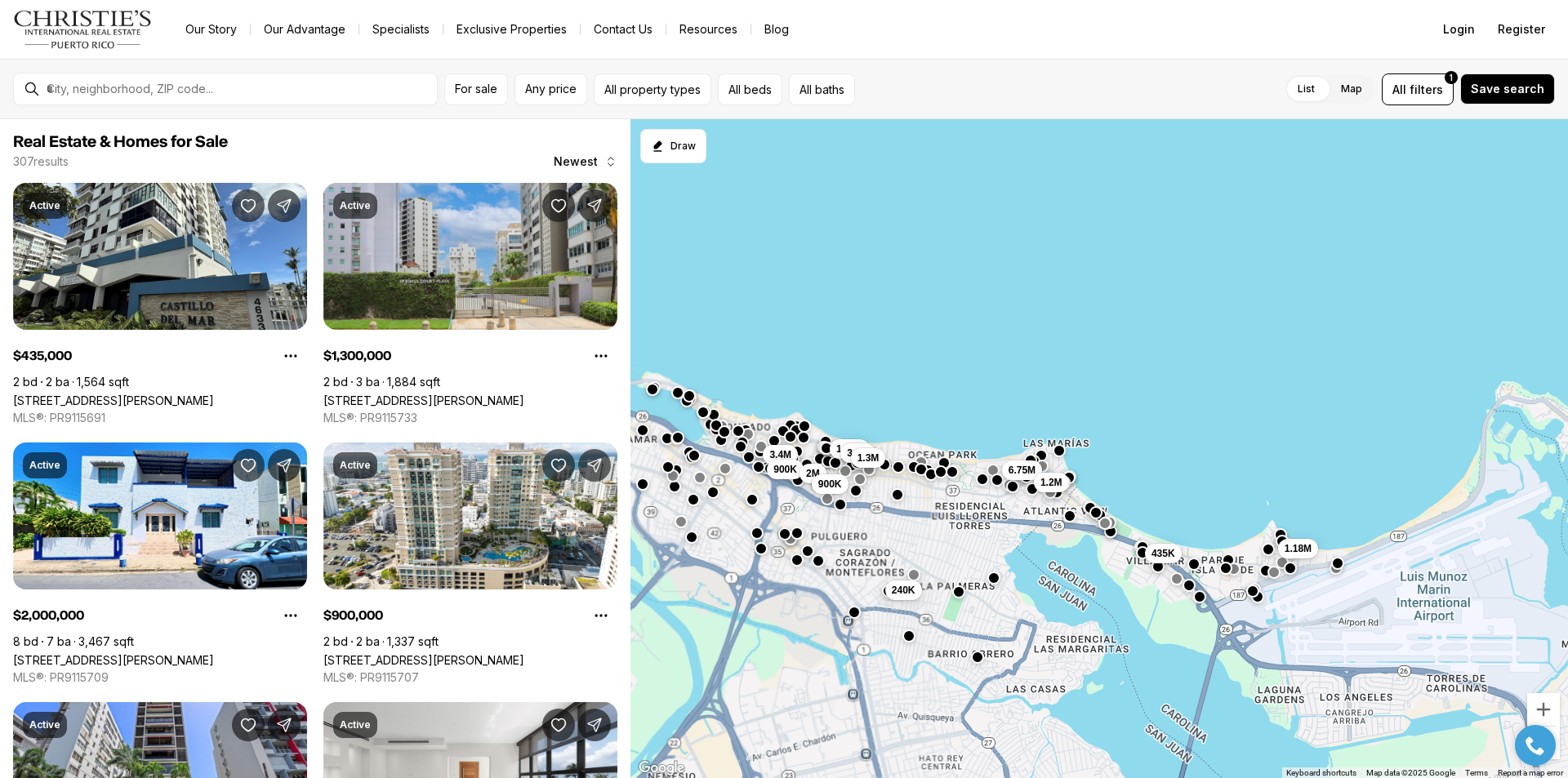
drag, startPoint x: 877, startPoint y: 636, endPoint x: 864, endPoint y: 520, distance: 116.7
click at [864, 520] on div "3.4M 900K 1.45M 435K 1.18M 240K 3.2M 1.3M 6.75M 1.2M 2M 900K" at bounding box center [1099, 449] width 938 height 660
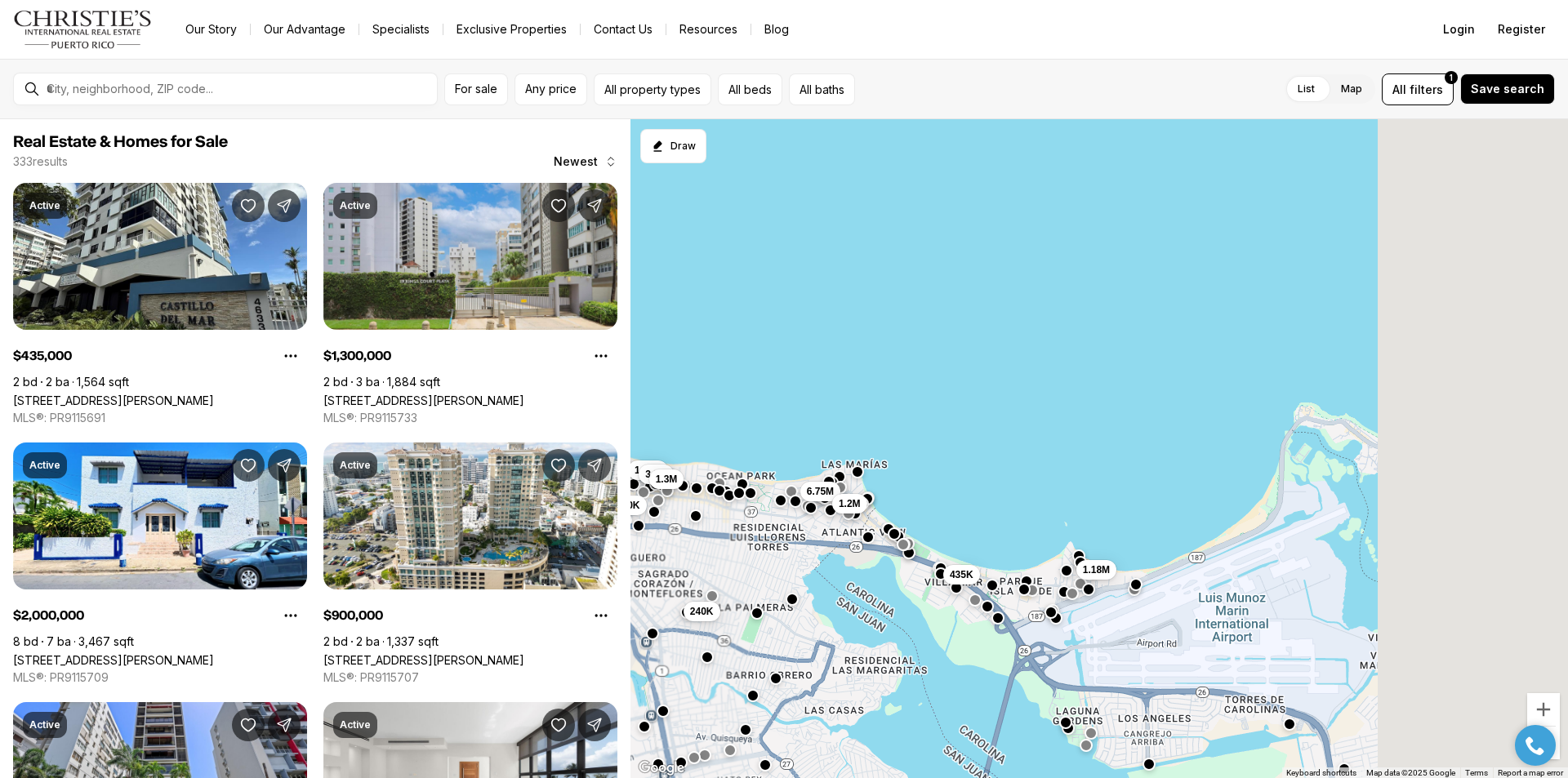
drag, startPoint x: 1001, startPoint y: 638, endPoint x: 936, endPoint y: 653, distance: 66.7
click at [936, 653] on div "3.4M 900K 1.45M 435K 1.18M 240K 3.2M 1.3M 6.75M 1.2M 2M 900K" at bounding box center [1099, 449] width 938 height 660
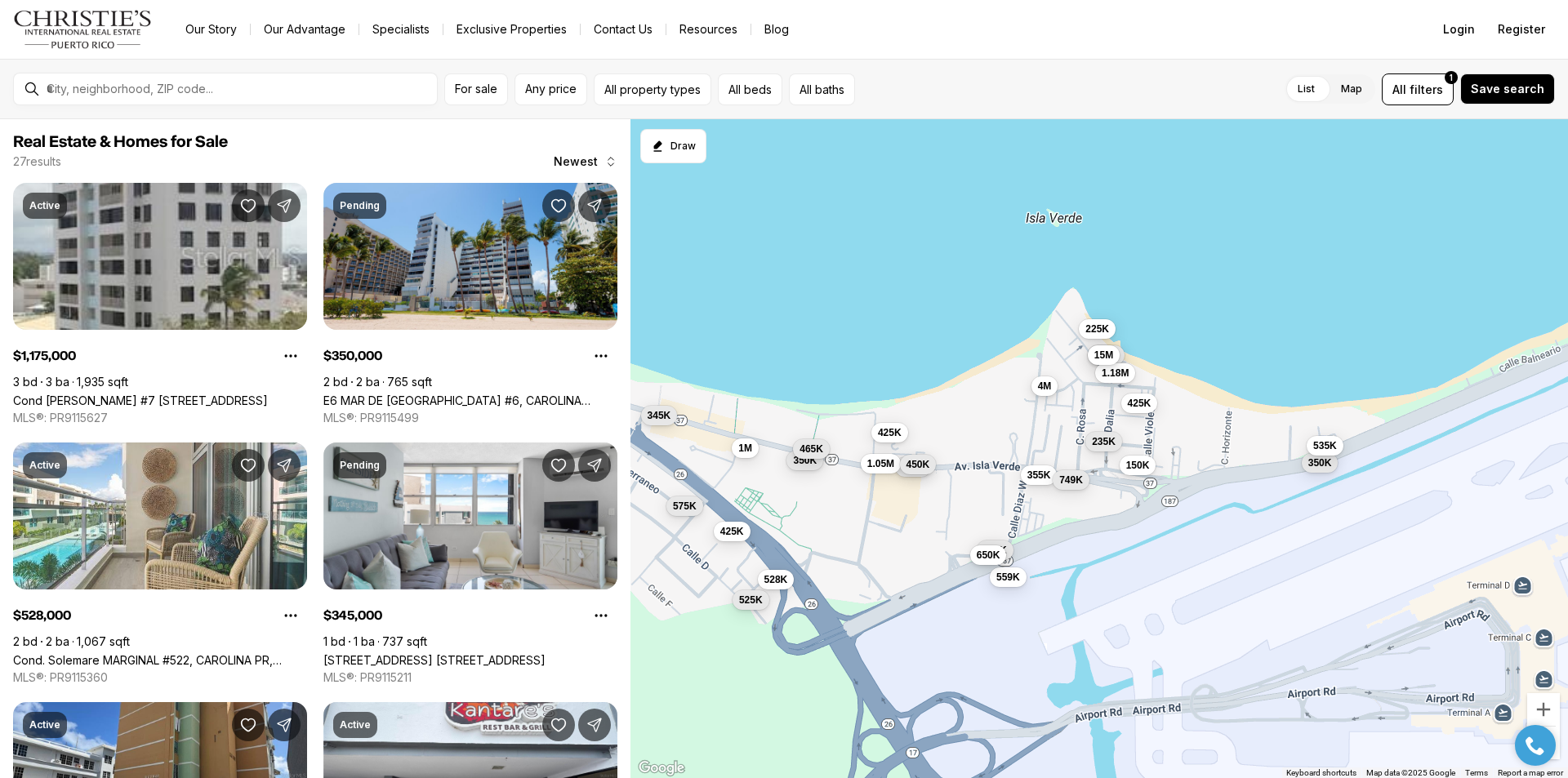
click at [1044, 381] on span "4M" at bounding box center [1044, 385] width 14 height 13
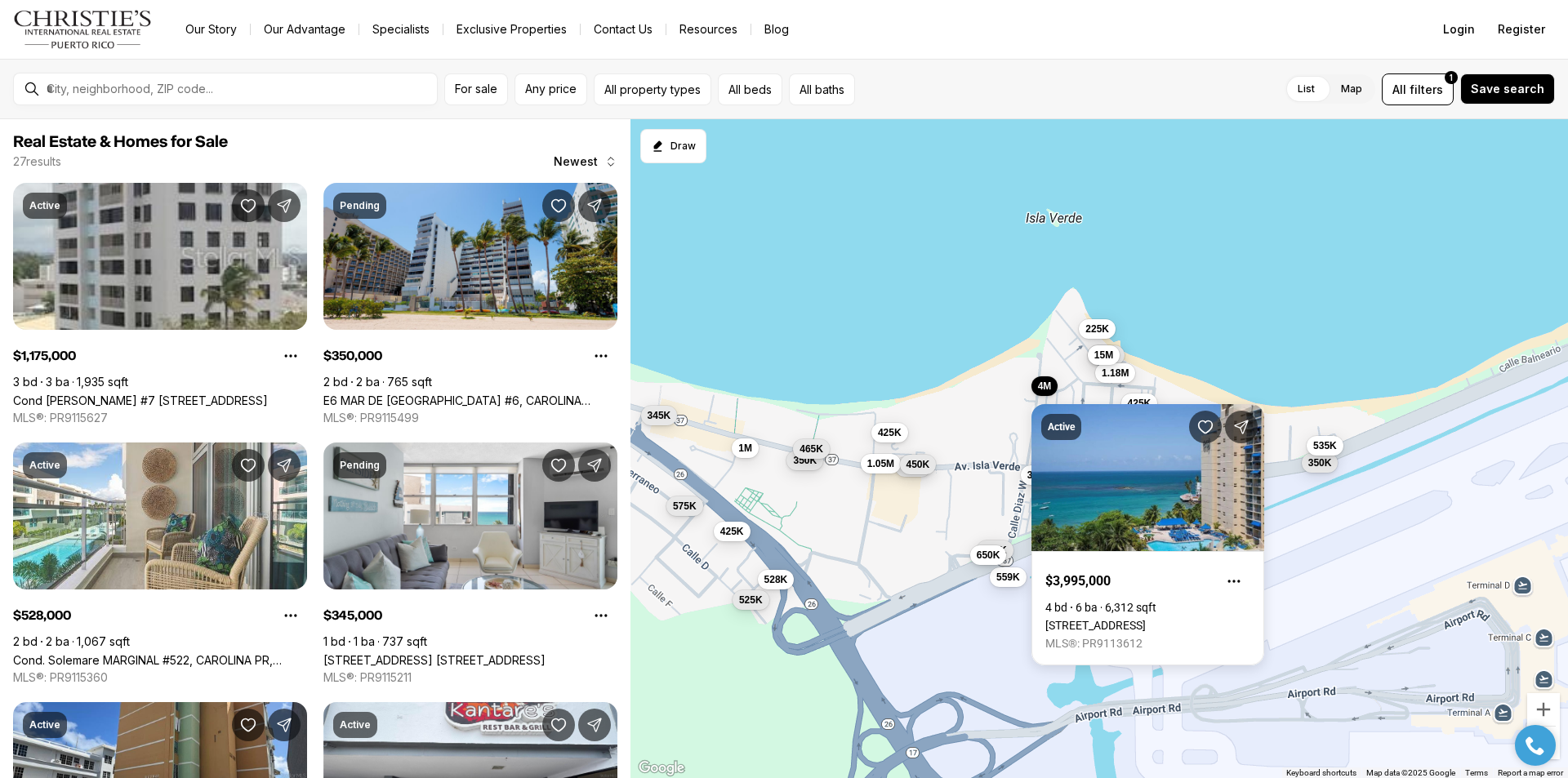
click at [969, 327] on div "499K 425K 345K 4M 225K 1.18M 15M 425K 450K 355K 1M 1.05M 235K 749K 350K 150K 53…" at bounding box center [1099, 449] width 938 height 660
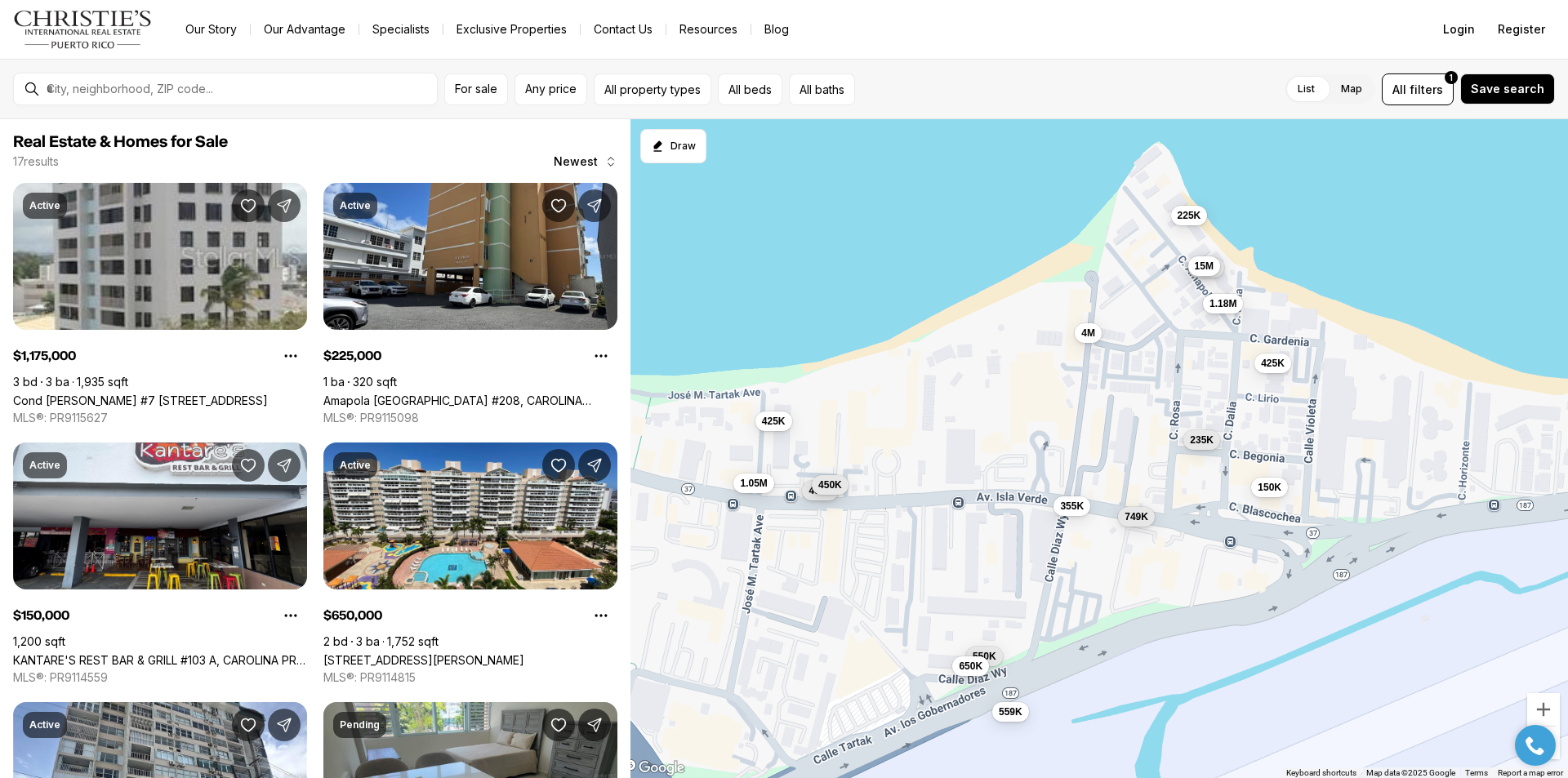
click at [1212, 261] on span "15M" at bounding box center [1204, 266] width 19 height 13
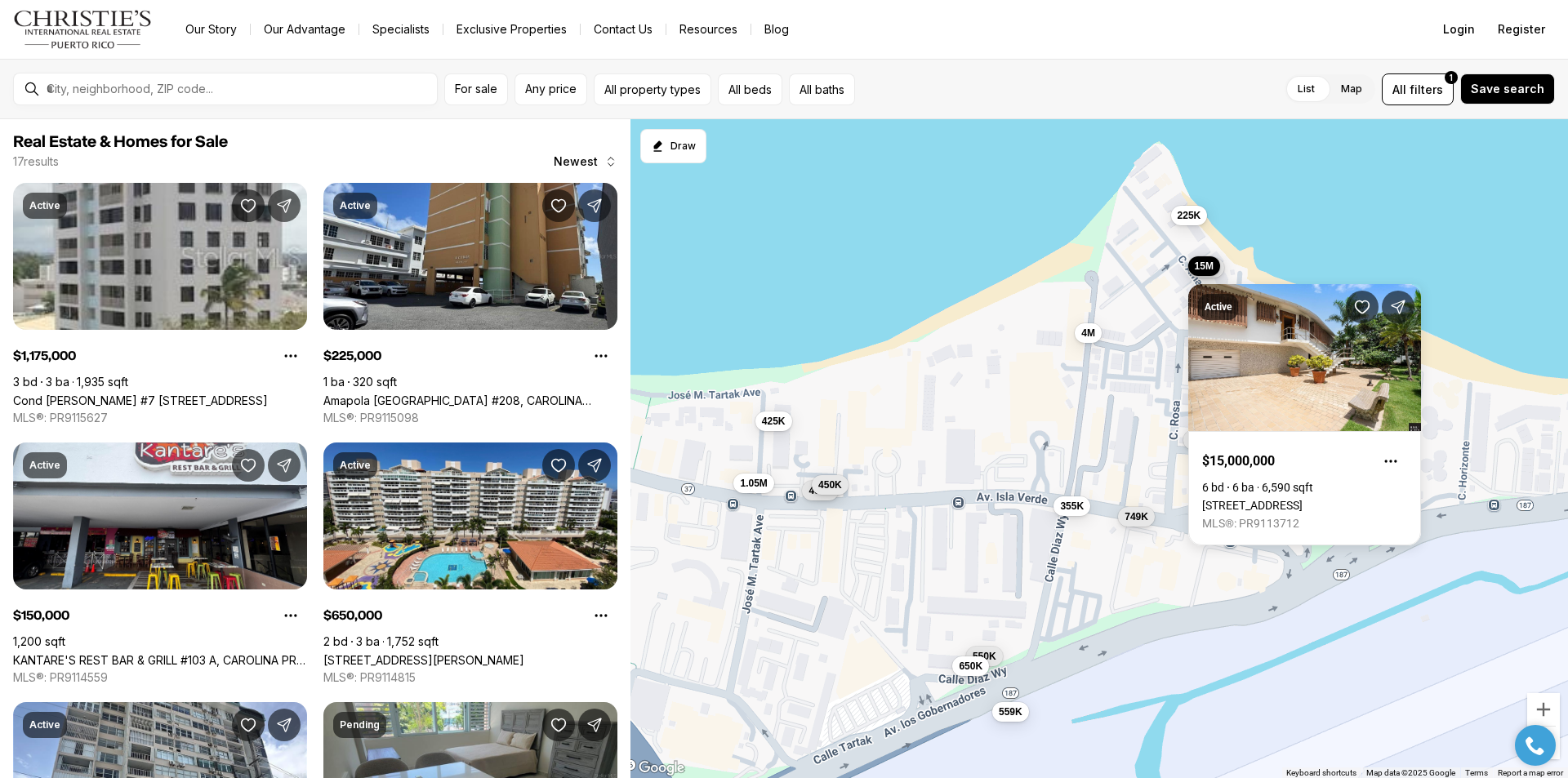
click at [1200, 261] on span "15M" at bounding box center [1204, 266] width 19 height 13
click at [1241, 247] on div "499K 425K 4M 225K 1.18M 15M 425K 450K 355K 1.05M 235K 749K 150K 550K 559K 650K …" at bounding box center [1099, 449] width 938 height 660
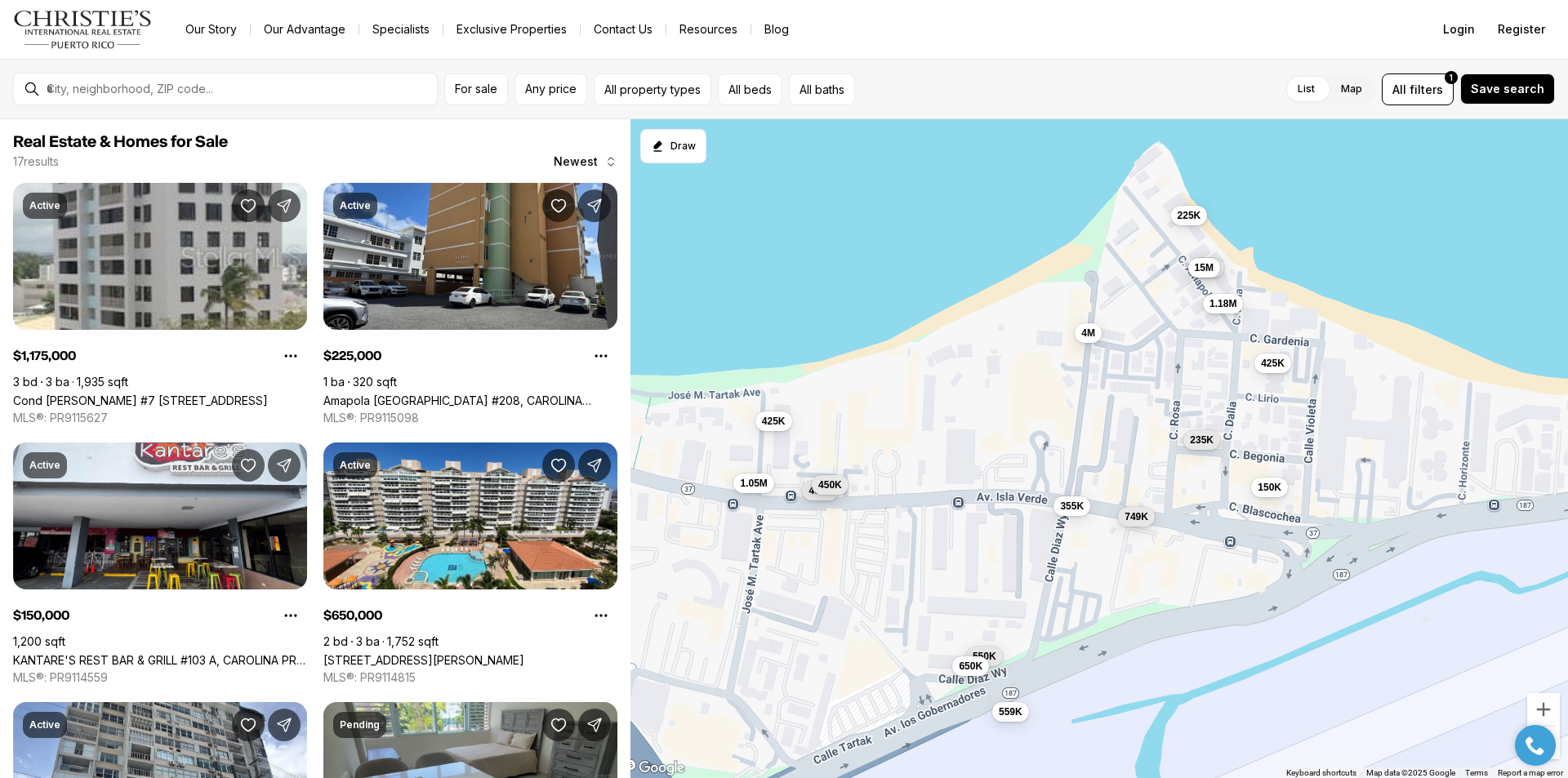
click at [1240, 251] on div "499K 425K 4M 225K 1.18M 15M 425K 450K 355K 1.05M 235K 749K 150K 550K 559K 650K …" at bounding box center [1099, 449] width 938 height 660
click at [1231, 298] on span "1.18M" at bounding box center [1222, 301] width 27 height 13
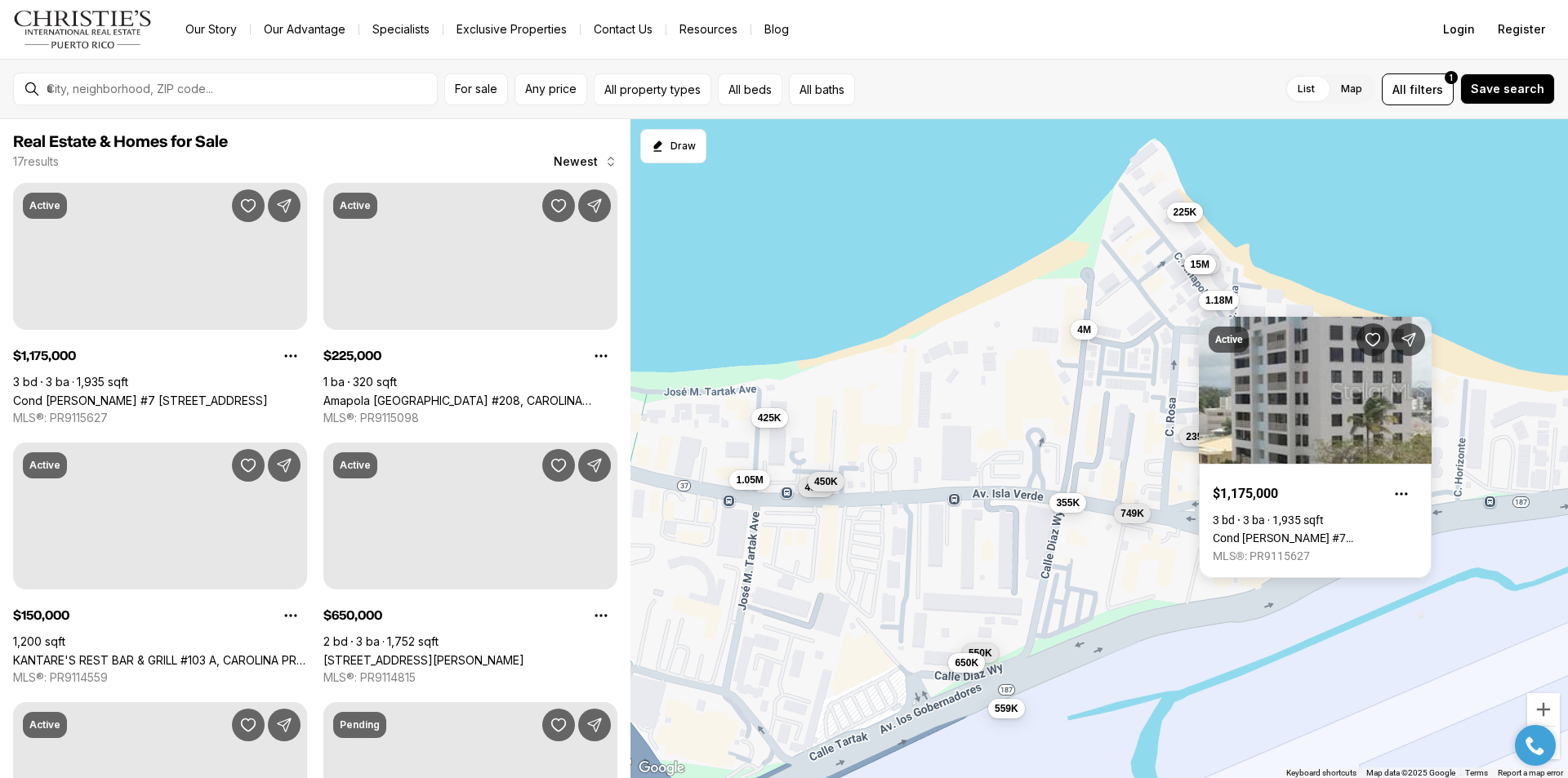
click at [1255, 219] on div "499K 425K 4M 225K 1.18M 15M 425K 450K 355K 1.05M 235K 749K 150K 550K 559K 650K …" at bounding box center [1099, 449] width 938 height 660
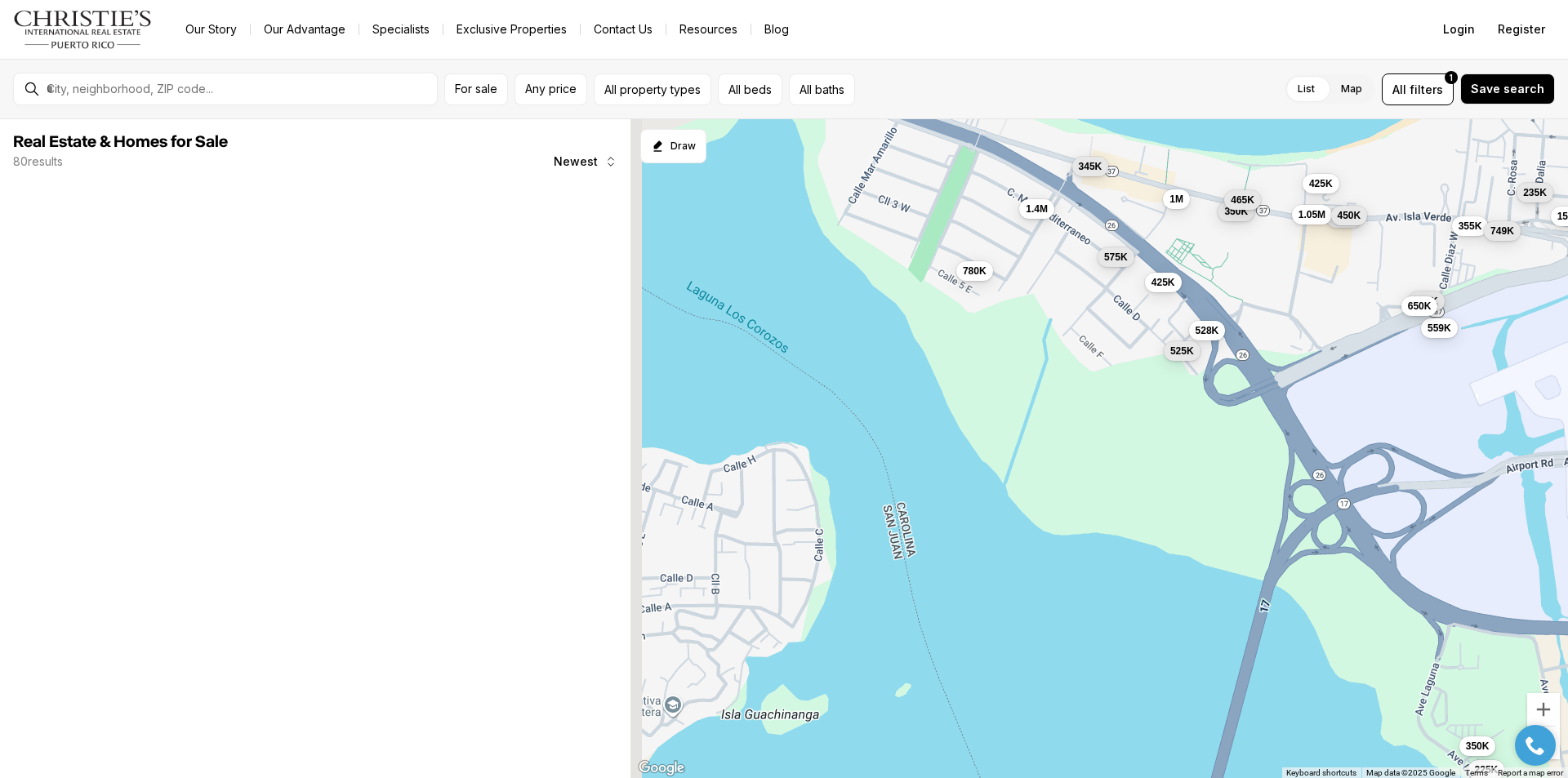
drag, startPoint x: 1039, startPoint y: 421, endPoint x: 1070, endPoint y: 485, distance: 71.1
click at [1093, 518] on div "425K 450K 355K 1.05M 235K 749K 150K 550K 559K 650K 450K 575K 425K 225K 350K 528…" at bounding box center [1099, 449] width 938 height 660
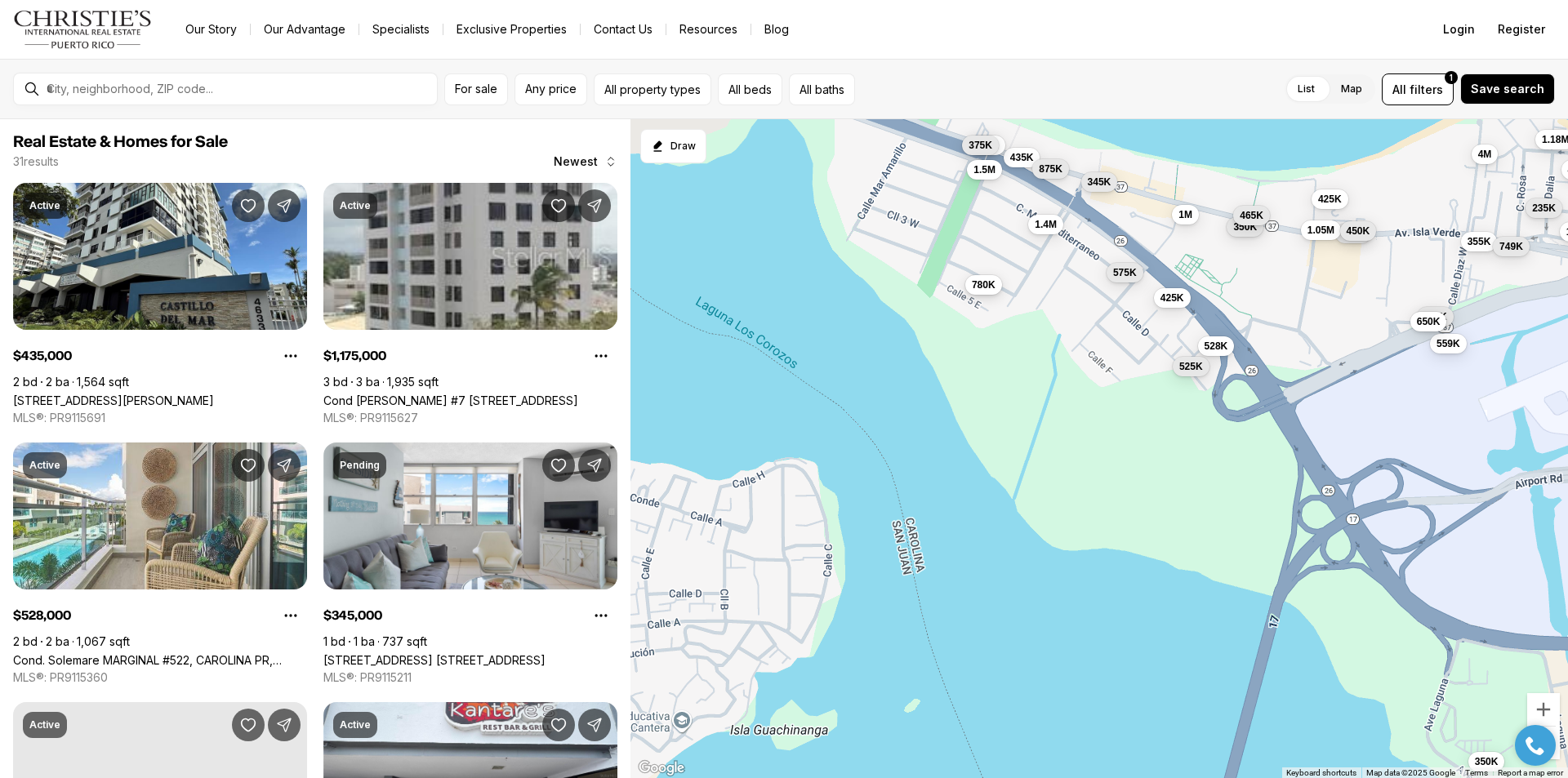
click at [980, 288] on span "780K" at bounding box center [983, 285] width 24 height 13
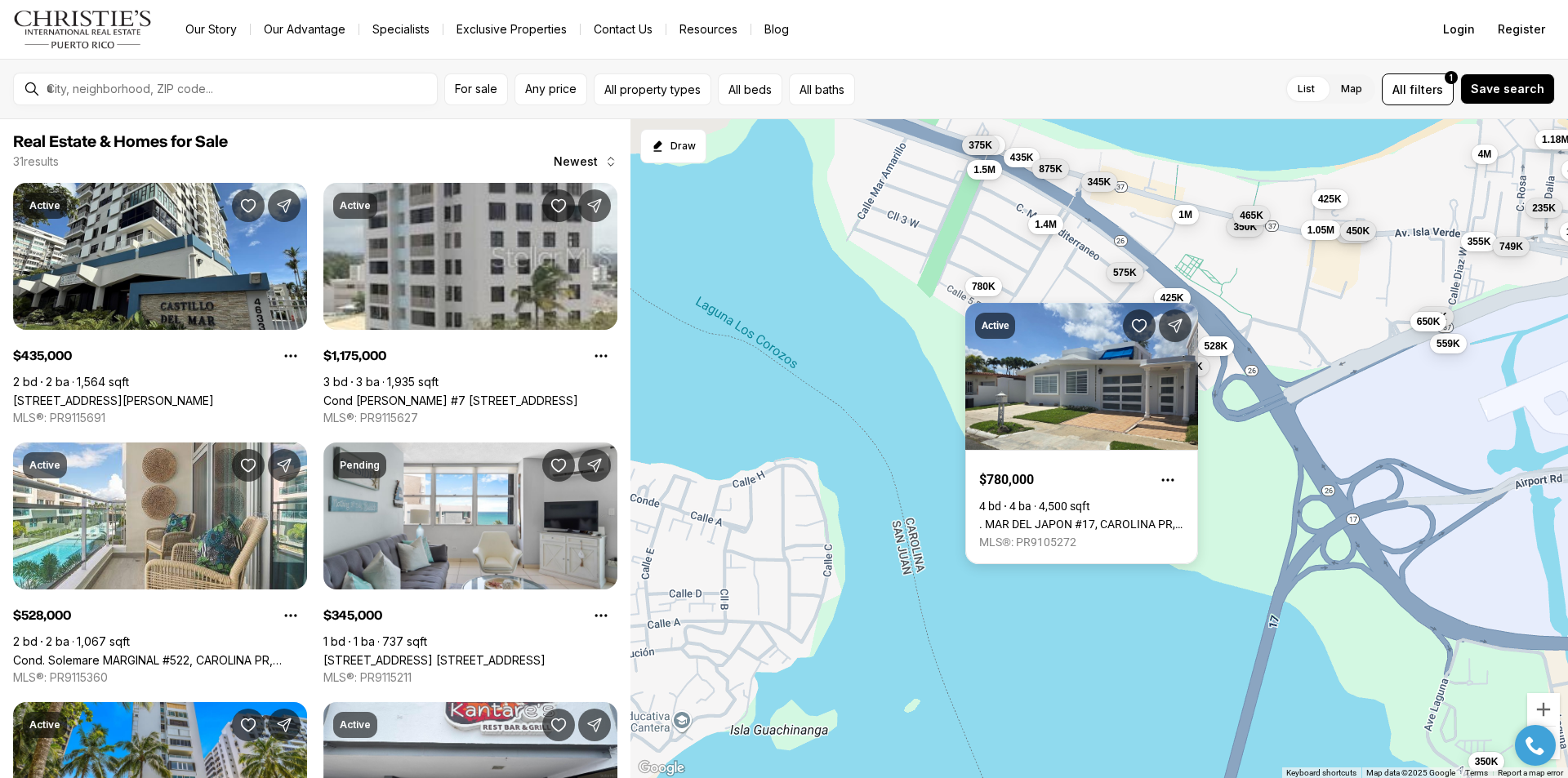
click at [1263, 96] on div "List Map List Map All filters 1 Save search" at bounding box center [1207, 90] width 694 height 32
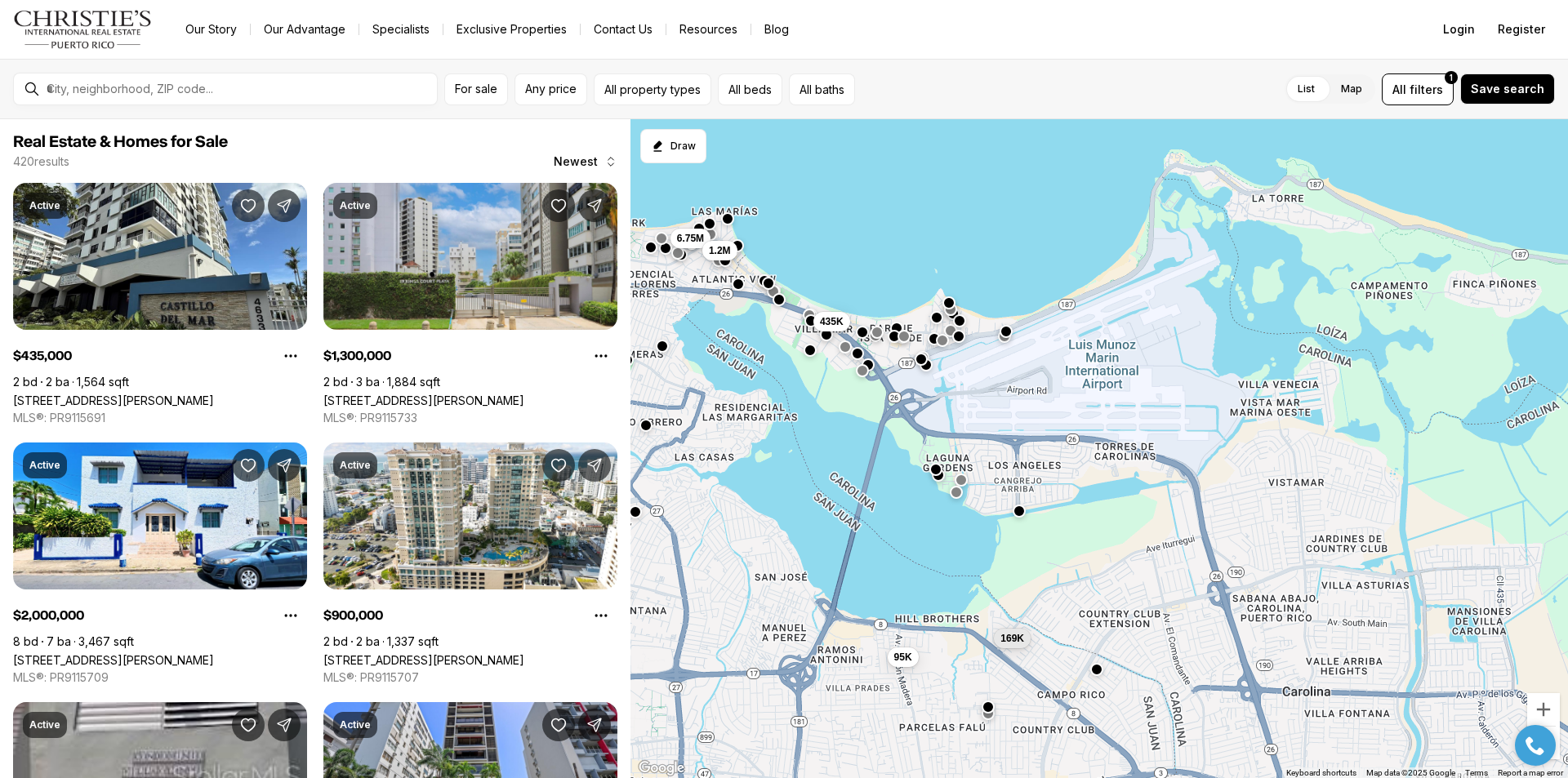
drag, startPoint x: 1515, startPoint y: 507, endPoint x: 1028, endPoint y: 470, distance: 488.4
click at [1028, 470] on div "435K 240K 169K 95K 6.75M 1.3M 1.2M 2M 900K 3.4M 1.45M 3.2M" at bounding box center [1099, 449] width 938 height 660
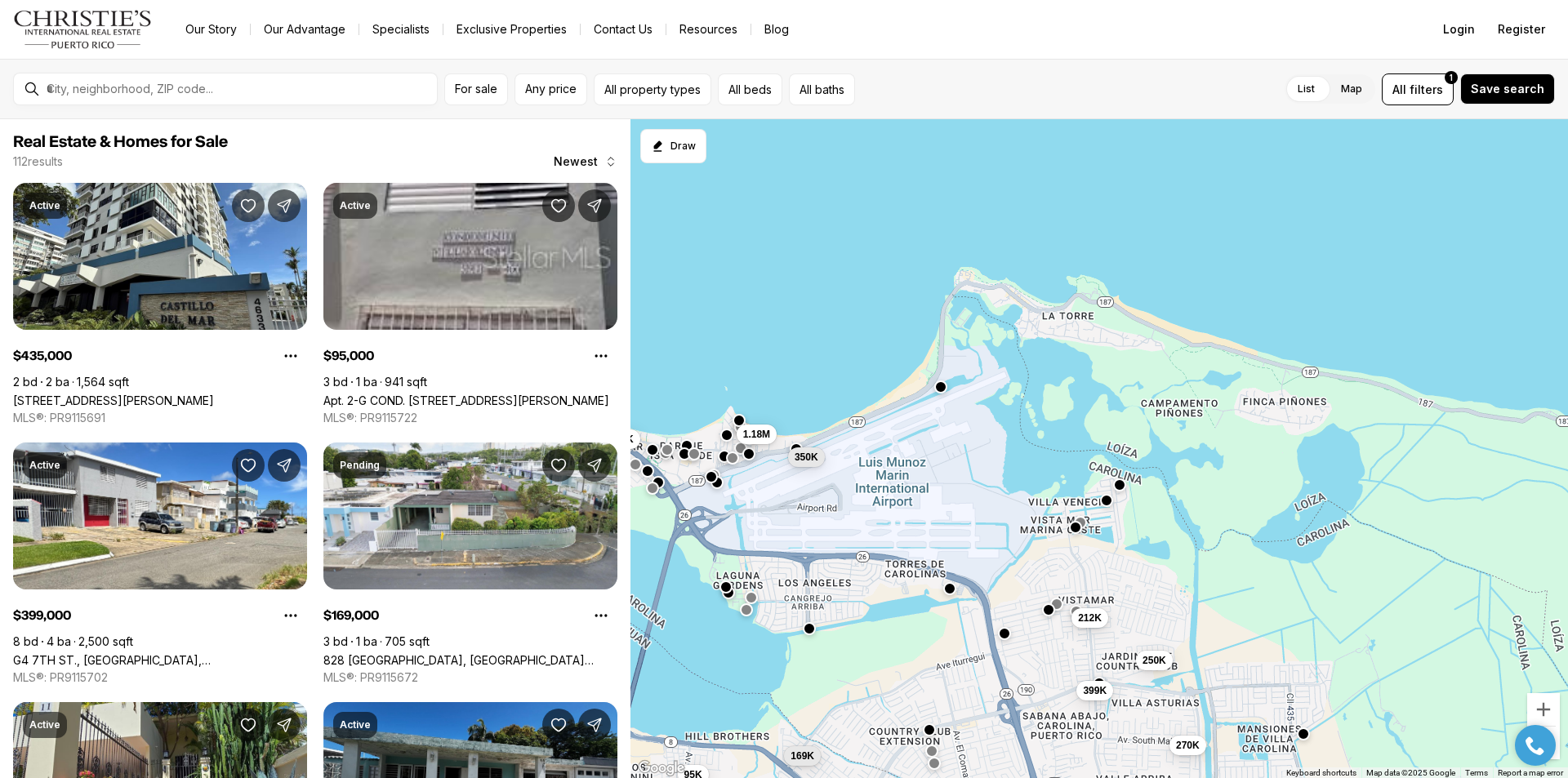
drag, startPoint x: 1474, startPoint y: 334, endPoint x: 1242, endPoint y: 458, distance: 263.1
click at [1242, 458] on div "435K 1.18M 350K 169K 95K 98K 6.75M 1.2M 250K 212K 270K 399K" at bounding box center [1099, 449] width 938 height 660
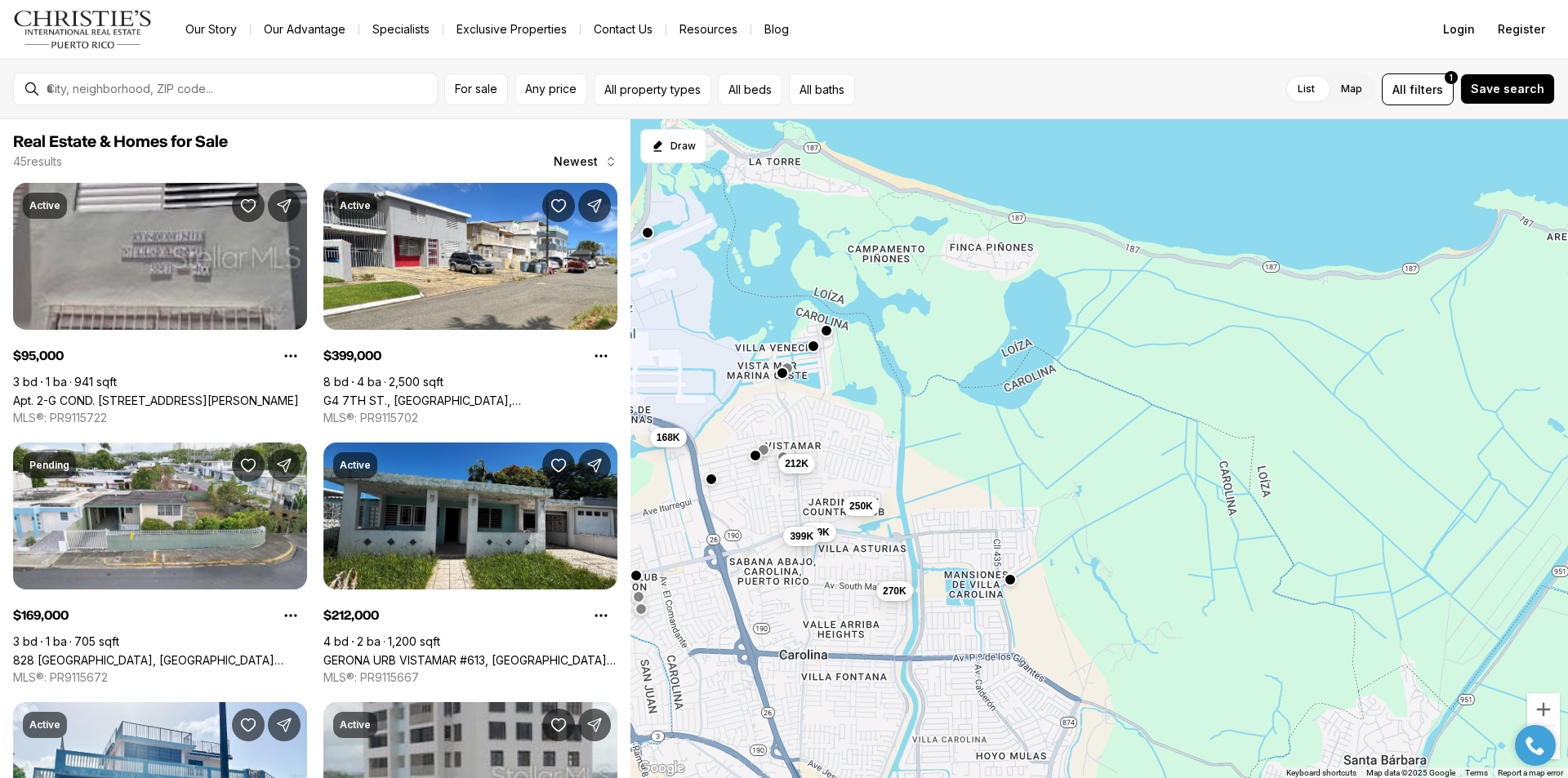
drag, startPoint x: 1499, startPoint y: 525, endPoint x: 982, endPoint y: 354, distance: 544.5
click at [984, 355] on div "1.18M 350K 255K 169K 95K 170K 168K 250K 212K 270K 449K 399K" at bounding box center [1099, 449] width 938 height 660
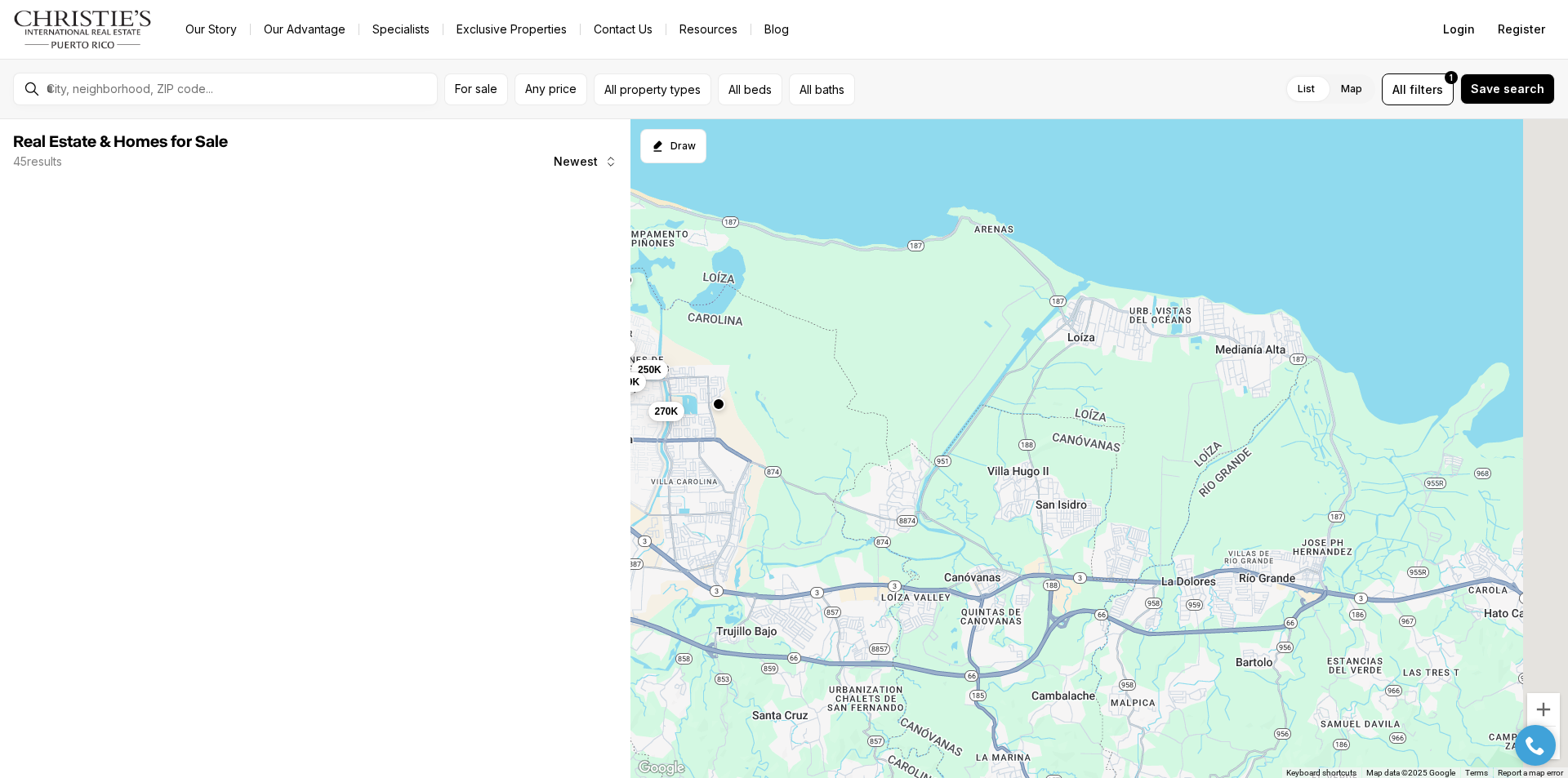
drag, startPoint x: 1382, startPoint y: 446, endPoint x: 1113, endPoint y: 382, distance: 276.5
click at [1117, 384] on div "399K 169K 212K 250K 1.18M 270K 350K 449K 168K 255K 170K" at bounding box center [1099, 449] width 938 height 660
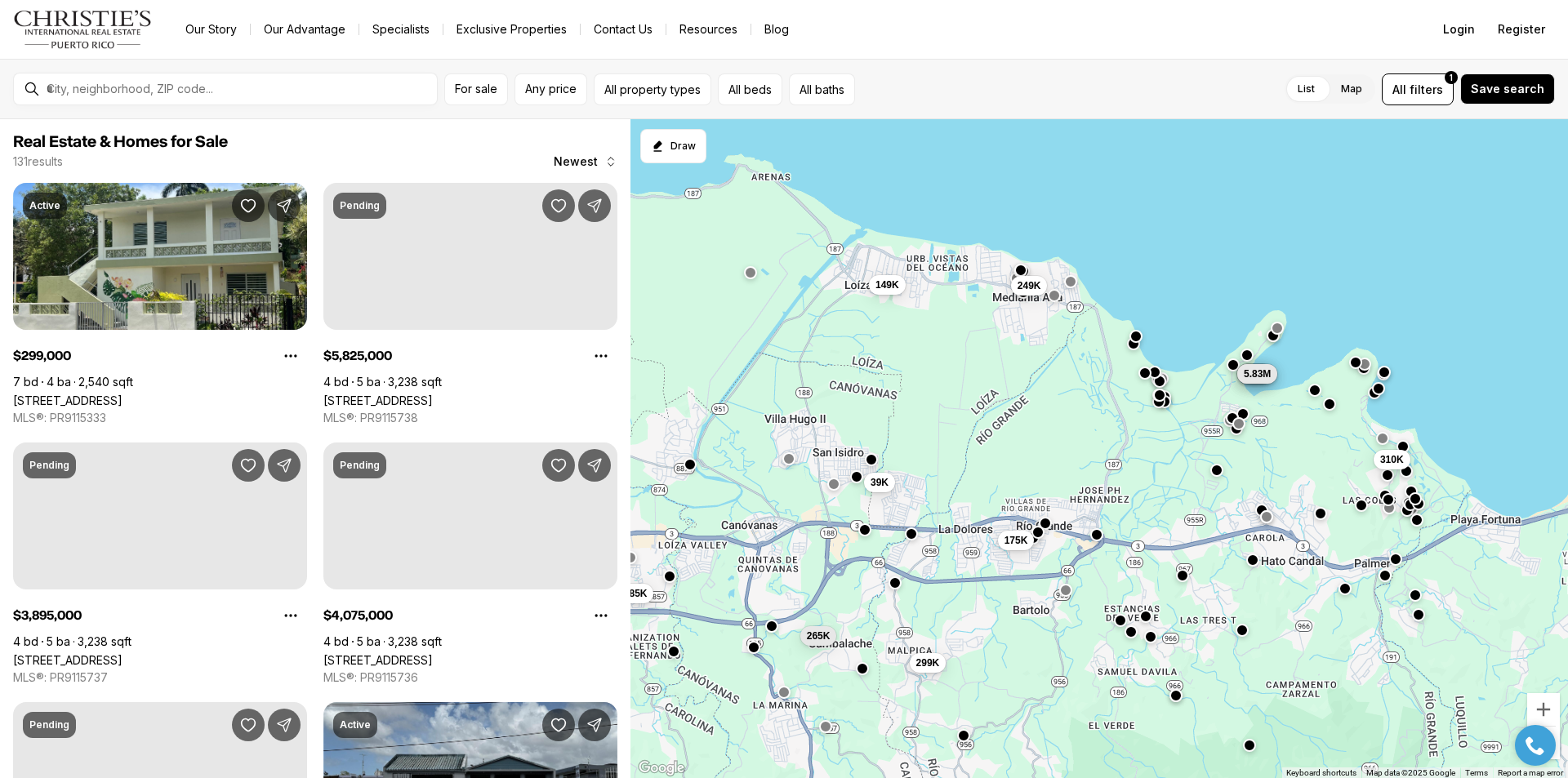
drag, startPoint x: 1376, startPoint y: 489, endPoint x: 1227, endPoint y: 459, distance: 152.0
click at [1227, 459] on div "149K 39K 265K 185K 299K 249K 175K 310K 3.9M 4.08M 3.5M 5.83M" at bounding box center [1099, 449] width 938 height 660
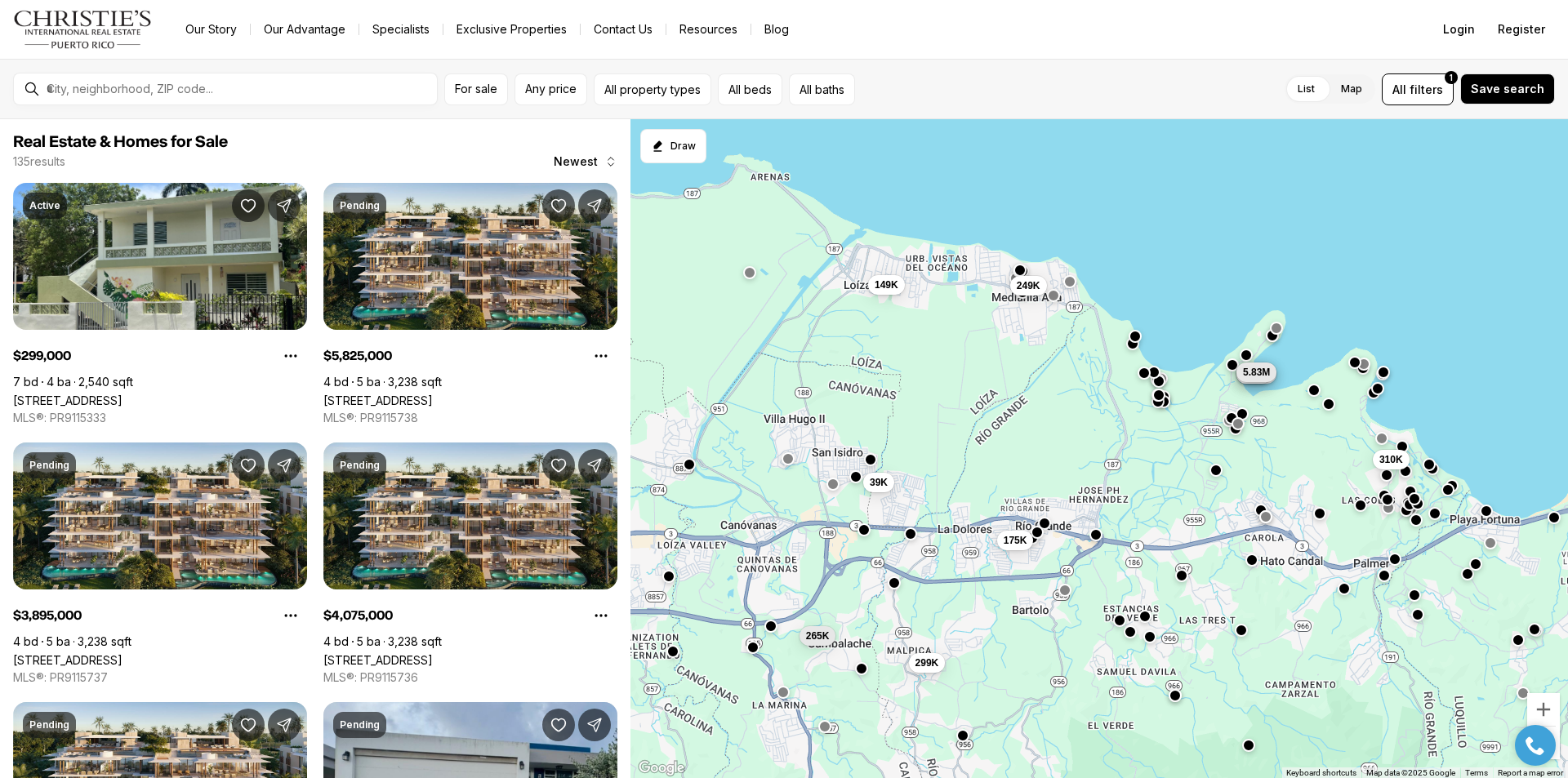
click at [1244, 373] on span "5.83M" at bounding box center [1256, 372] width 27 height 13
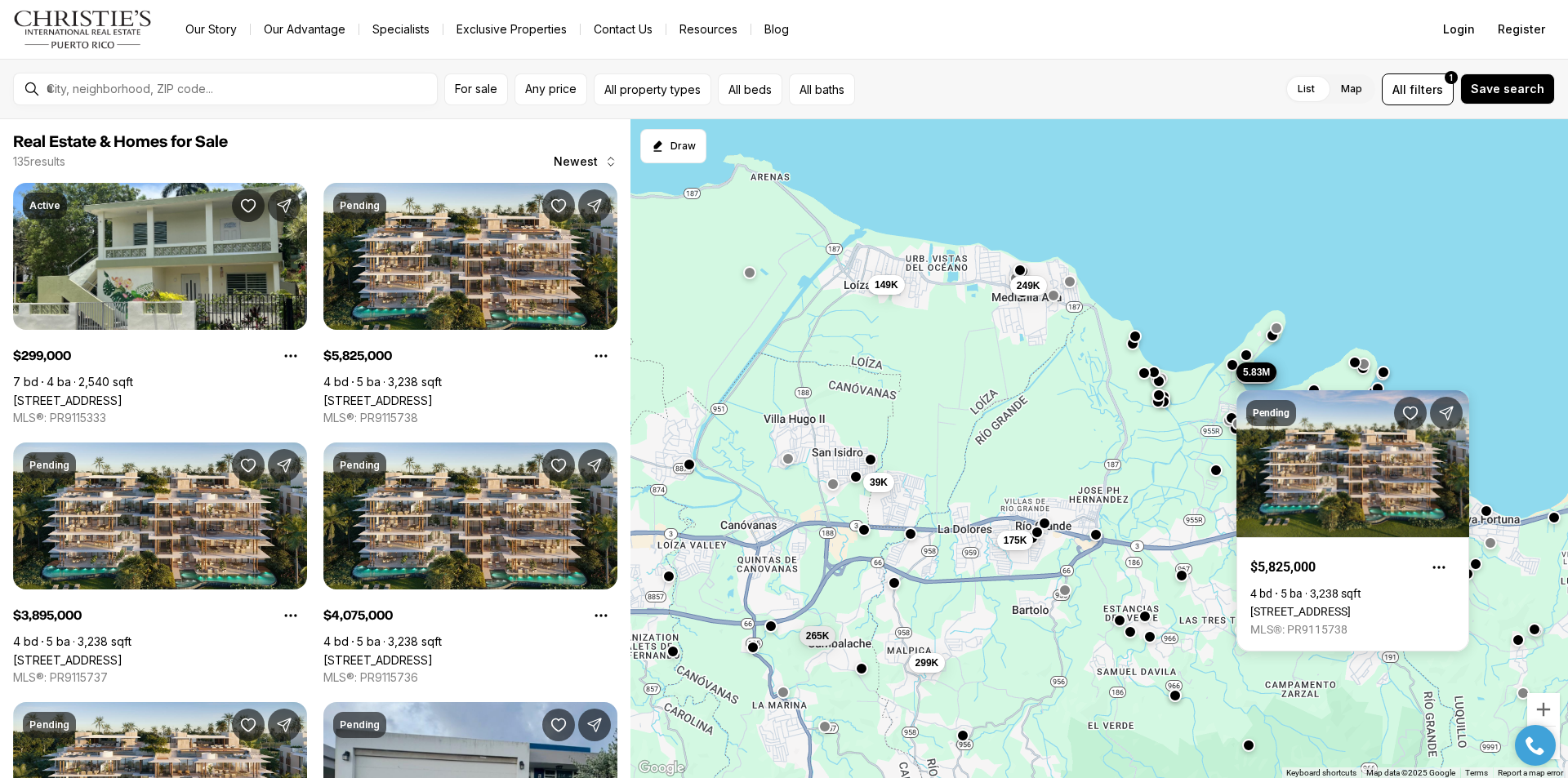
click at [1223, 289] on div "149K 39K 265K 299K 249K 175K 310K 3.9M 4.08M 3.5M 5.83M" at bounding box center [1099, 449] width 938 height 660
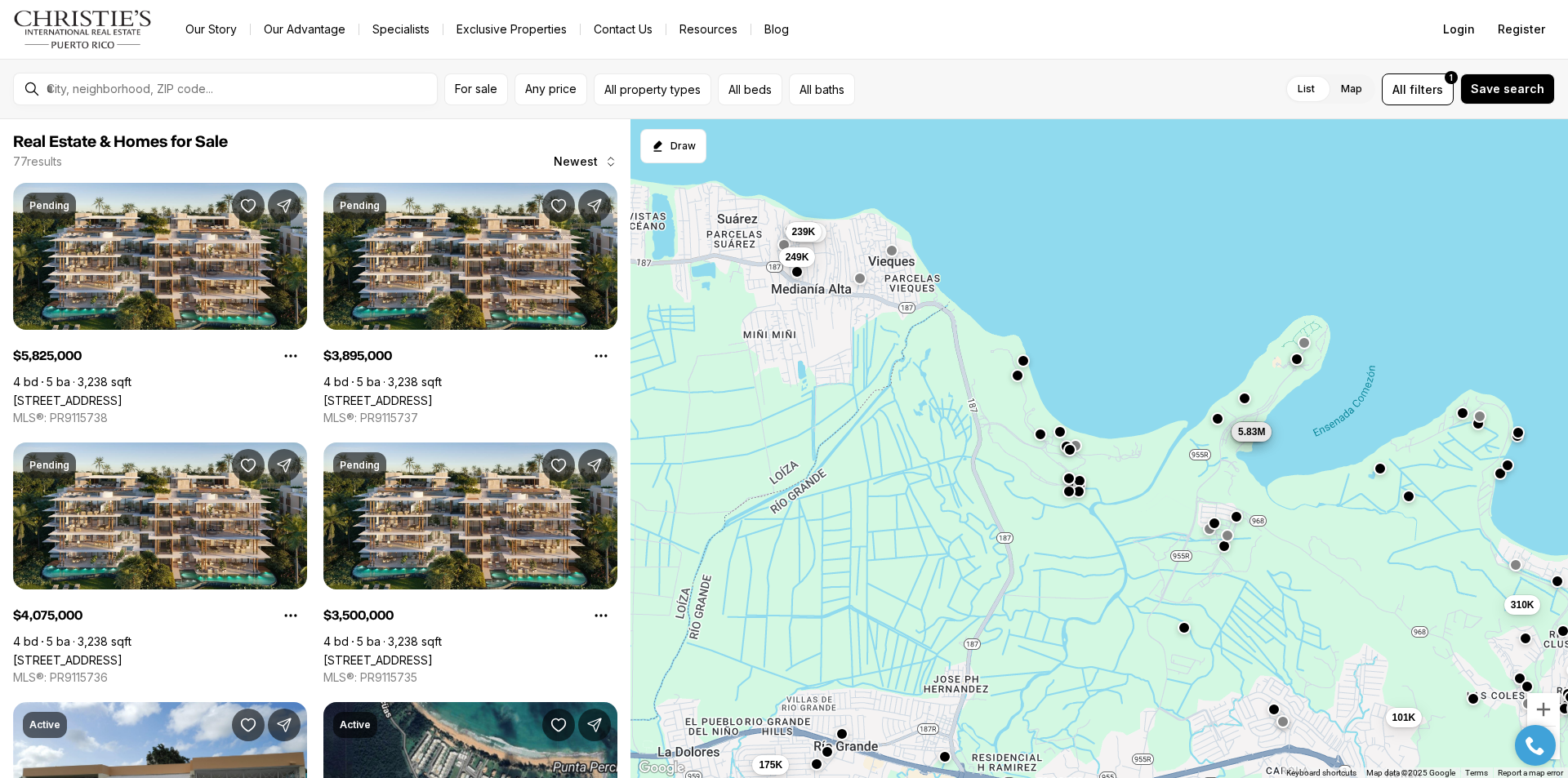
click at [1303, 347] on button "button" at bounding box center [1304, 343] width 13 height 13
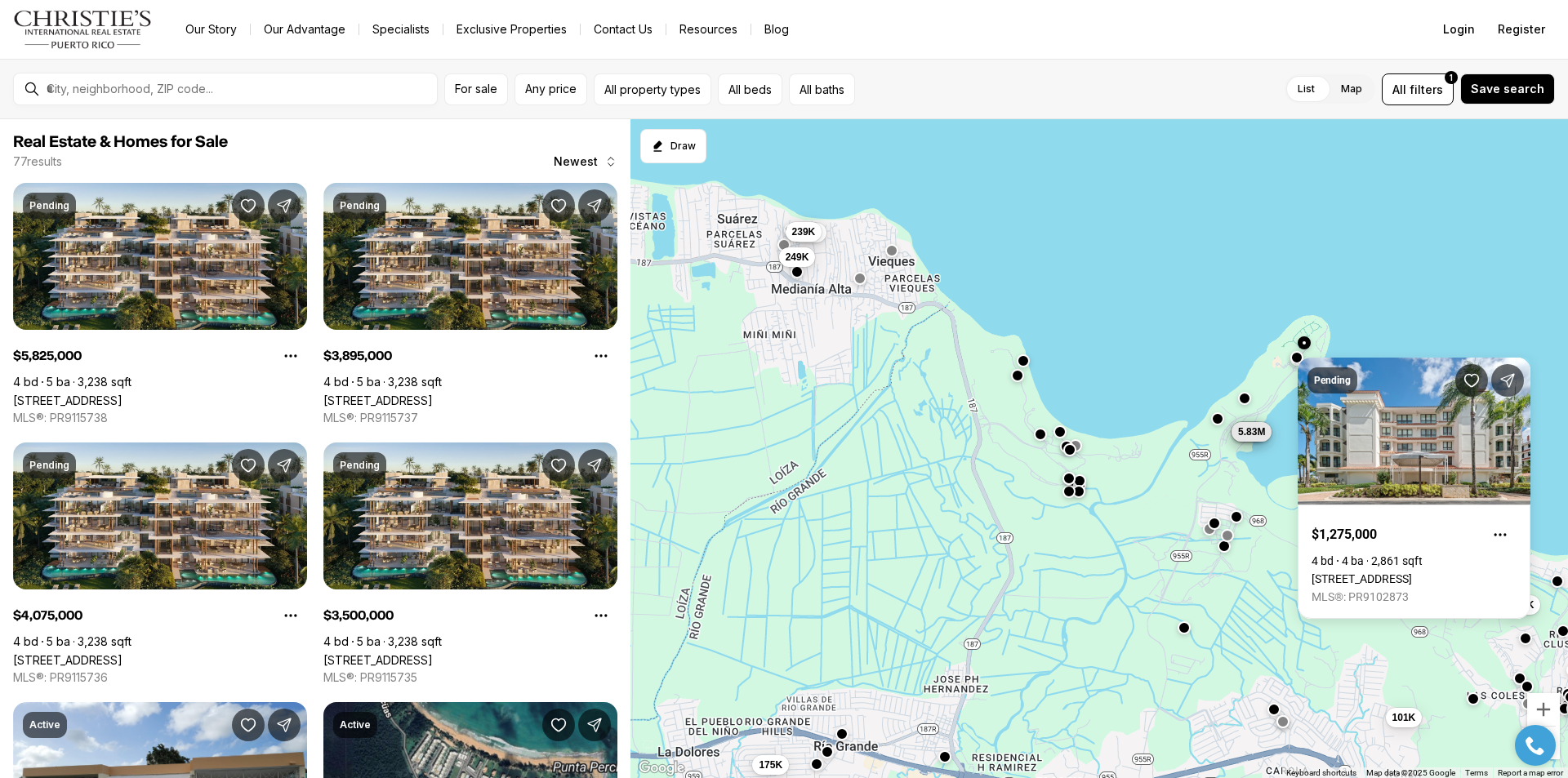
click at [1296, 364] on div at bounding box center [1296, 359] width 13 height 13
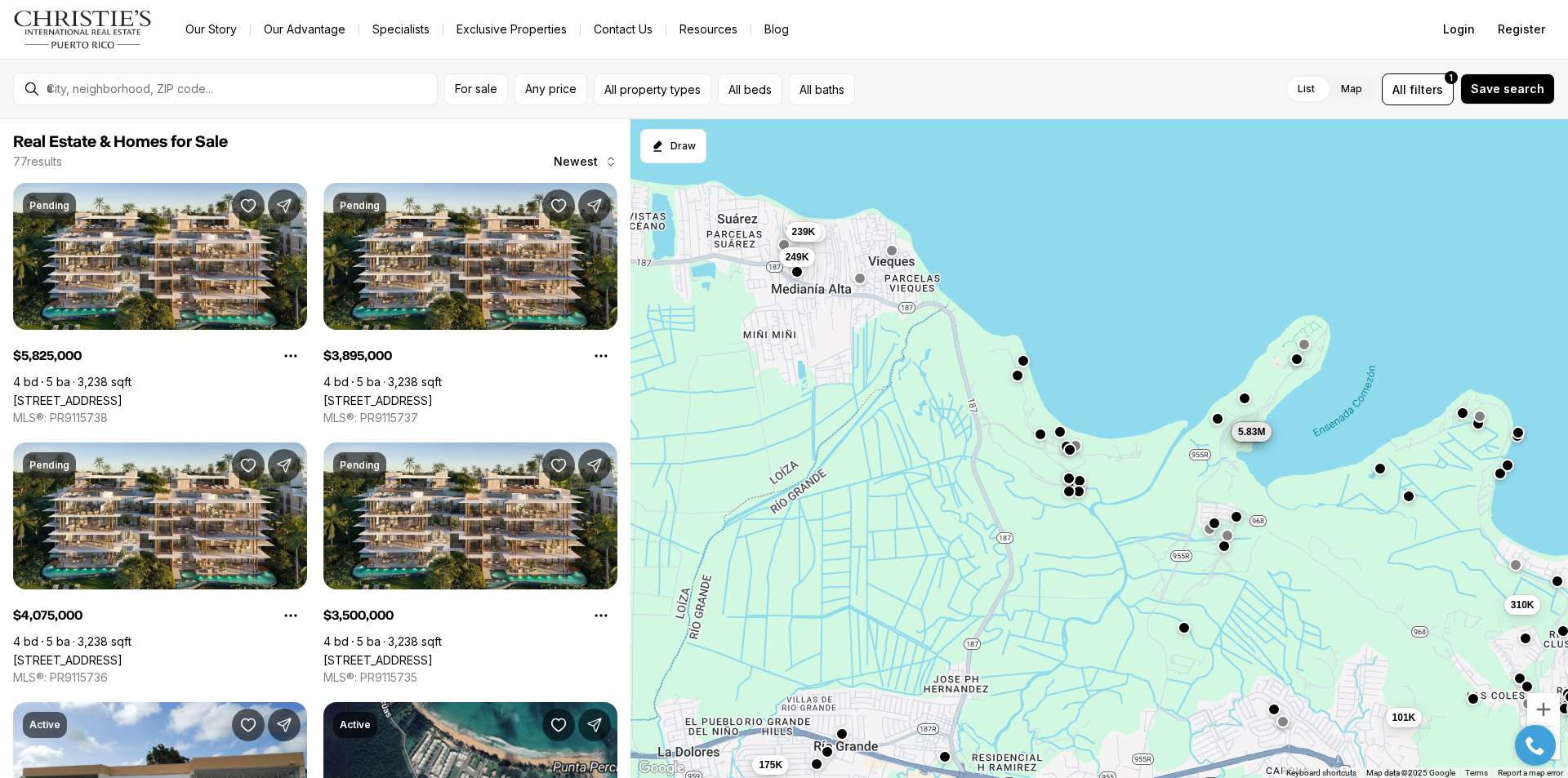
click at [1295, 364] on div at bounding box center [1296, 359] width 13 height 13
click at [1293, 357] on button "button" at bounding box center [1296, 357] width 13 height 13
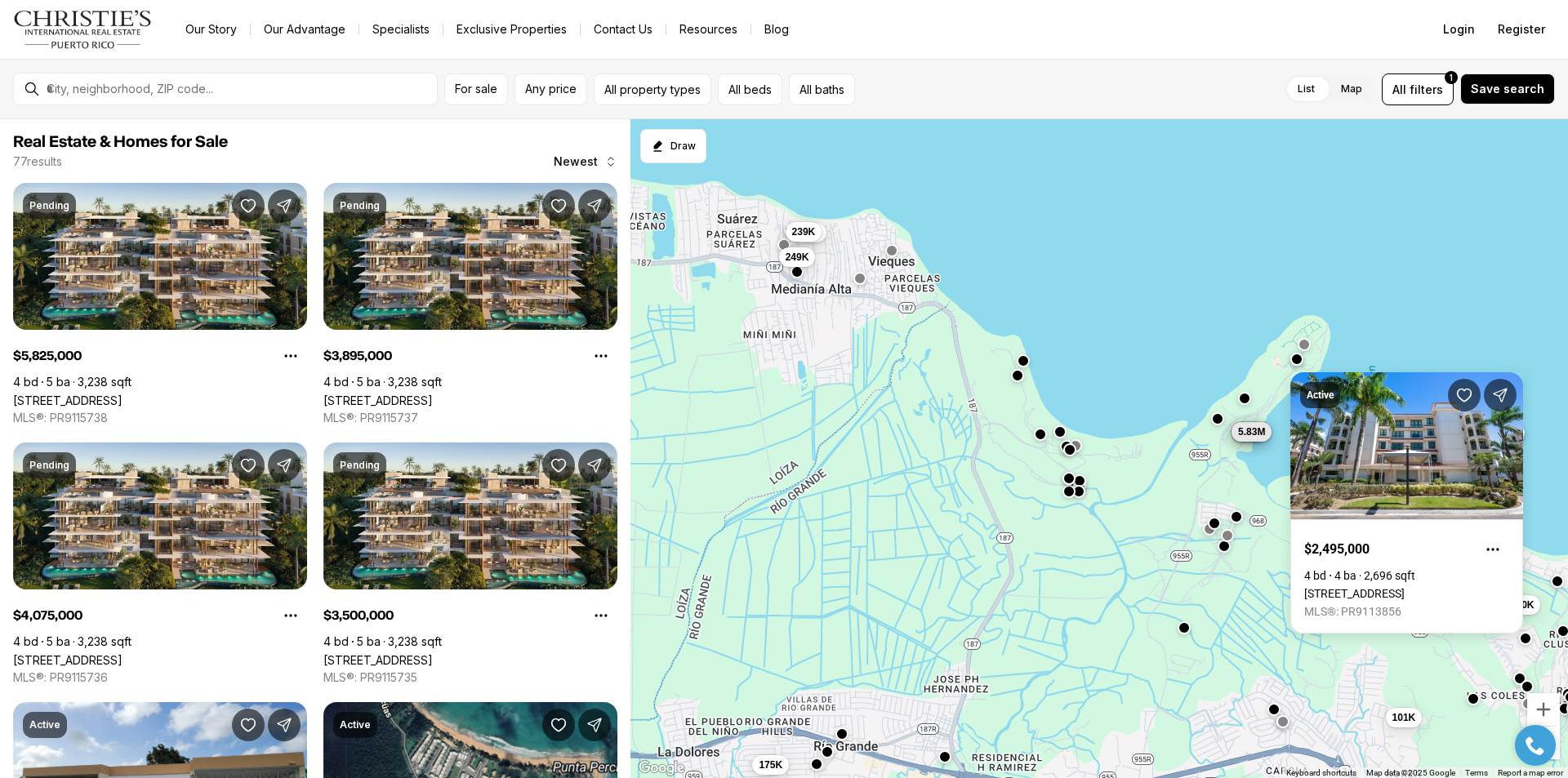
click at [1243, 308] on div "320K 239K 249K 175K 739K 101K 600K 310K 3.9M 4.08M 3.5M 5.83M" at bounding box center [1099, 449] width 938 height 660
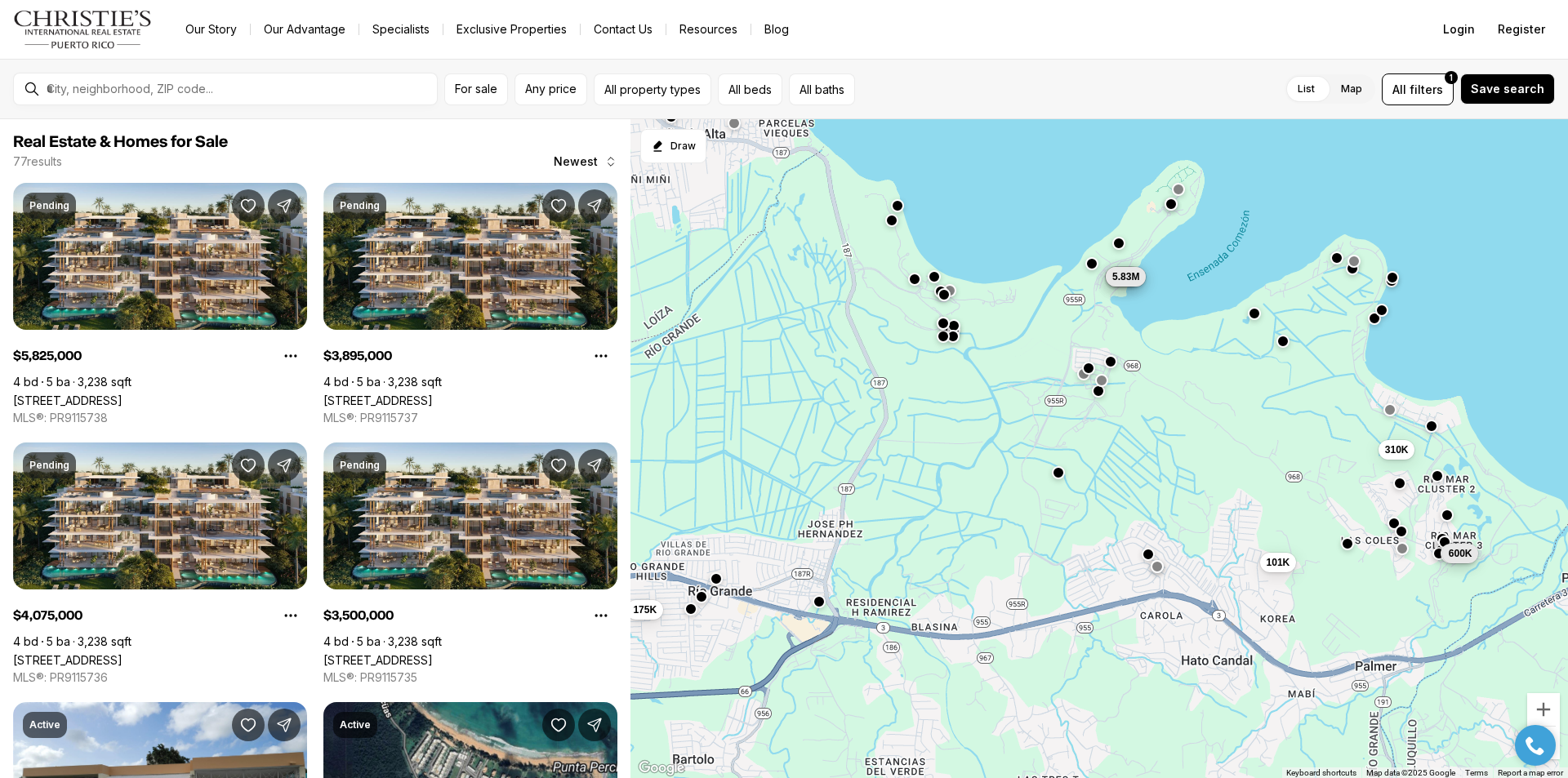
drag, startPoint x: 1165, startPoint y: 555, endPoint x: 1036, endPoint y: 390, distance: 209.4
click at [1037, 391] on div "320K 239K 249K 175K 739K 101K 600K 310K 3.9M 4.08M 3.5M 5.83M" at bounding box center [1099, 449] width 938 height 660
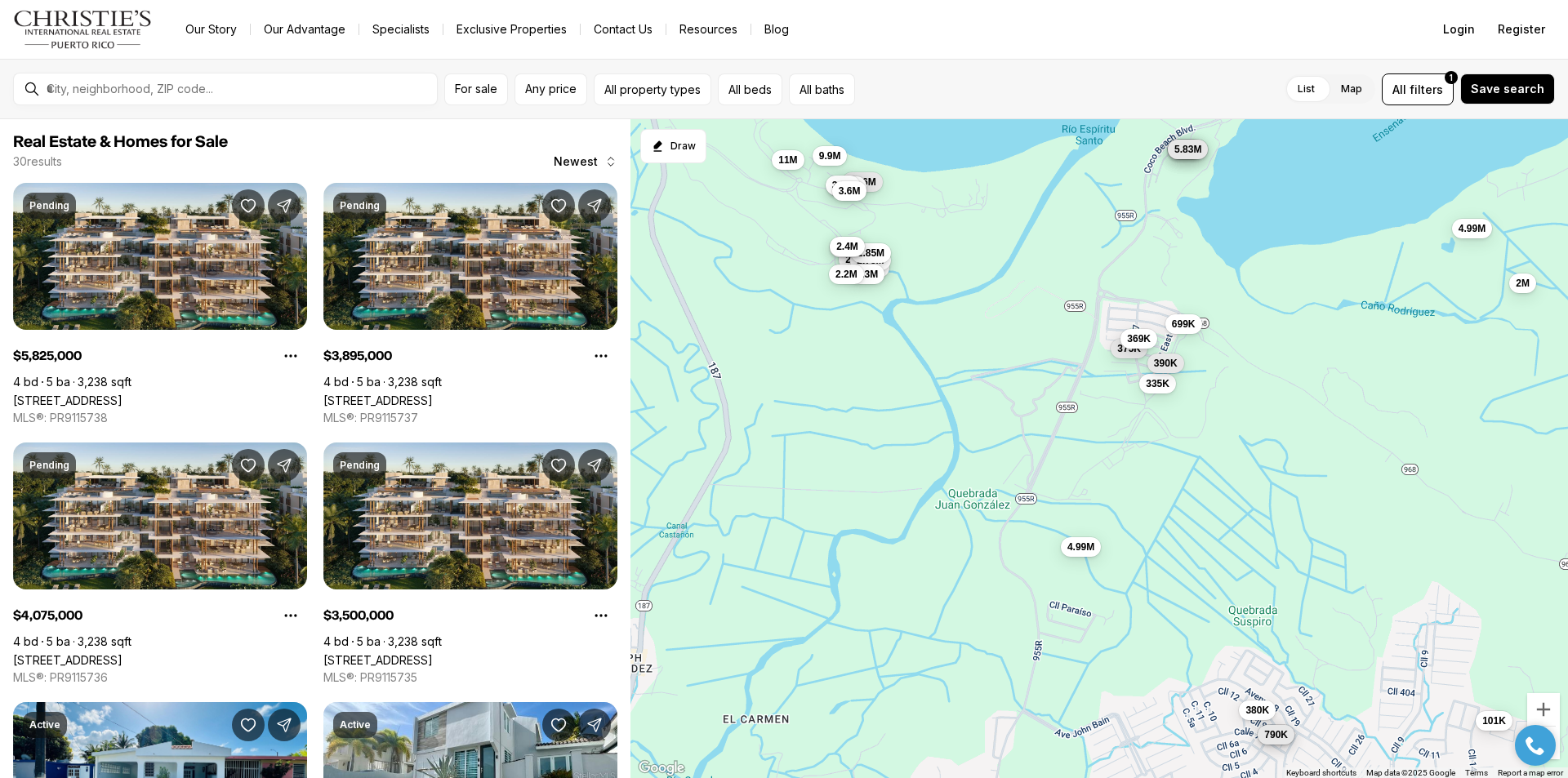
click at [854, 242] on span "2.4M" at bounding box center [847, 247] width 22 height 13
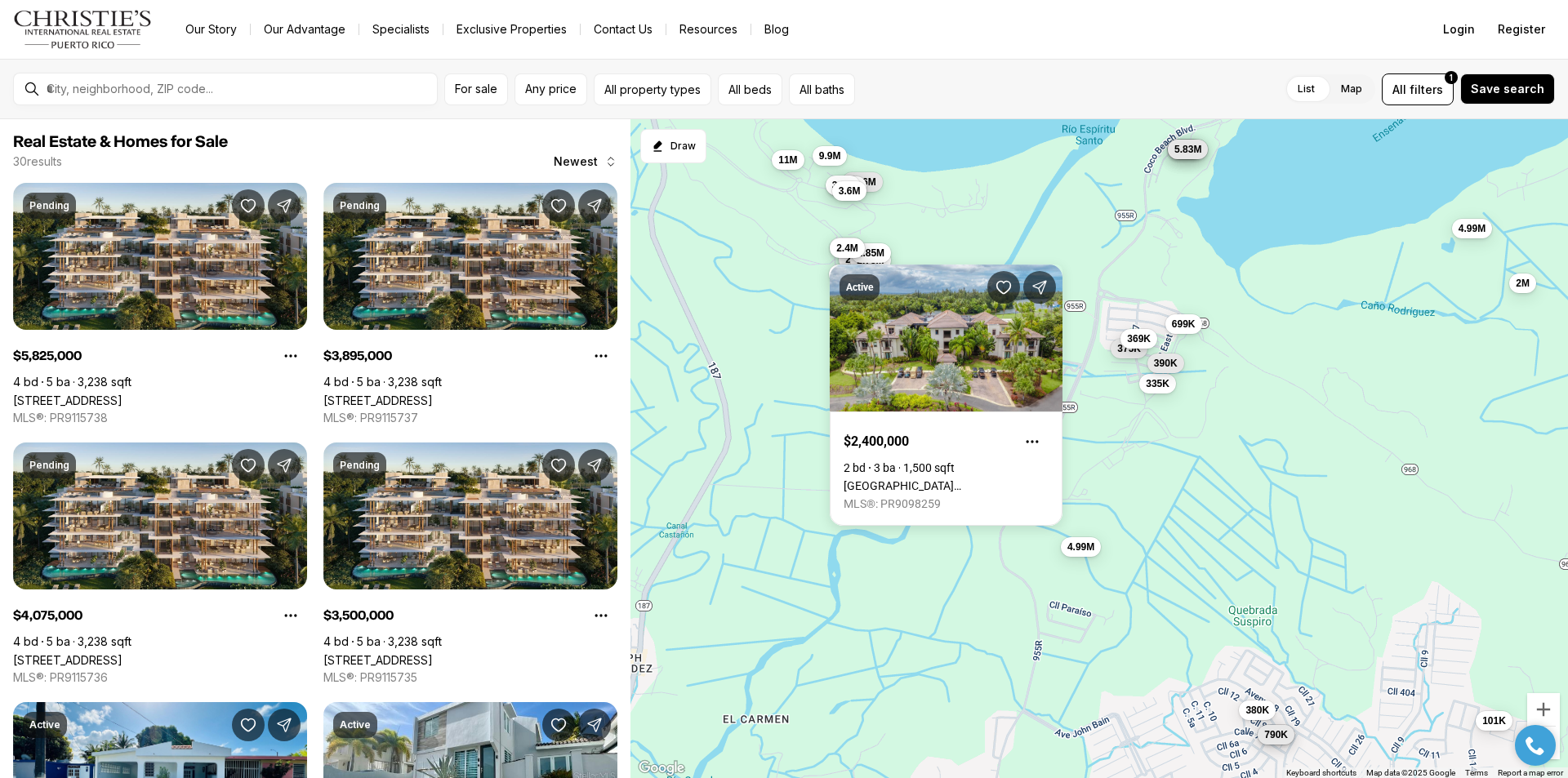
click at [792, 479] on div "2.4M 2.25M 2.75M 2.85M 5.96M 2.3M 335K 101K 4.99M 4.99M 380K 375K 790K 2M 3.9M …" at bounding box center [1099, 449] width 938 height 660
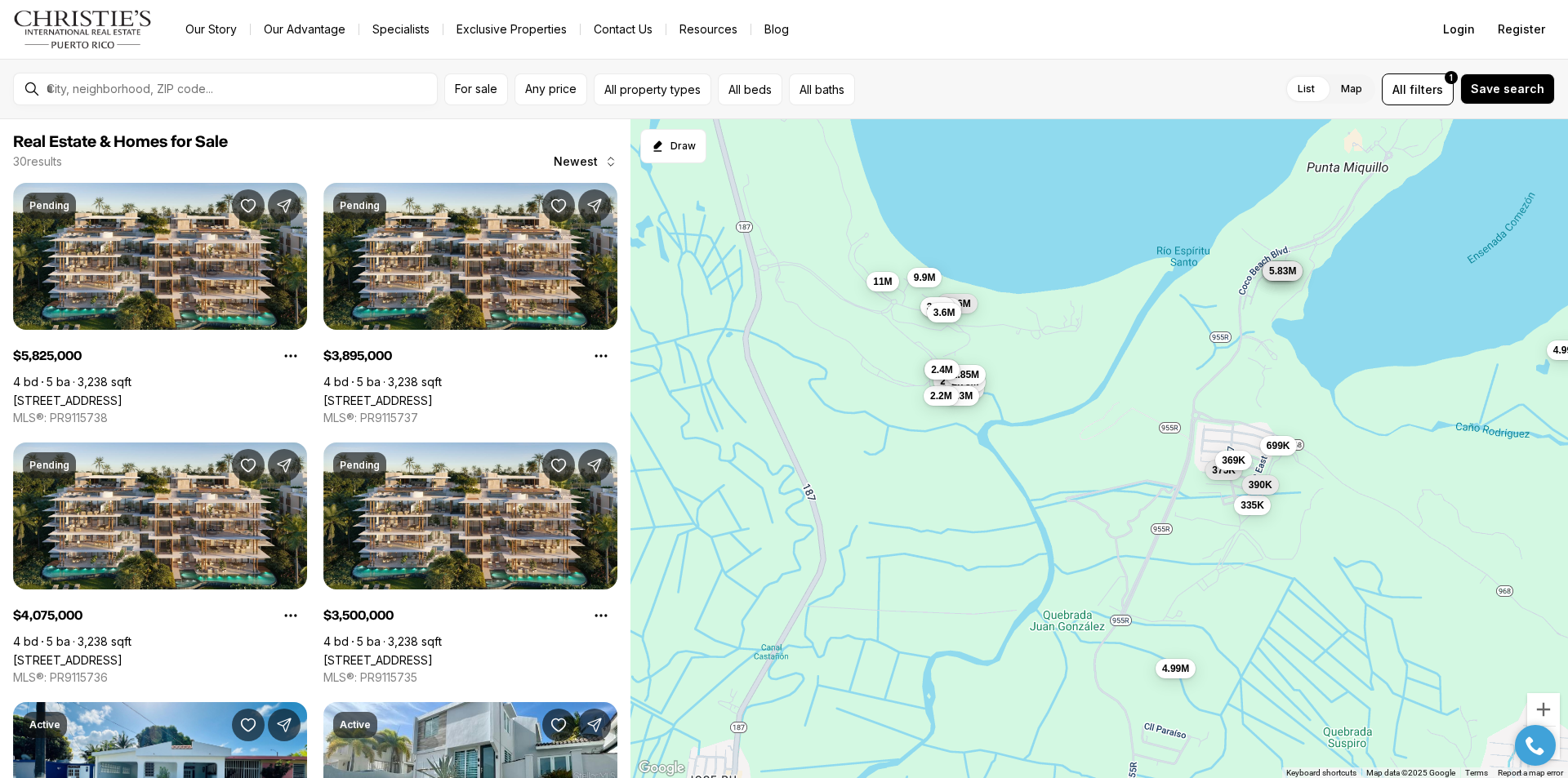
drag, startPoint x: 792, startPoint y: 475, endPoint x: 890, endPoint y: 604, distance: 162.0
click at [890, 601] on div "2.4M 2.25M 2.75M 2.85M 5.96M 2.3M 335K 101K 4.99M 4.99M 380K 375K 790K 2M 3.9M …" at bounding box center [1099, 449] width 938 height 660
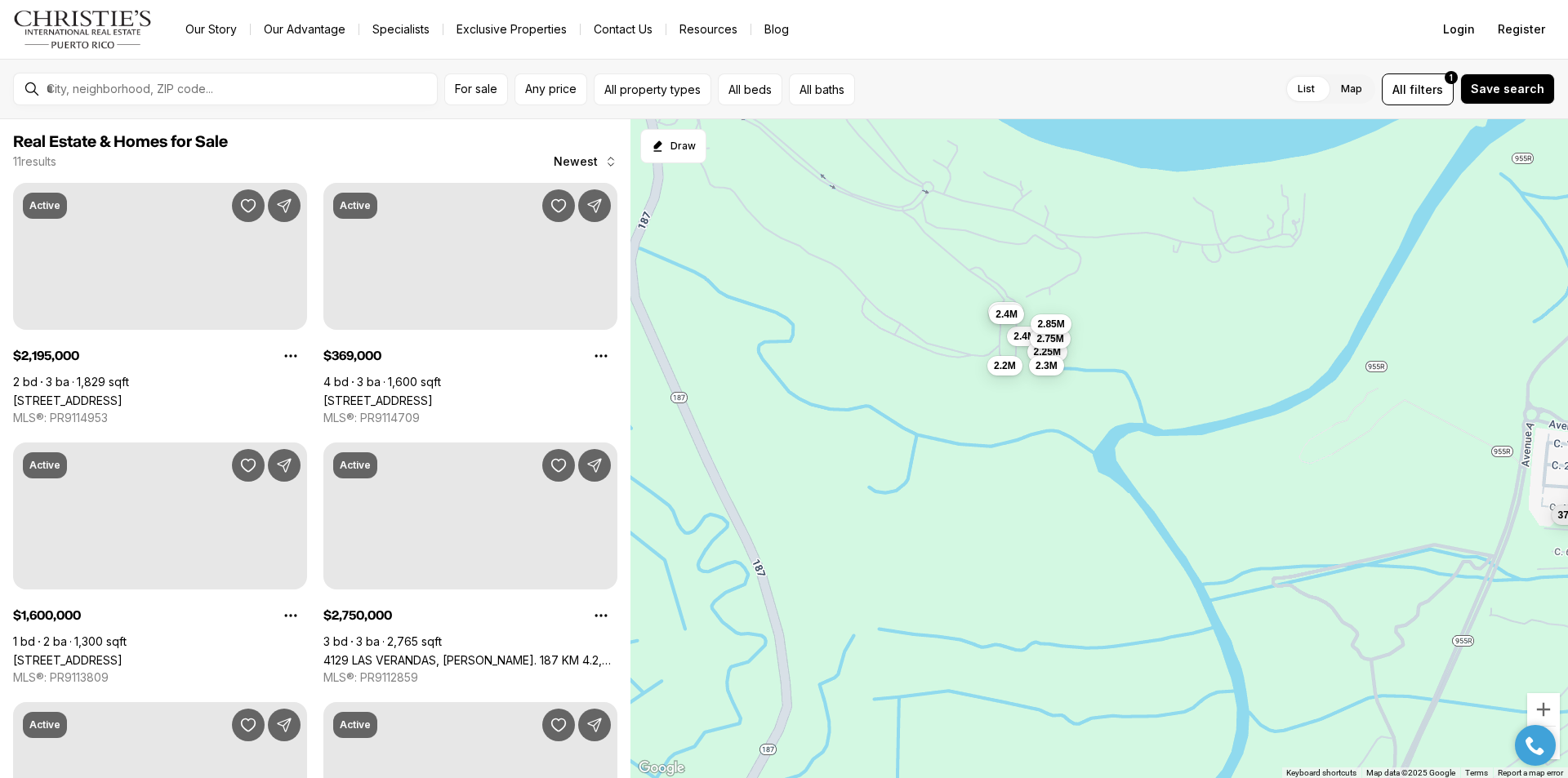
drag, startPoint x: 906, startPoint y: 487, endPoint x: 941, endPoint y: 645, distance: 161.8
click at [941, 645] on div "2.4M 2.25M 2.75M 2.85M 2.3M 4.99M 375K 369K 2.2M 1.6M 2.4M" at bounding box center [1099, 449] width 938 height 660
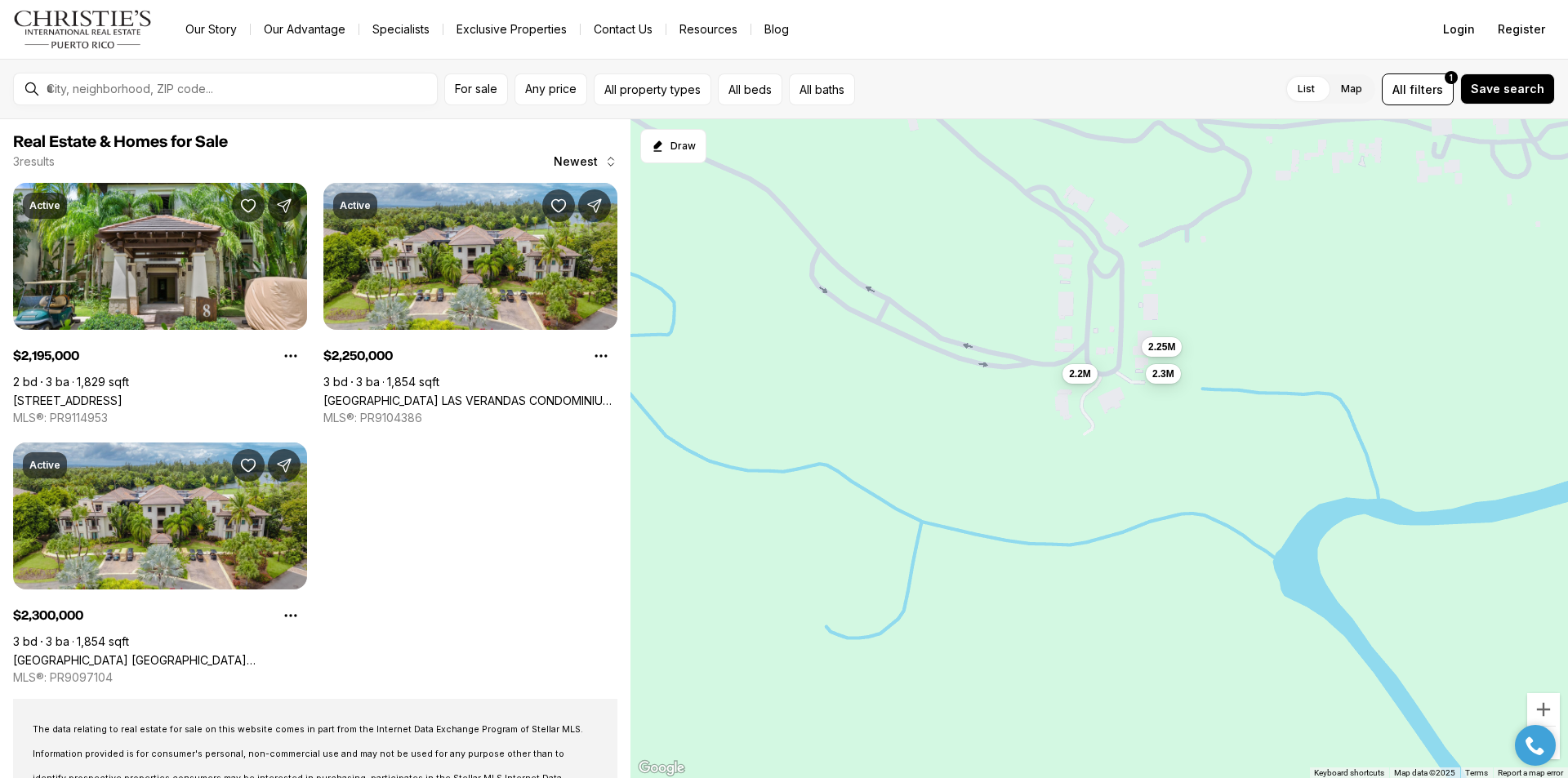
drag, startPoint x: 914, startPoint y: 534, endPoint x: 930, endPoint y: 752, distance: 218.6
click at [930, 752] on div "2.25M 2.3M 2.2M" at bounding box center [1099, 449] width 938 height 660
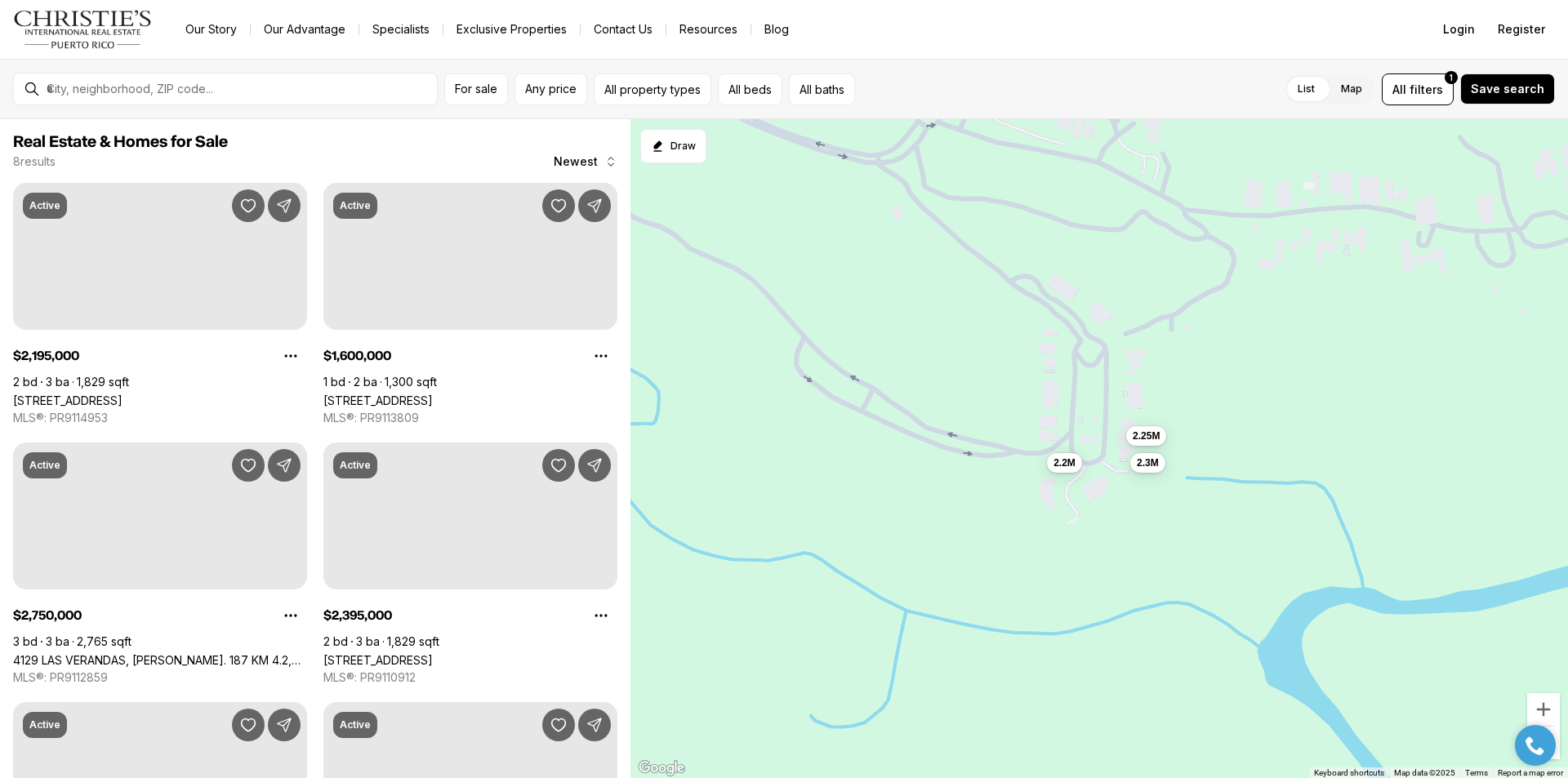
drag, startPoint x: 948, startPoint y: 559, endPoint x: 933, endPoint y: 653, distance: 95.2
click at [933, 653] on div "2.25M 2.3M 2.2M" at bounding box center [1099, 449] width 938 height 660
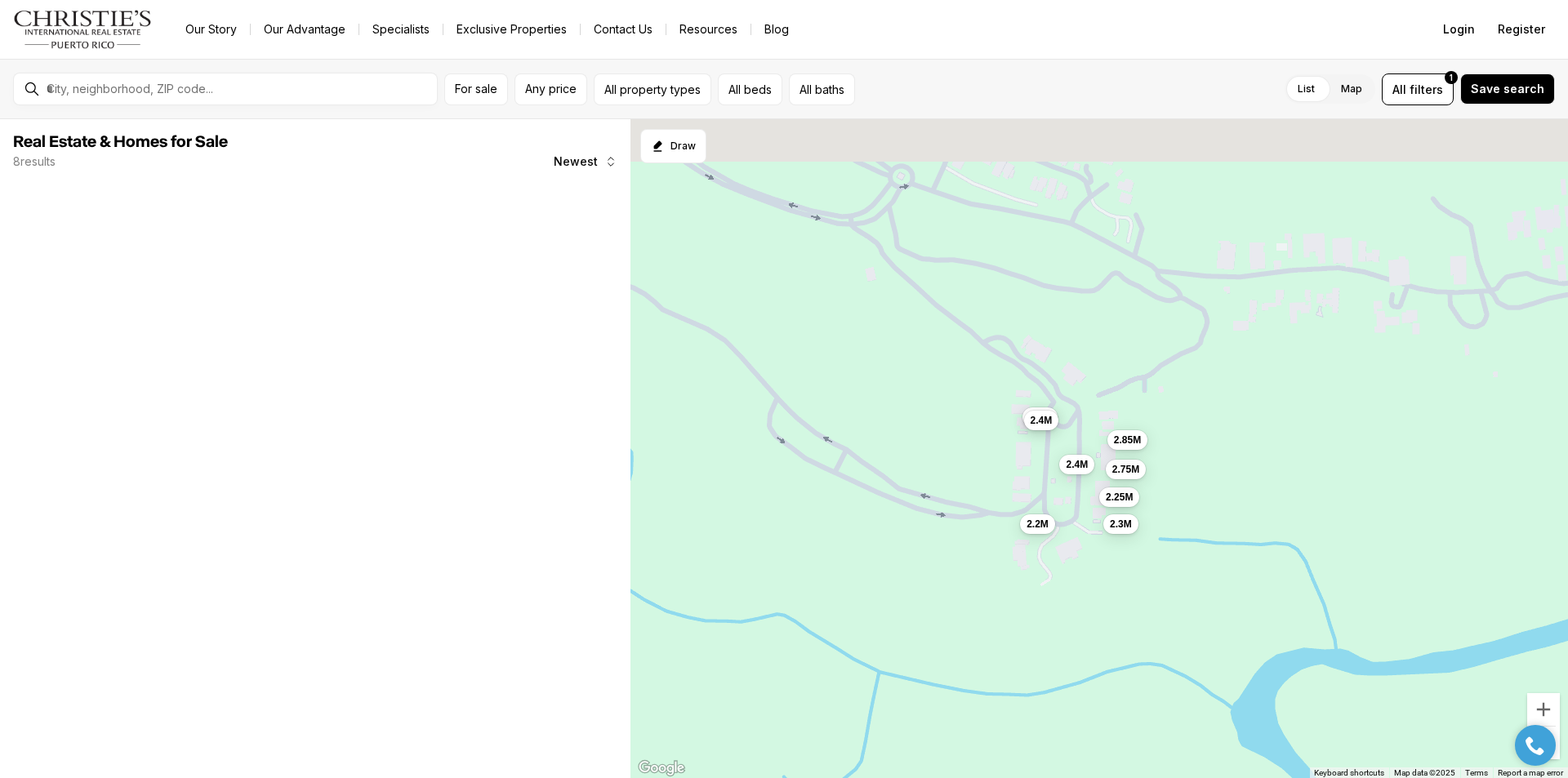
drag, startPoint x: 914, startPoint y: 550, endPoint x: 886, endPoint y: 606, distance: 62.6
click at [886, 606] on div "2.25M 2.3M 2.2M 1.6M 2.75M 2.4M 2.85M 2.4M" at bounding box center [1099, 449] width 938 height 660
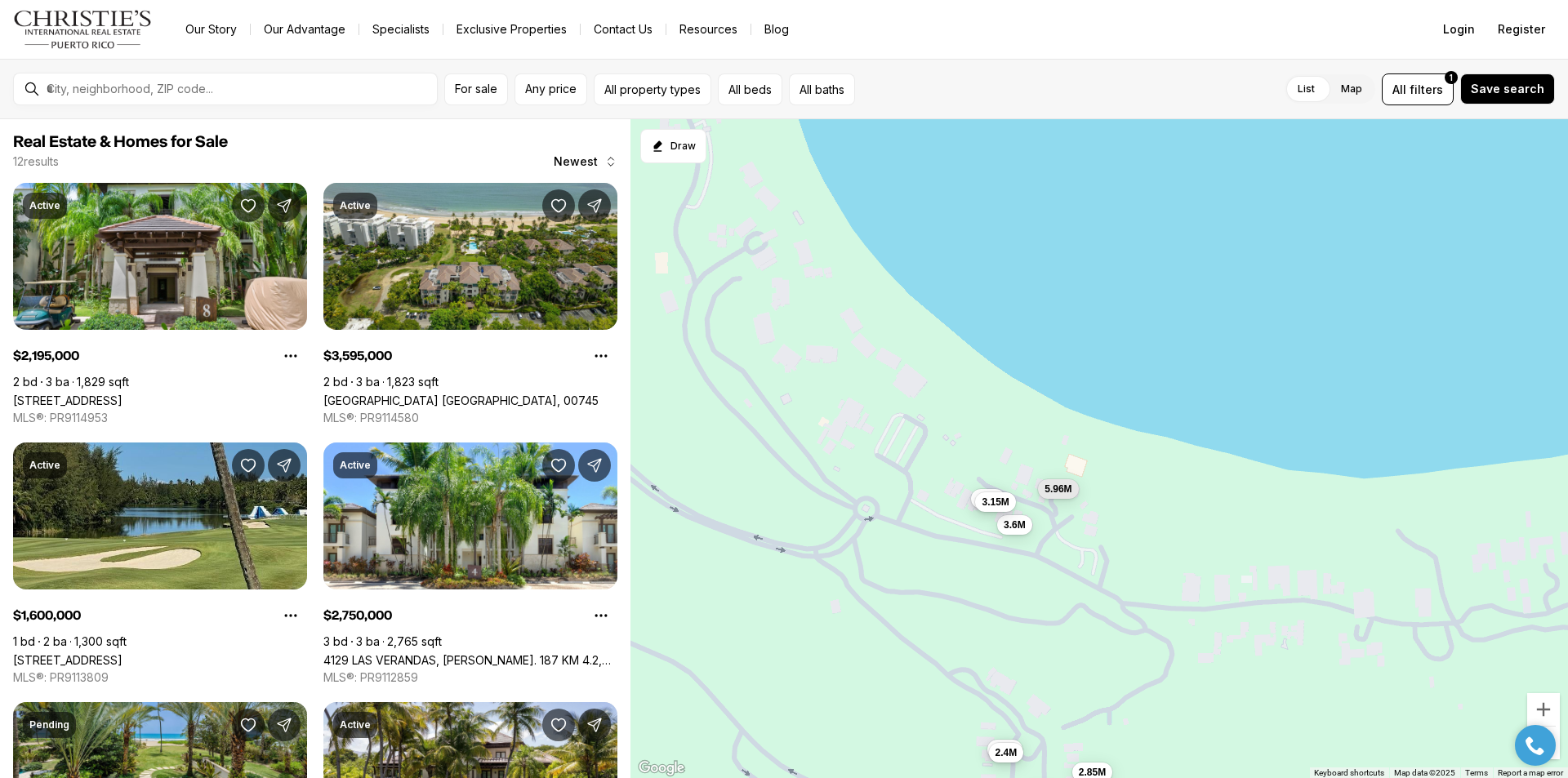
drag, startPoint x: 1013, startPoint y: 310, endPoint x: 1006, endPoint y: 576, distance: 266.1
click at [1006, 576] on div "2.25M 2.3M 2.2M 1.6M 2.75M 2.4M 2.85M 2.4M 3.6M 5.96M 3.3M 3.15M" at bounding box center [1099, 449] width 938 height 660
